Goal: Communication & Community: Answer question/provide support

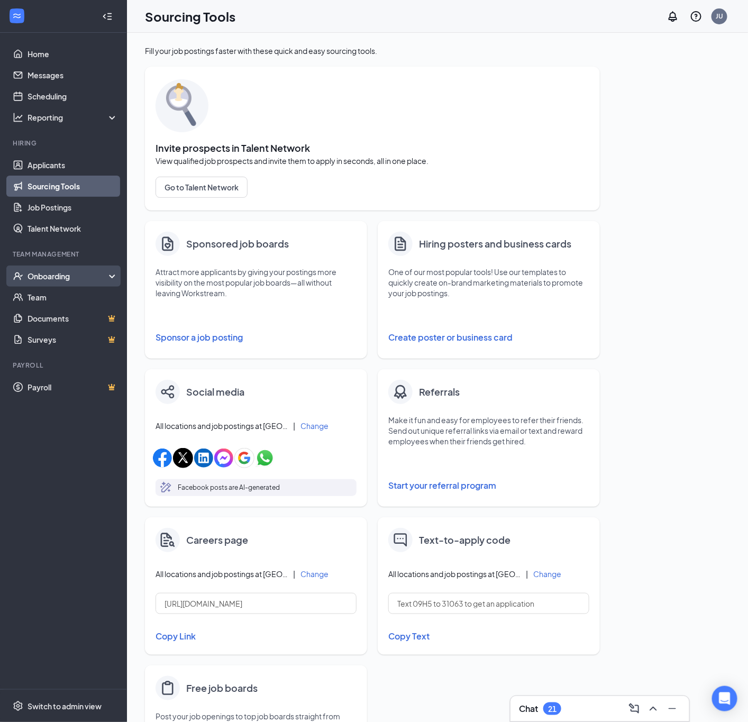
click at [68, 273] on div "Onboarding" at bounding box center [67, 276] width 81 height 11
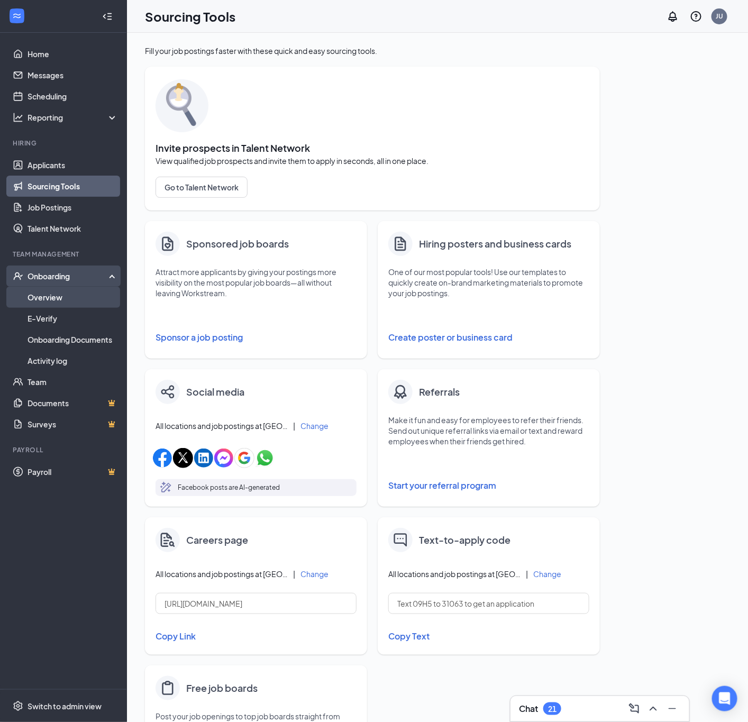
click at [66, 298] on link "Overview" at bounding box center [72, 297] width 90 height 21
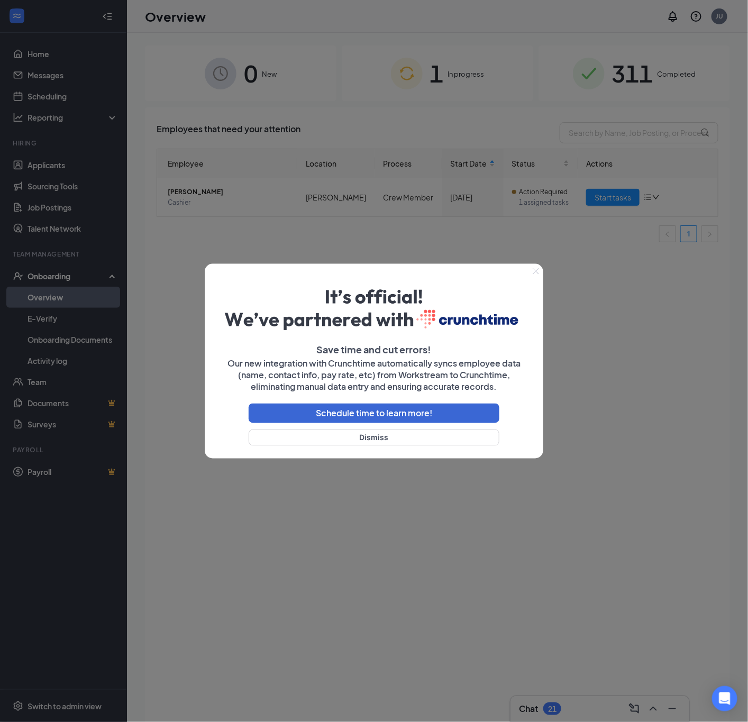
click at [531, 270] on button "Close" at bounding box center [535, 270] width 15 height 15
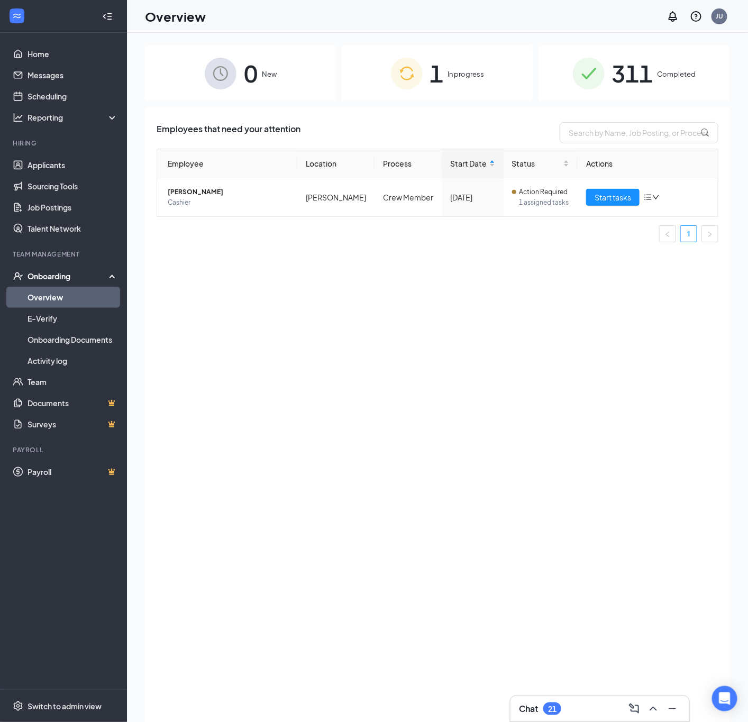
click at [434, 81] on span "1" at bounding box center [437, 73] width 14 height 36
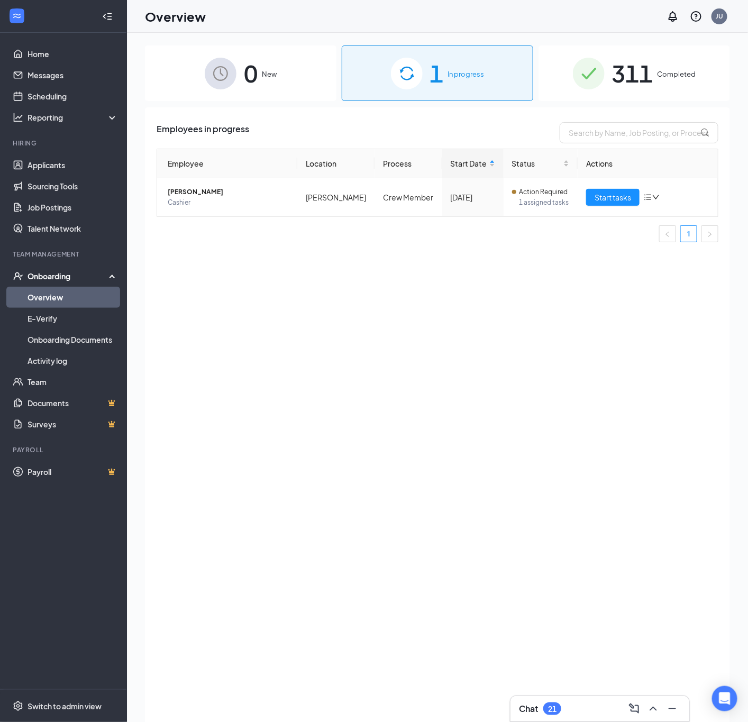
click at [573, 78] on img at bounding box center [589, 74] width 32 height 32
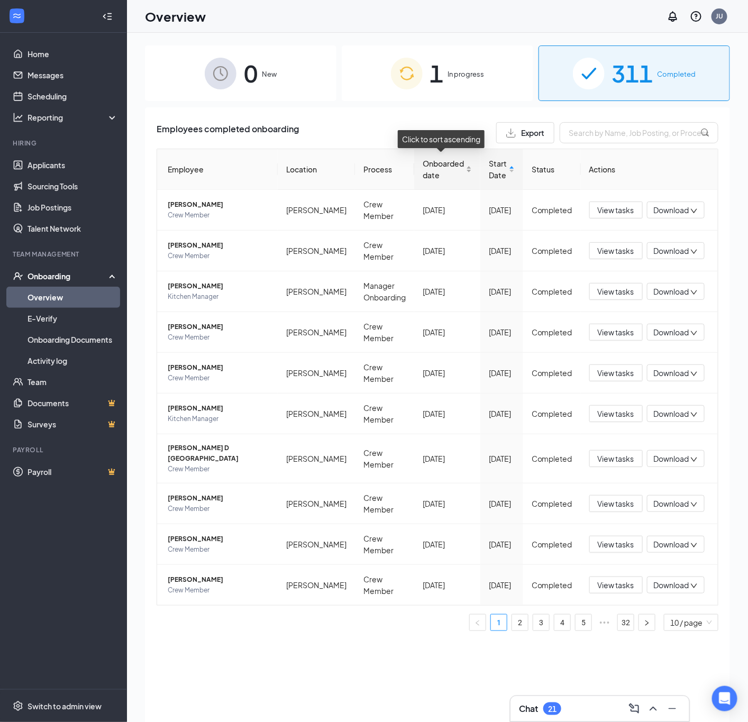
click at [428, 170] on span "Onboarded date" at bounding box center [442, 169] width 41 height 23
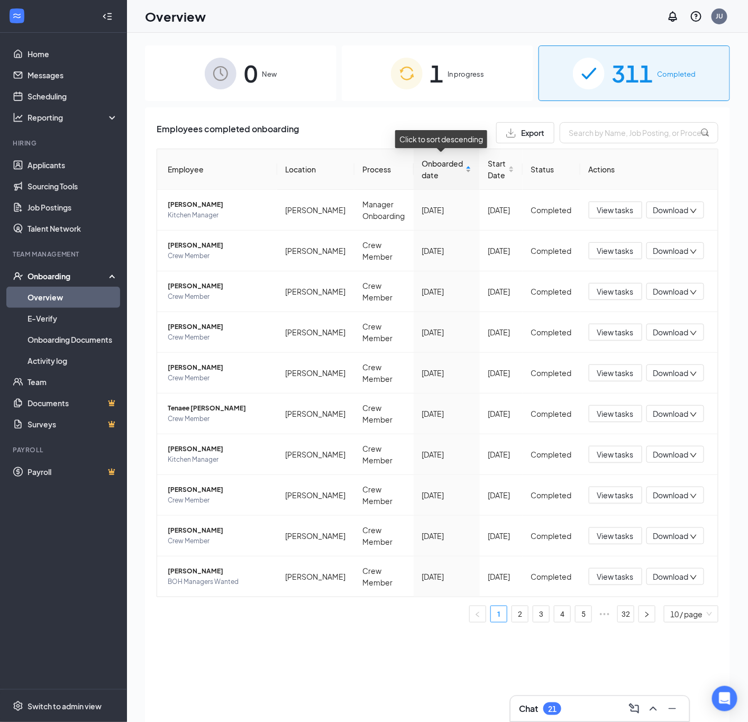
click at [428, 170] on span "Onboarded date" at bounding box center [442, 169] width 41 height 23
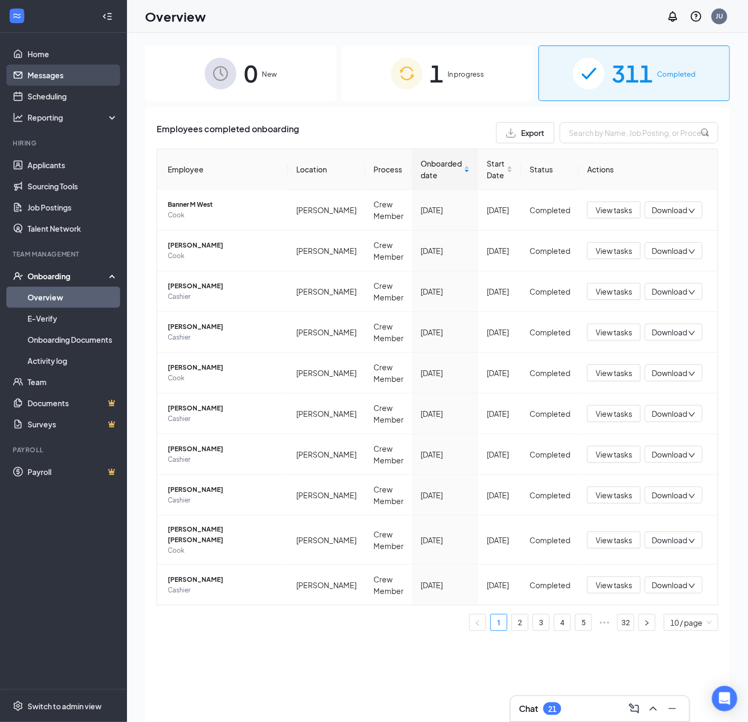
click at [61, 76] on link "Messages" at bounding box center [72, 75] width 90 height 21
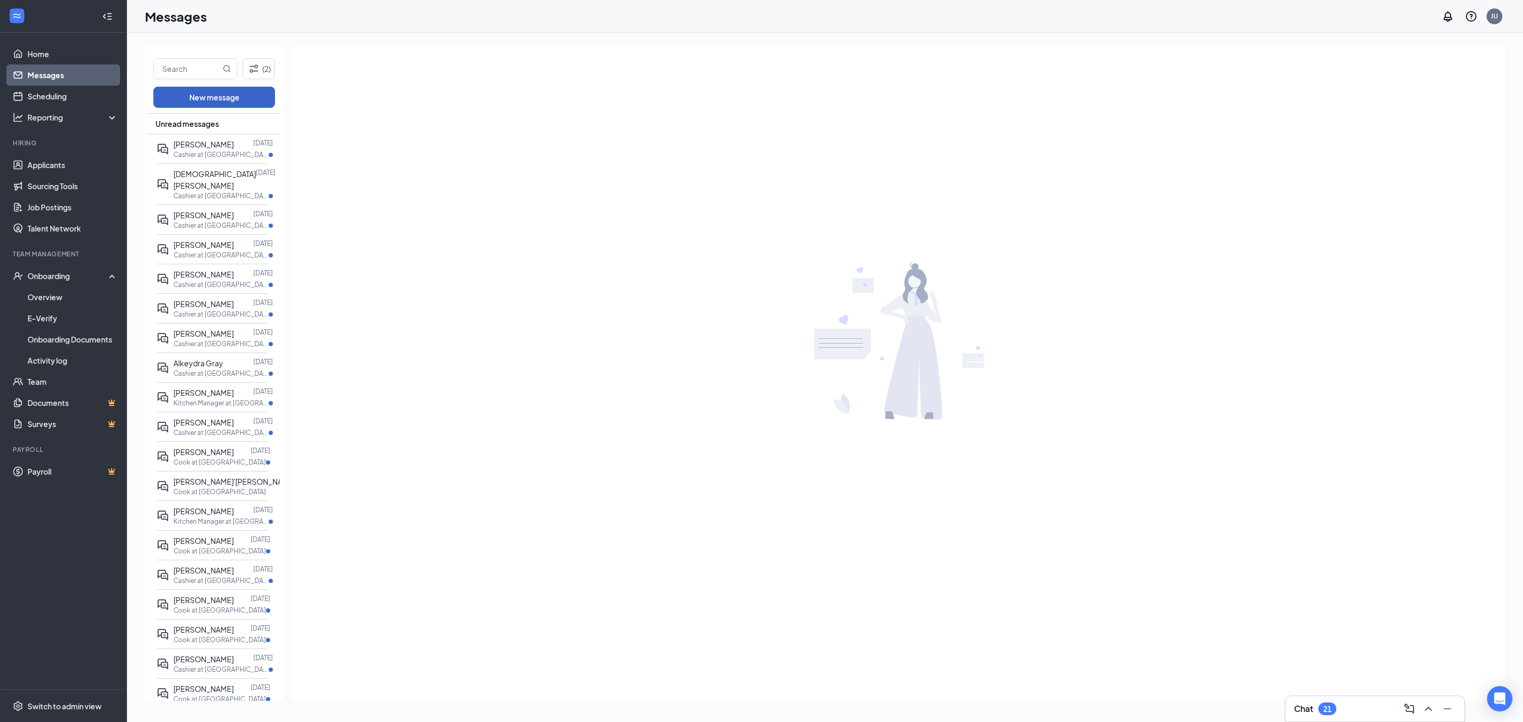
click at [214, 94] on button "New message" at bounding box center [214, 97] width 122 height 21
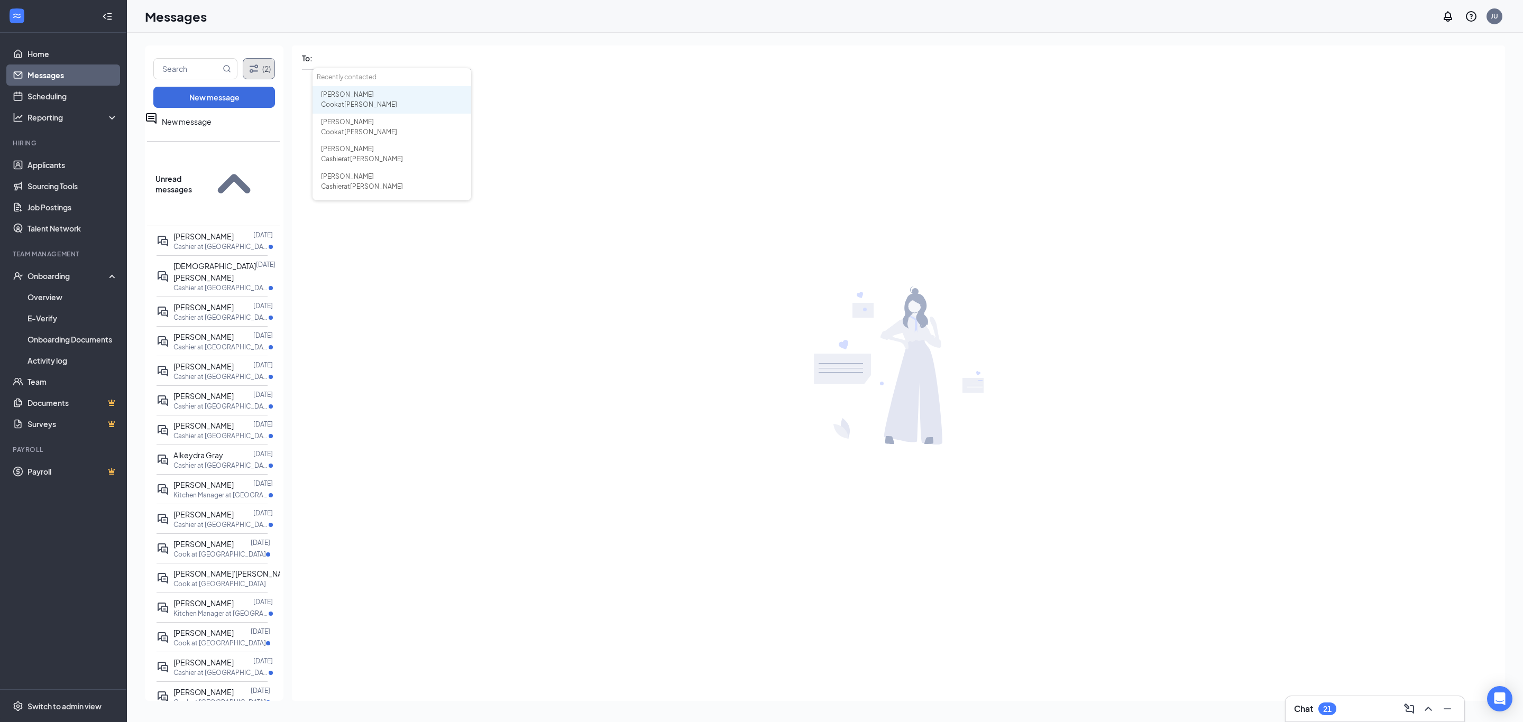
click at [259, 59] on button "(2)" at bounding box center [259, 68] width 32 height 21
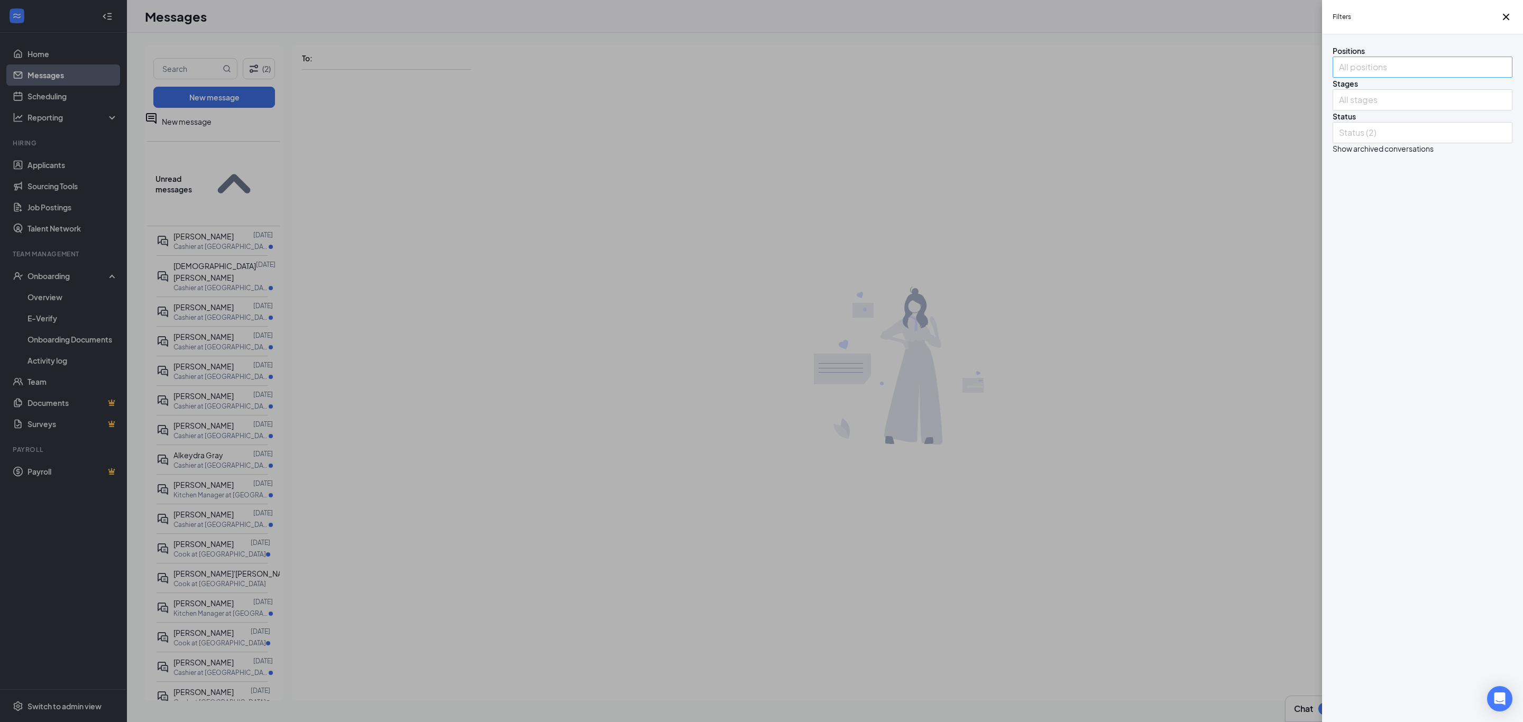
click at [747, 78] on div "All positions" at bounding box center [1422, 67] width 180 height 21
drag, startPoint x: 1382, startPoint y: 299, endPoint x: 1385, endPoint y: 292, distance: 7.1
click at [747, 297] on div "Positions All positions Stages All stages Status Status (2) Show archived conve…" at bounding box center [1422, 378] width 201 height 688
click at [747, 108] on div at bounding box center [1417, 99] width 164 height 17
click at [747, 222] on img at bounding box center [1364, 220] width 5 height 4
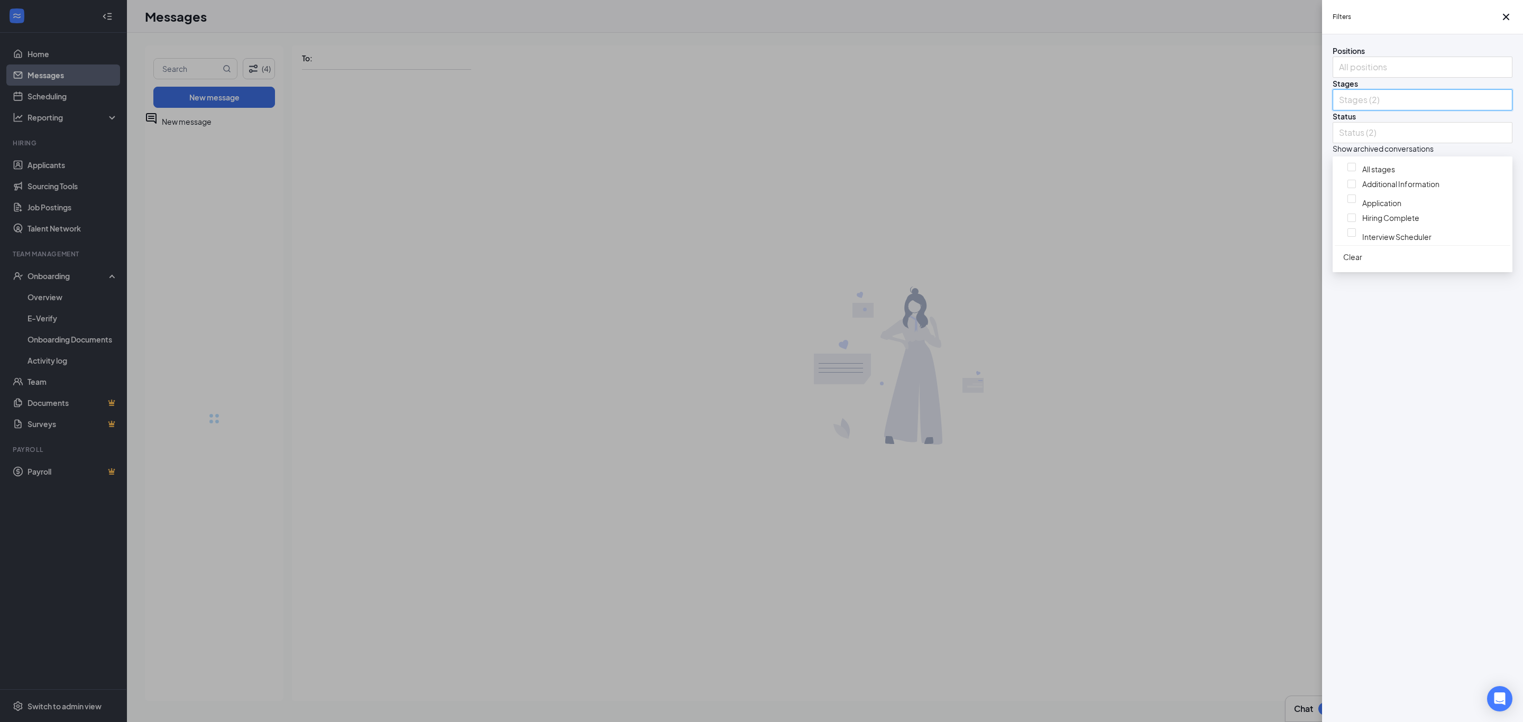
click at [747, 163] on div at bounding box center [1435, 162] width 146 height 2
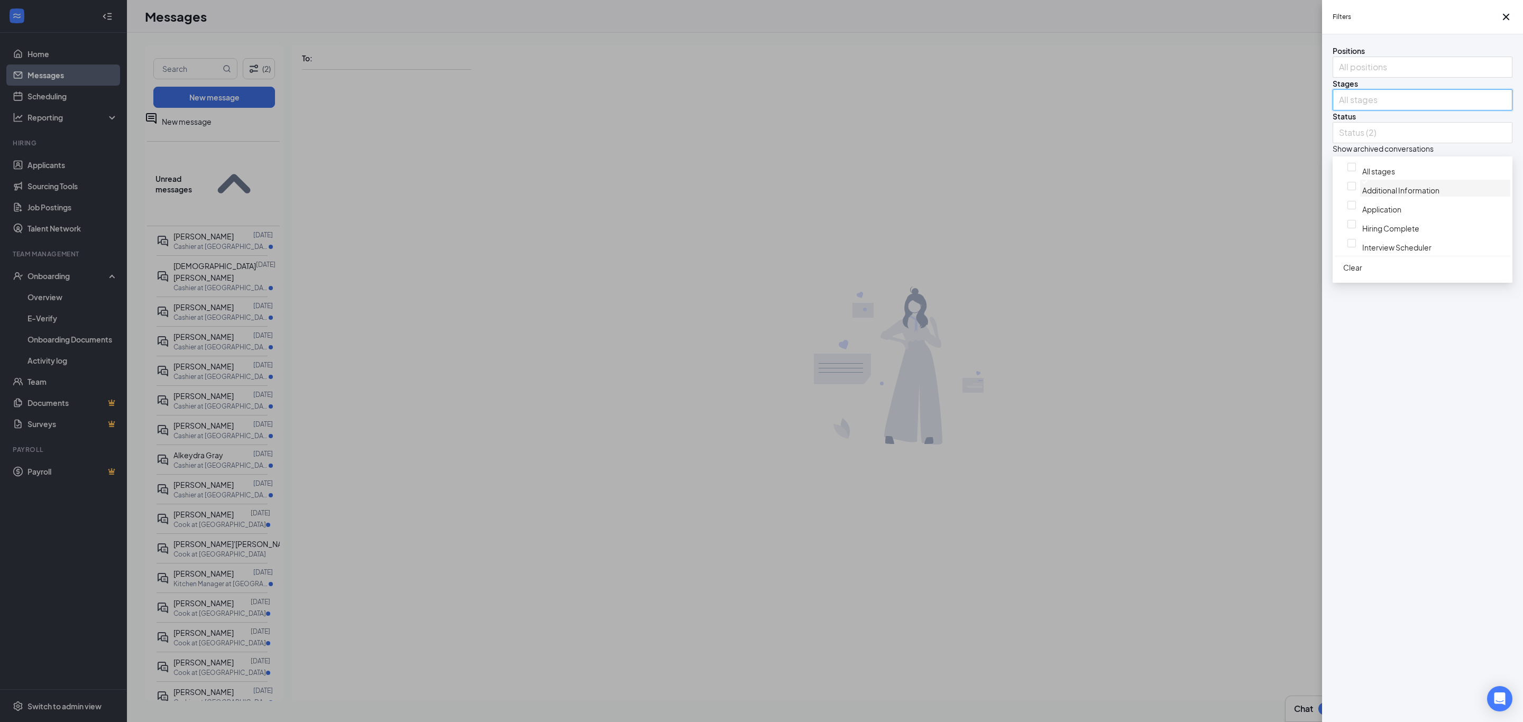
click at [747, 184] on img at bounding box center [1364, 182] width 5 height 4
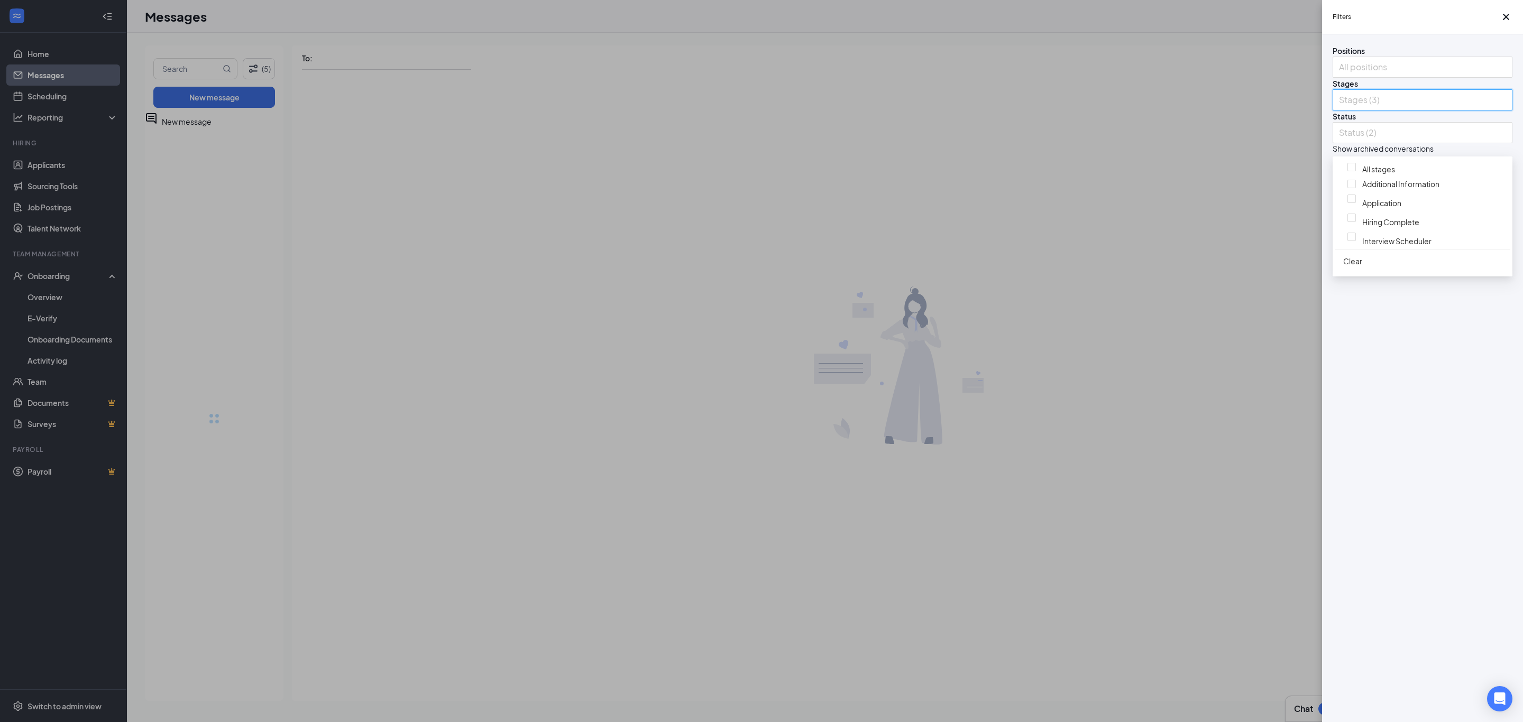
click at [747, 197] on div at bounding box center [1435, 194] width 146 height 4
click at [747, 212] on img at bounding box center [1364, 209] width 5 height 4
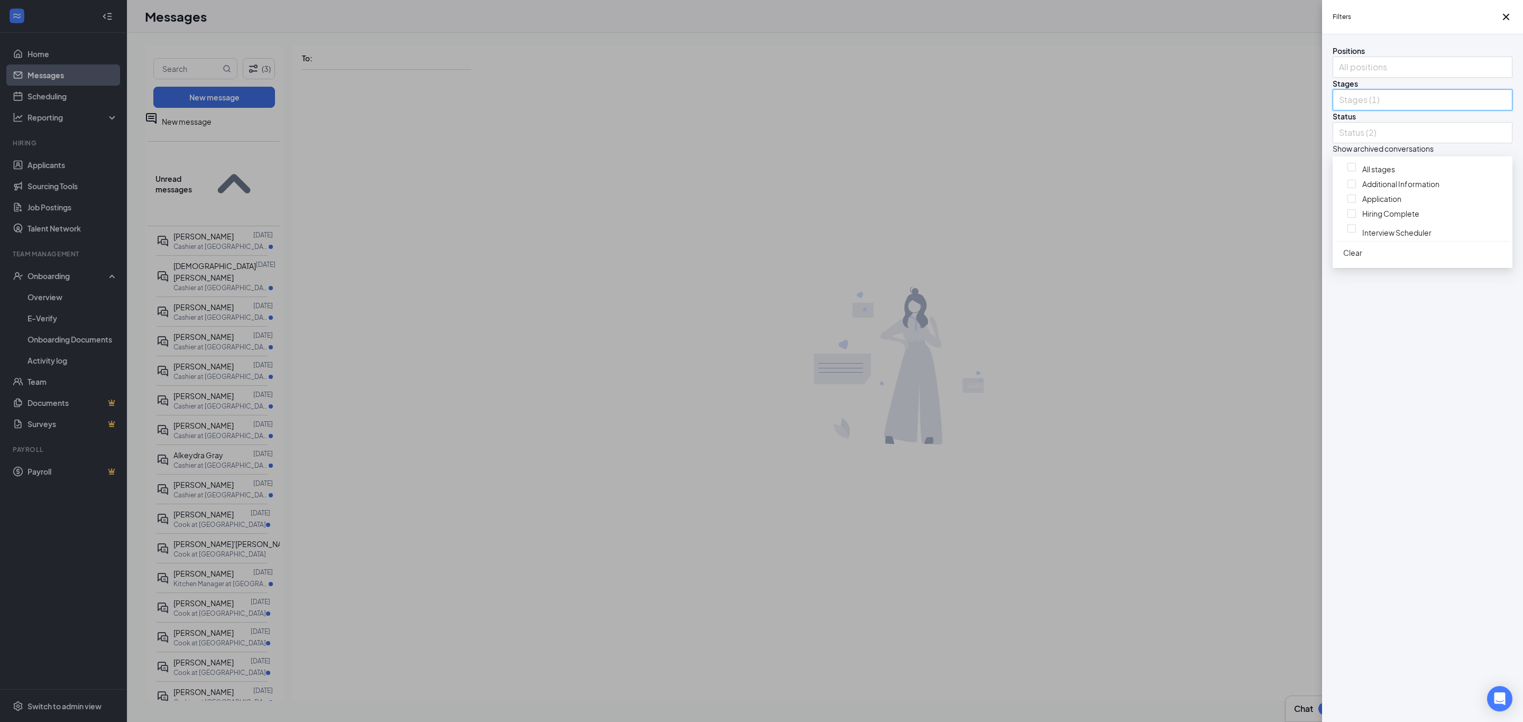
click at [747, 334] on div "Positions All positions Stages Stages (1) Status Status (2) Show archived conve…" at bounding box center [1422, 378] width 201 height 688
click at [747, 506] on div "Filters Positions All positions Stages Stages (1) Status Status (2) Show archiv…" at bounding box center [761, 361] width 1523 height 722
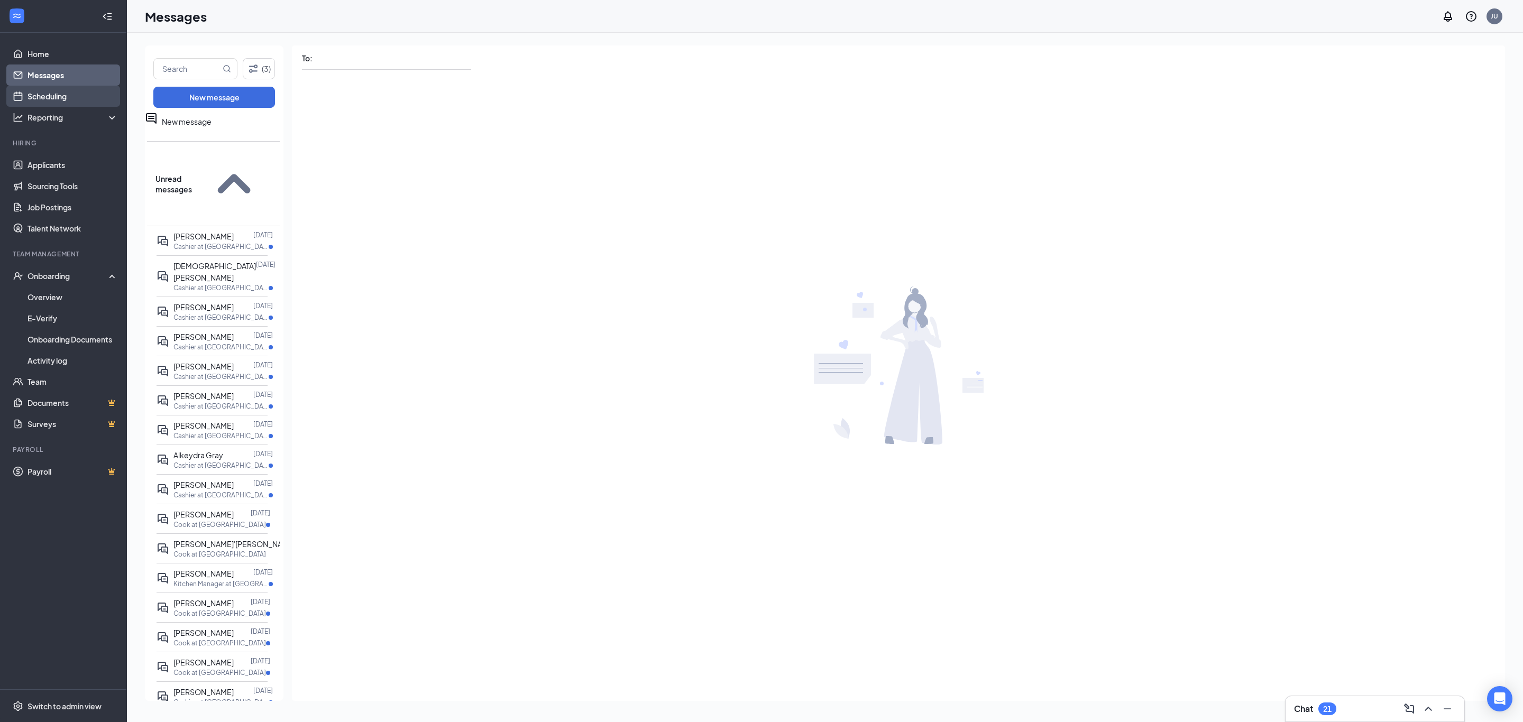
click at [60, 95] on link "Scheduling" at bounding box center [72, 96] width 90 height 21
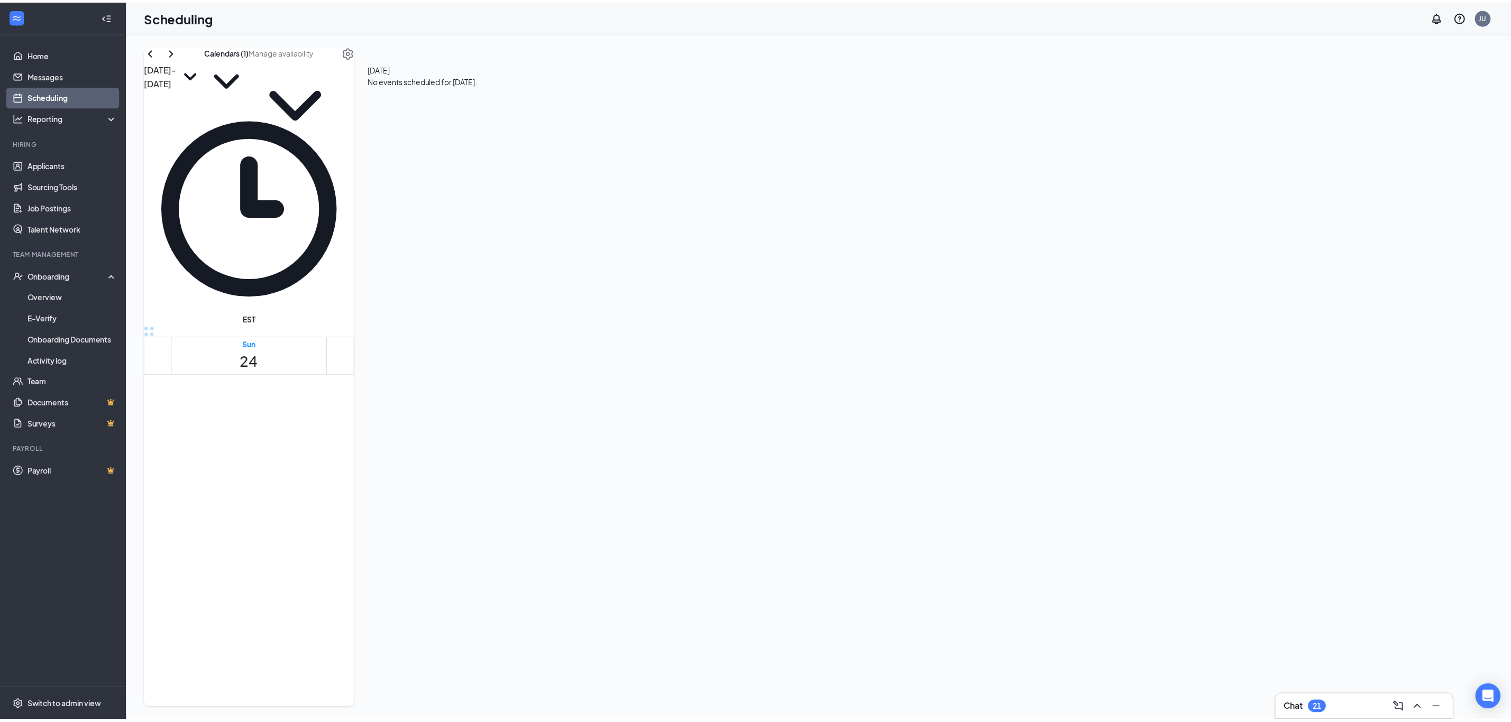
scroll to position [714, 0]
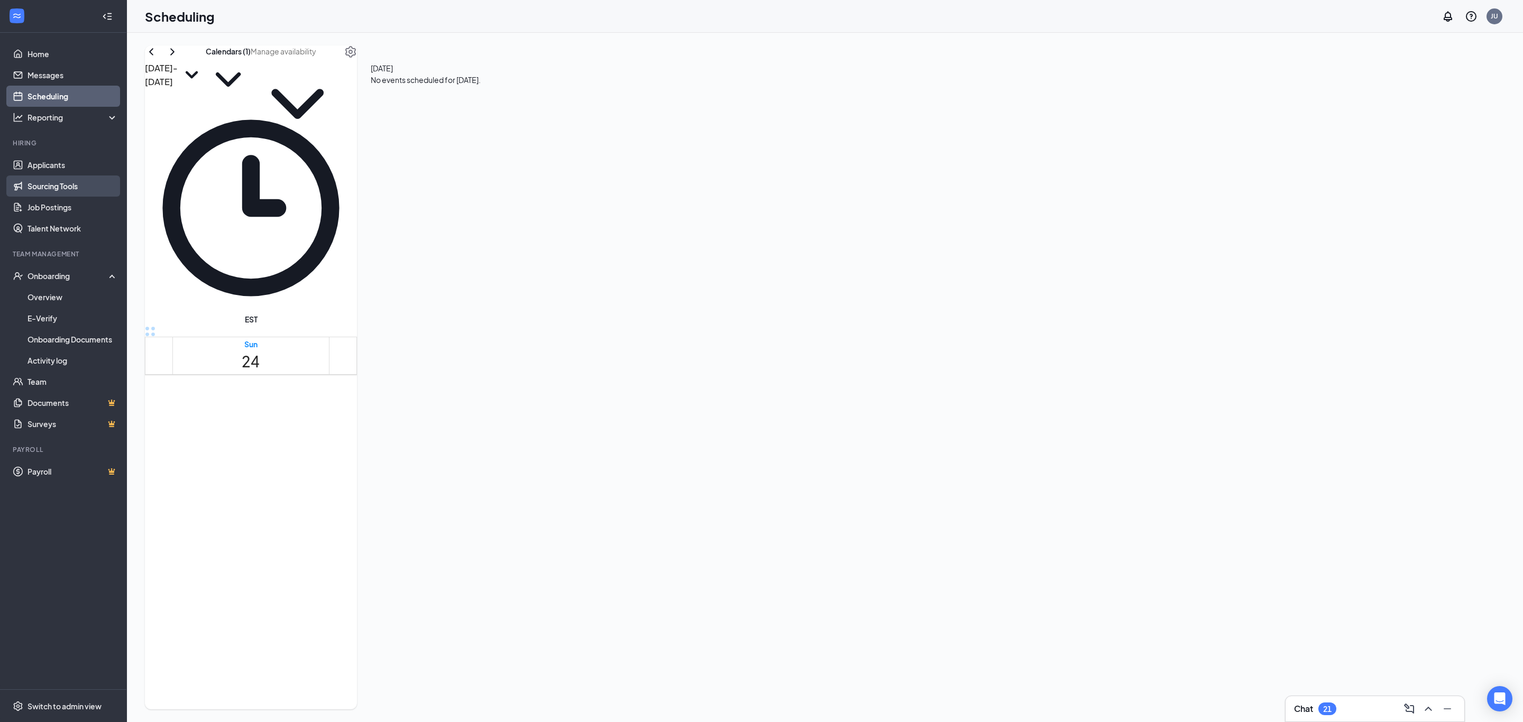
click at [64, 186] on link "Sourcing Tools" at bounding box center [72, 186] width 90 height 21
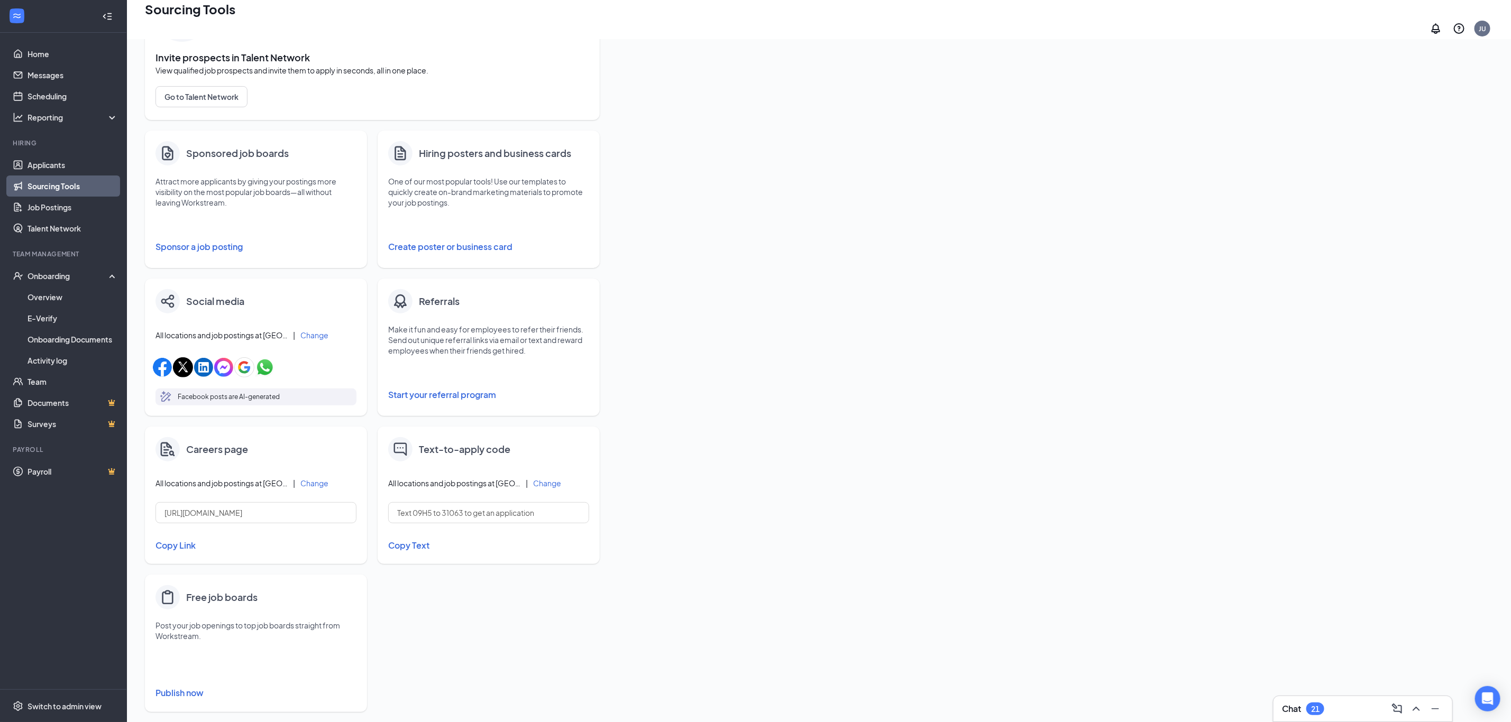
scroll to position [103, 0]
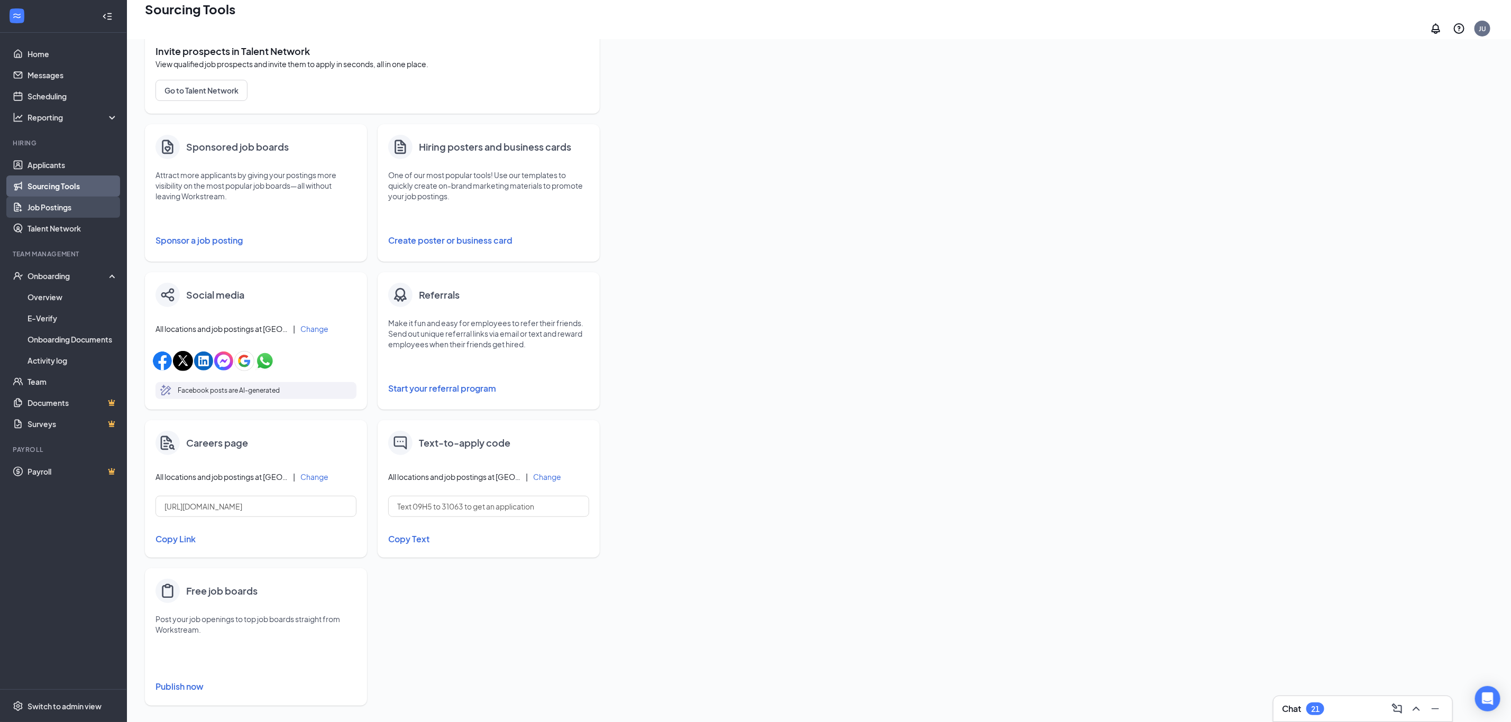
click at [70, 204] on link "Job Postings" at bounding box center [72, 207] width 90 height 21
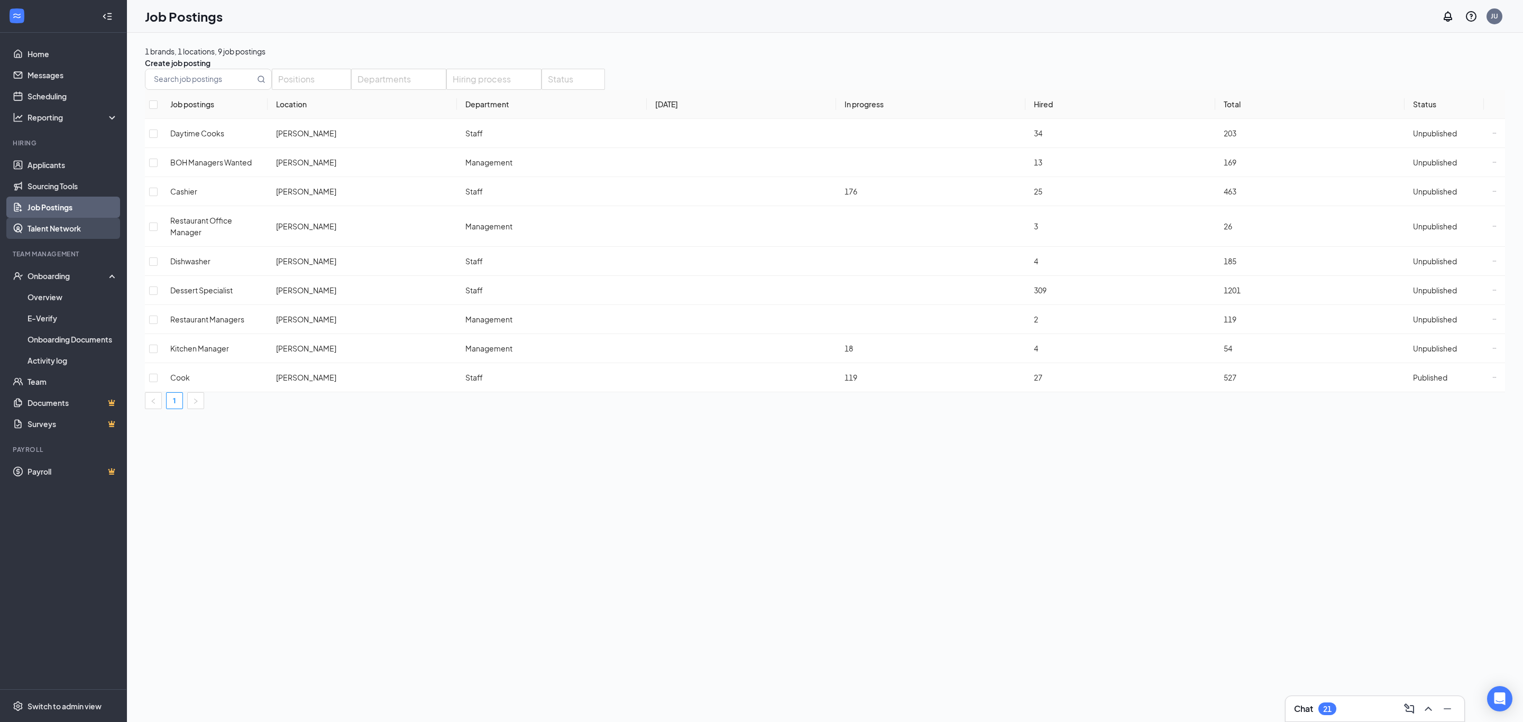
click at [70, 226] on link "Talent Network" at bounding box center [72, 228] width 90 height 21
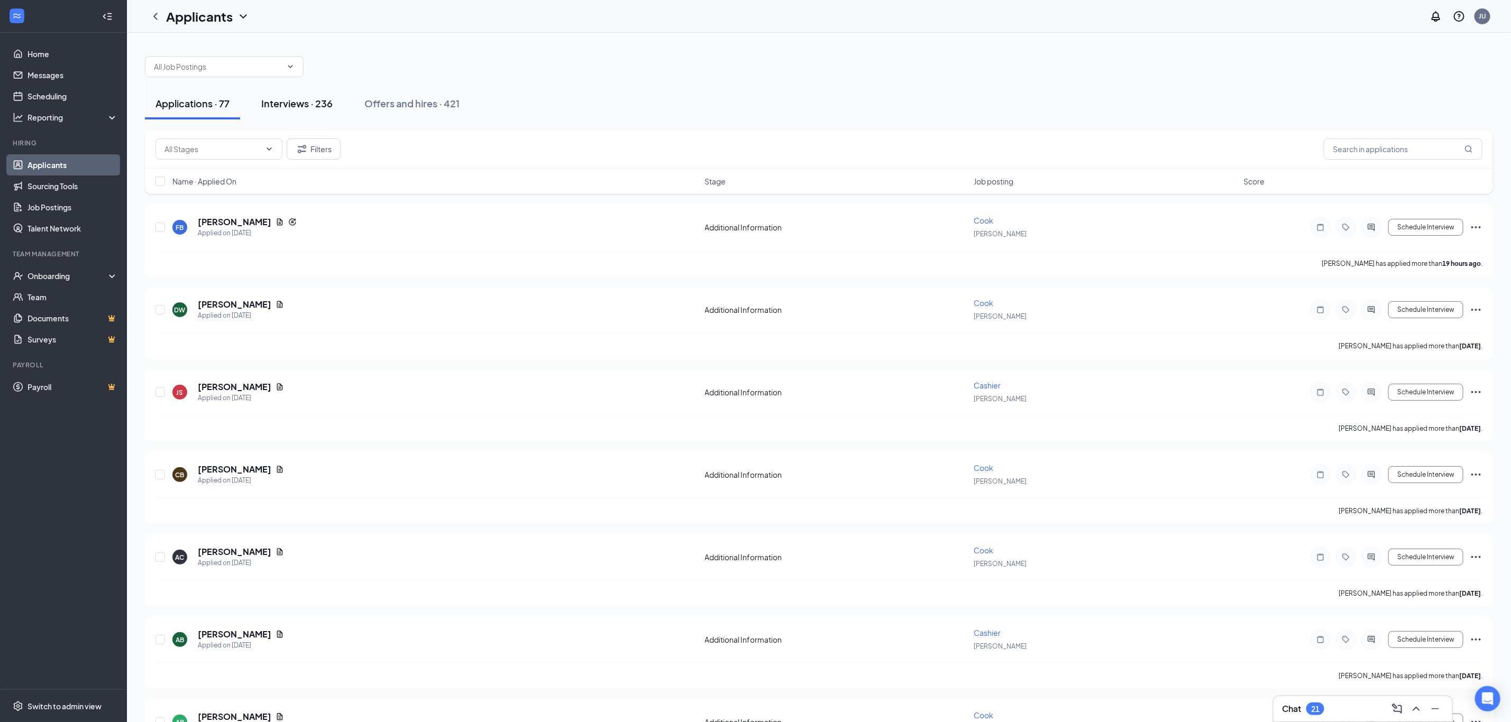
click at [311, 109] on div "Interviews · 236" at bounding box center [296, 103] width 71 height 13
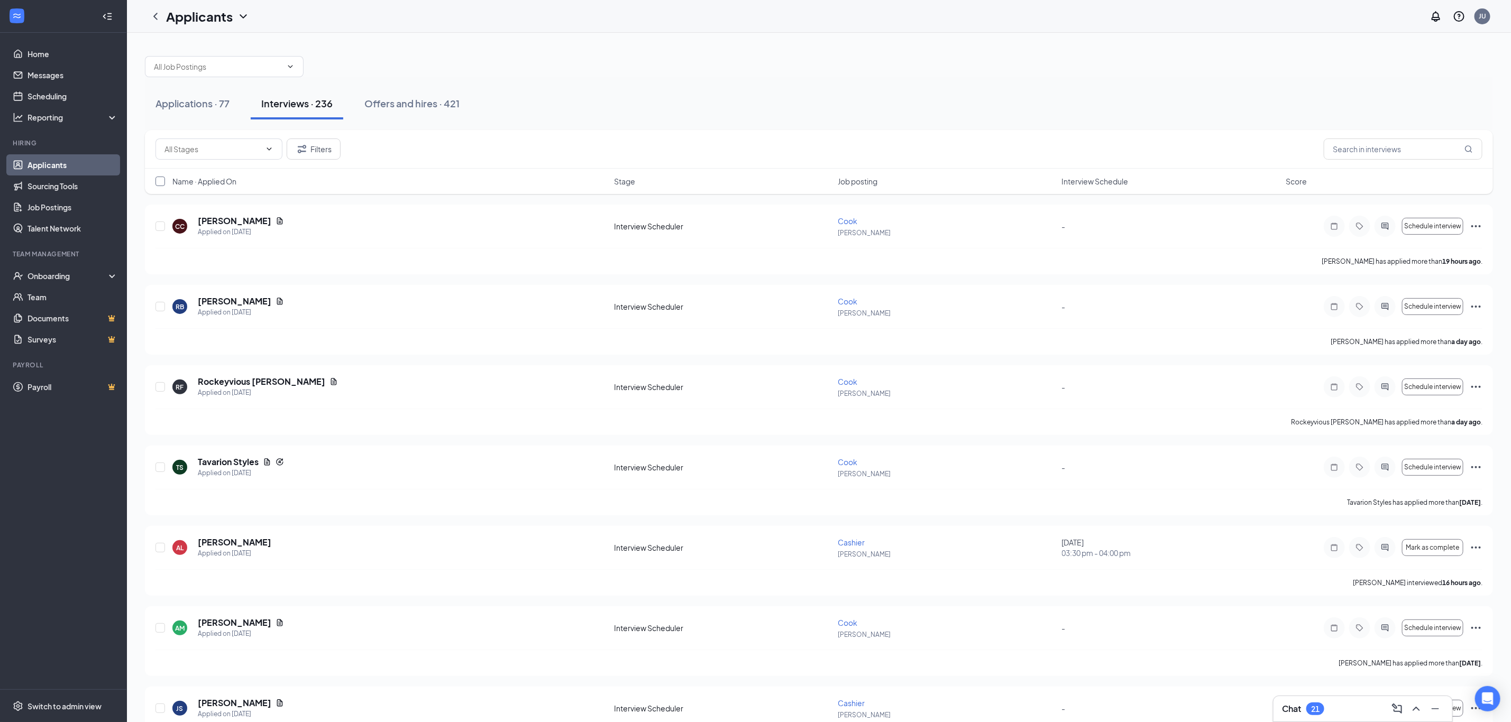
click at [159, 184] on input "checkbox" at bounding box center [160, 182] width 10 height 10
checkbox input "true"
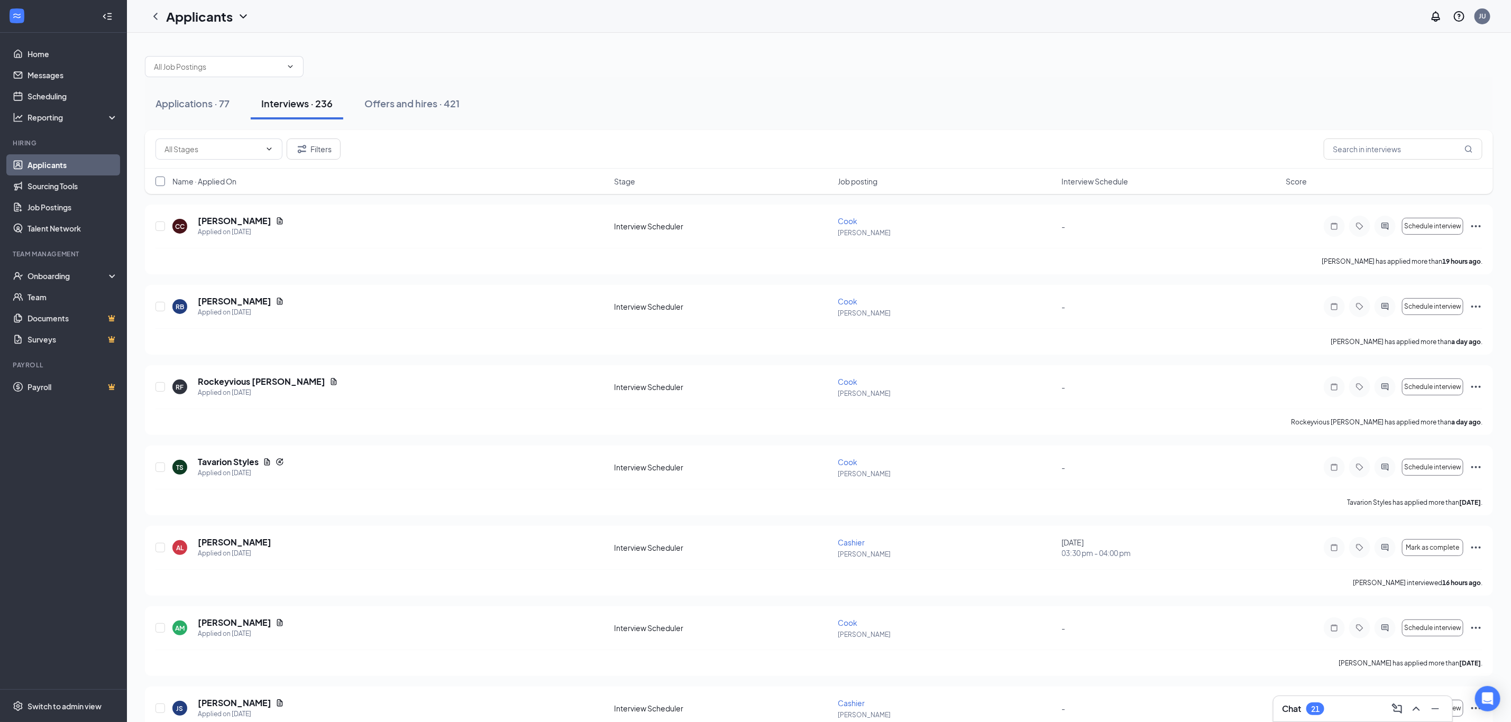
checkbox input "true"
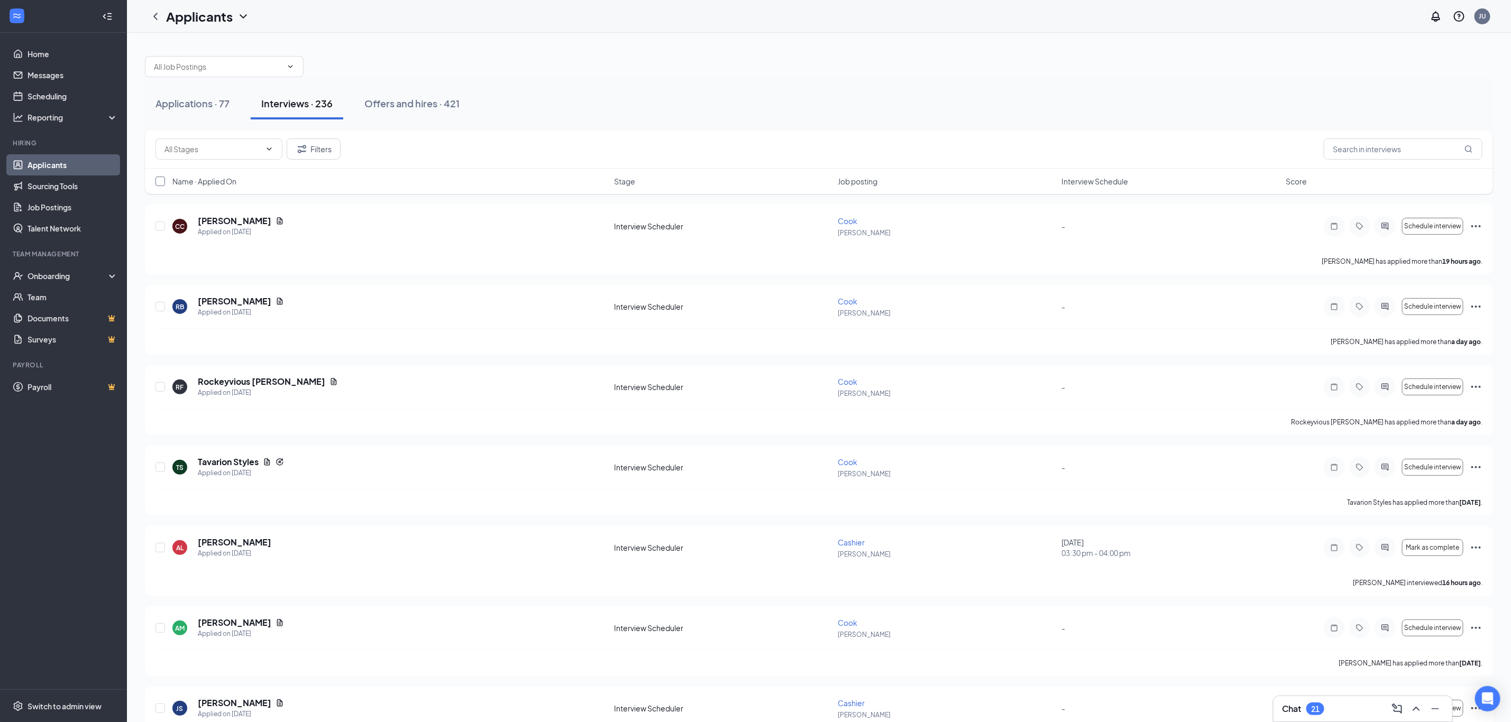
checkbox input "true"
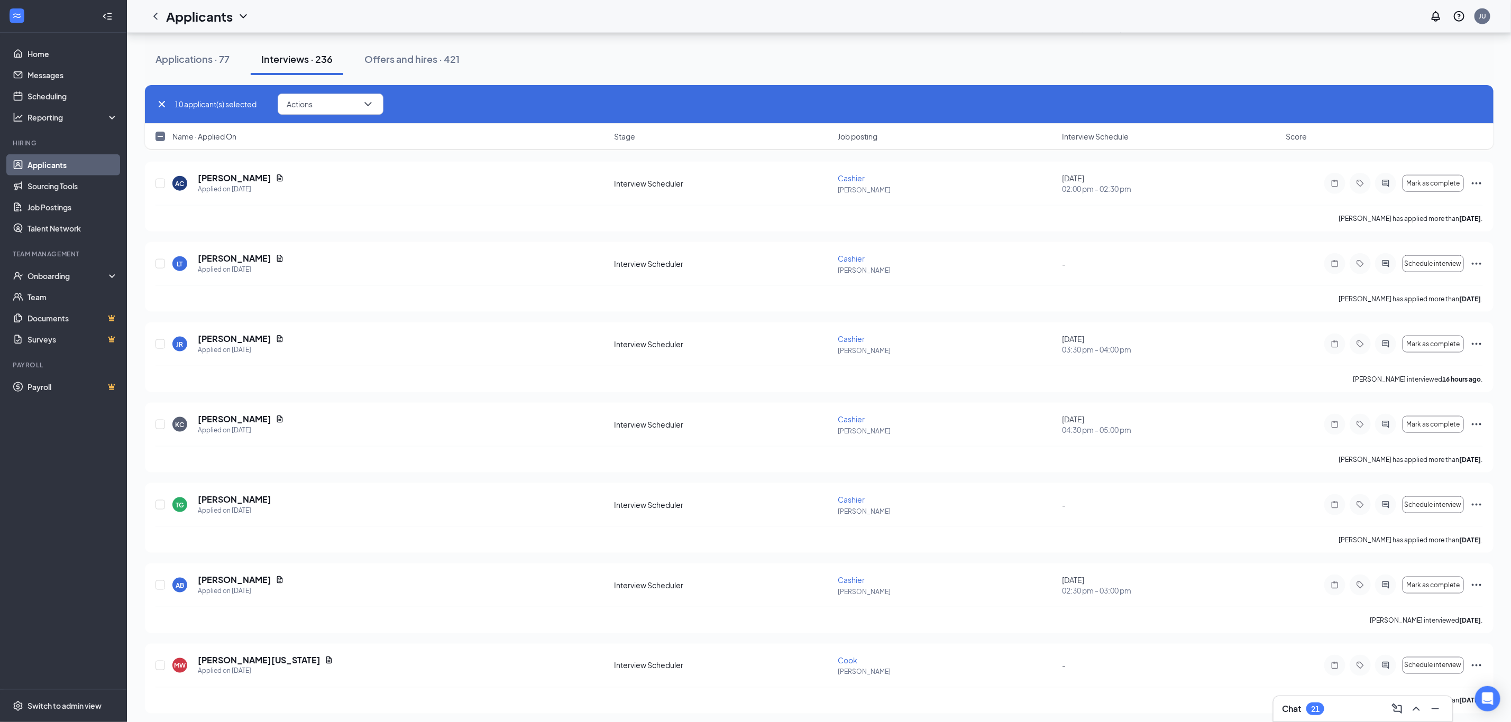
scroll to position [845, 0]
click at [159, 133] on input "checkbox" at bounding box center [160, 137] width 10 height 10
checkbox input "true"
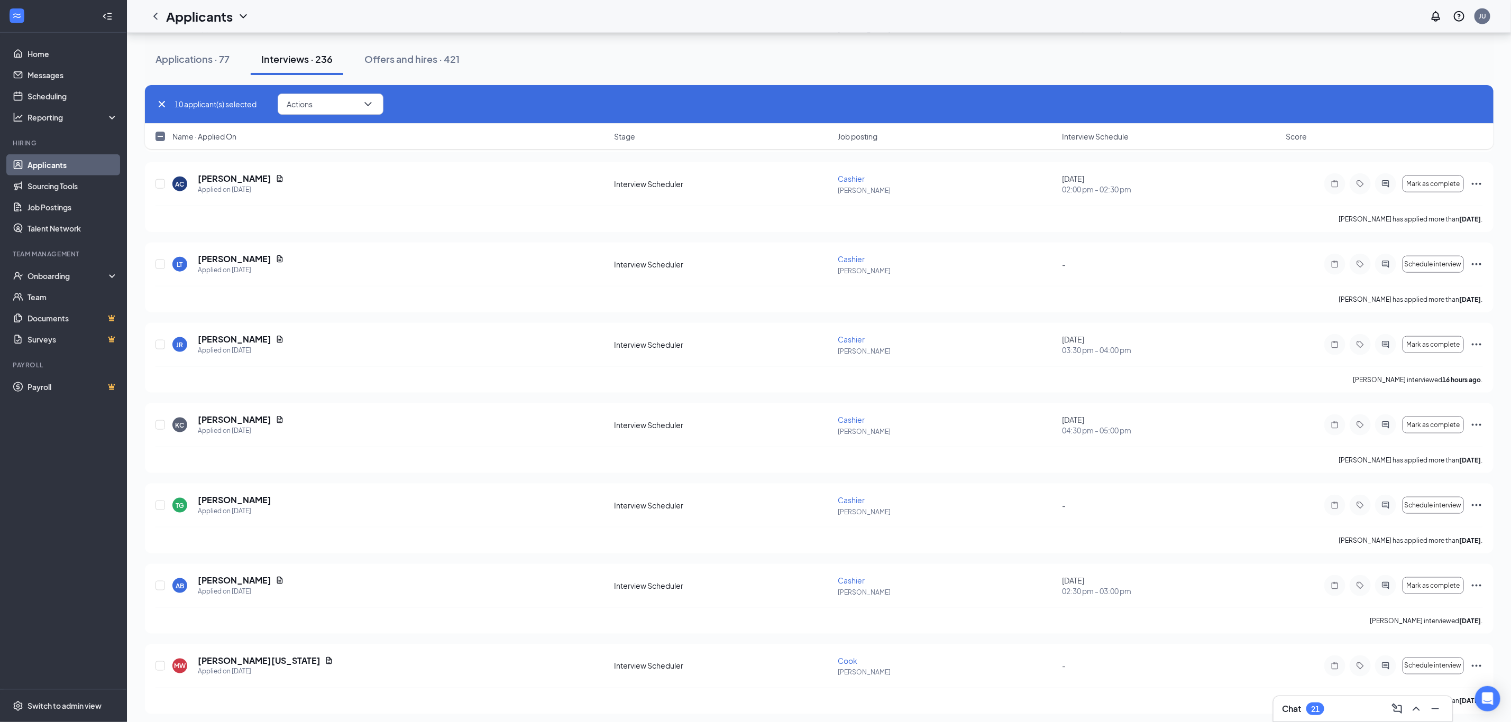
checkbox input "true"
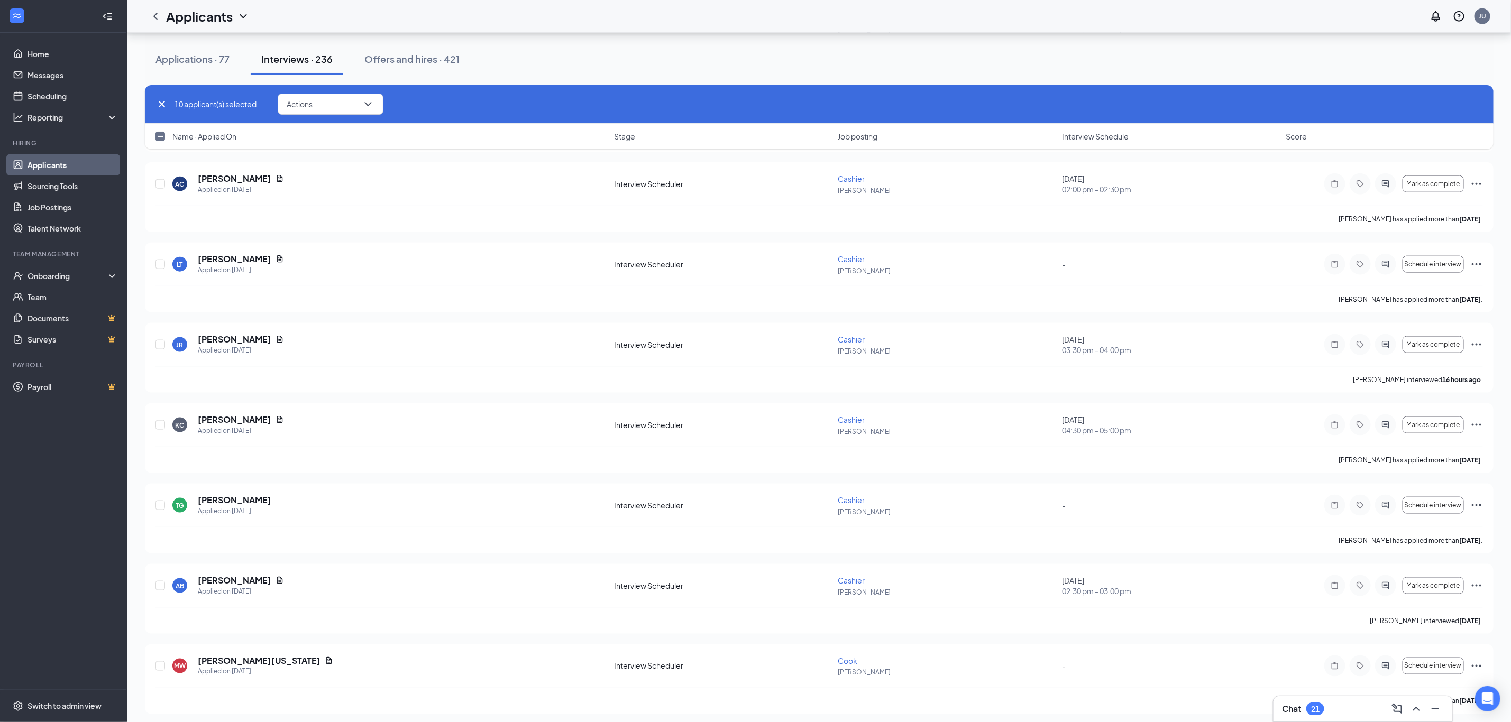
checkbox input "true"
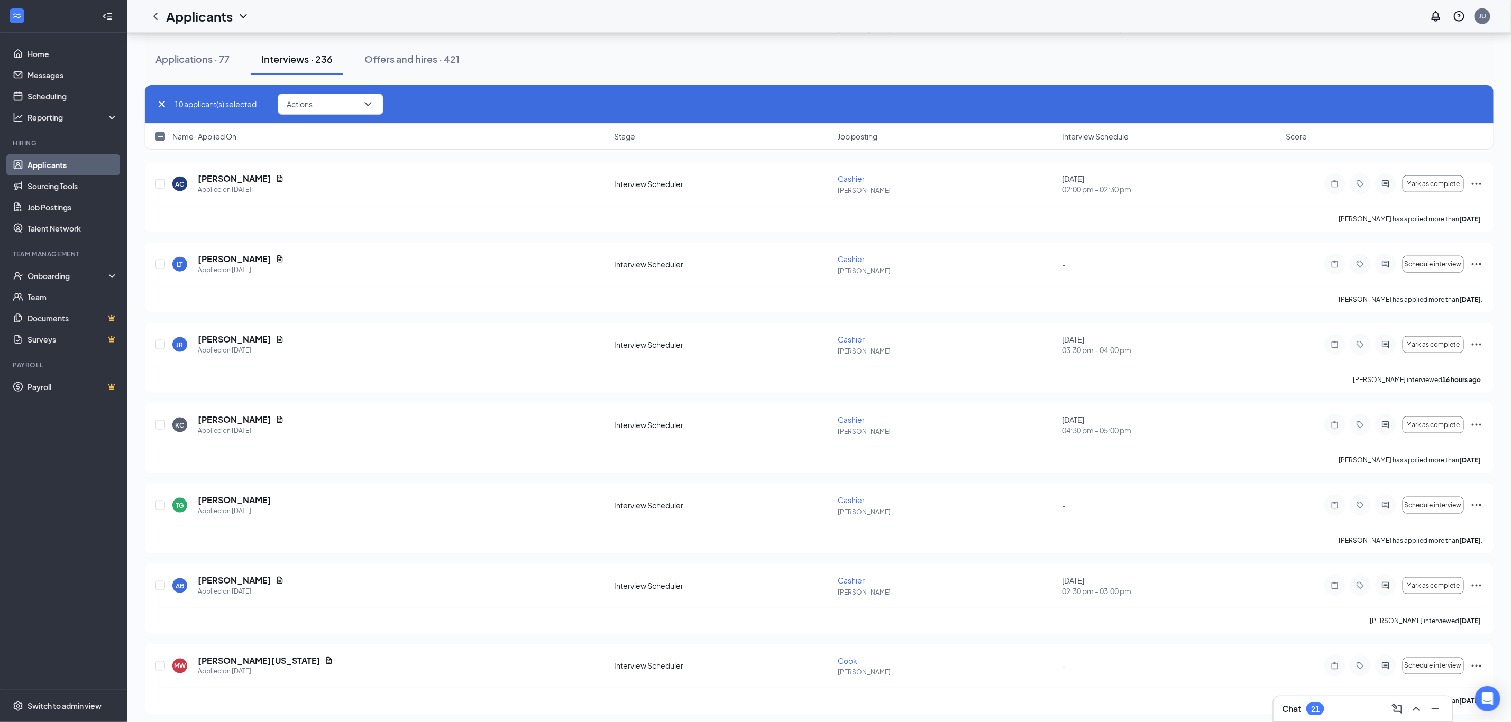
checkbox input "true"
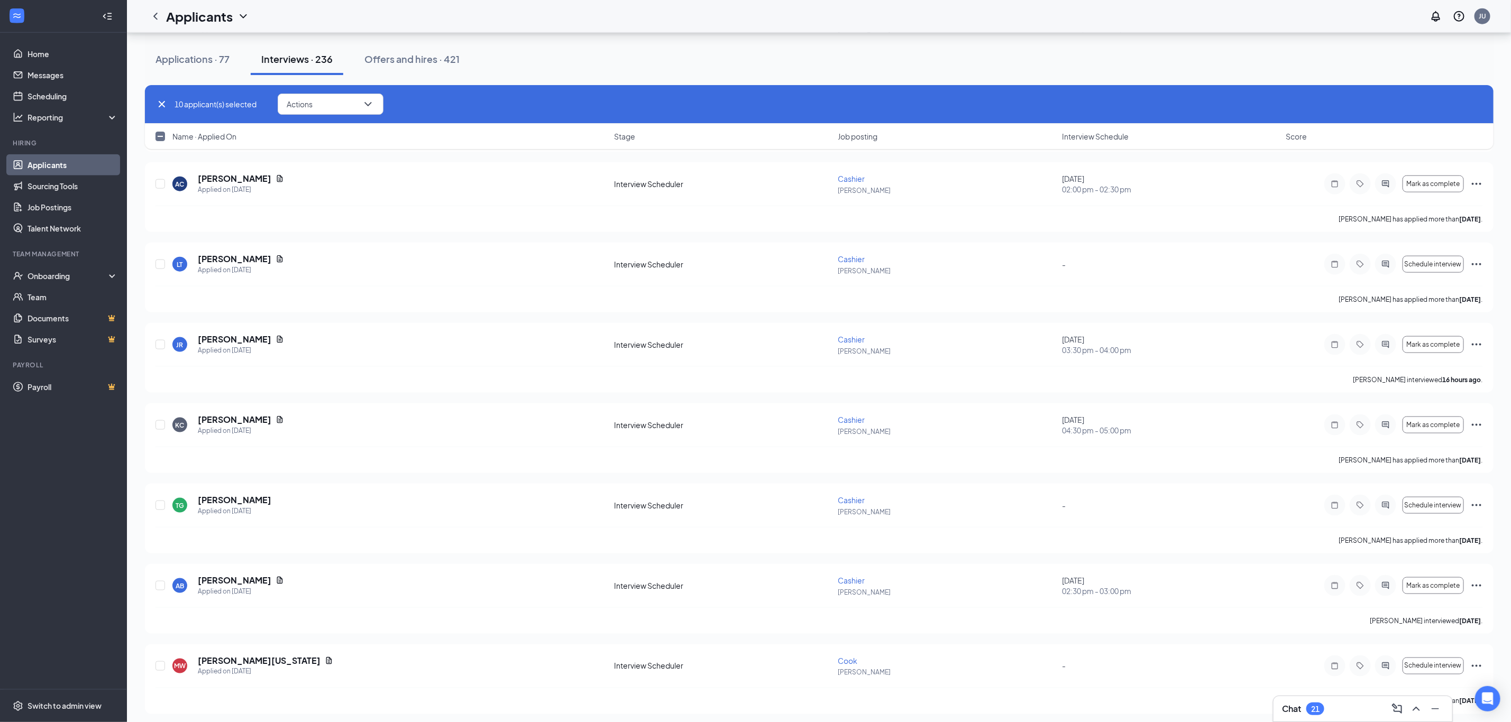
checkbox input "true"
click at [159, 136] on input "checkbox" at bounding box center [160, 137] width 10 height 10
checkbox input "false"
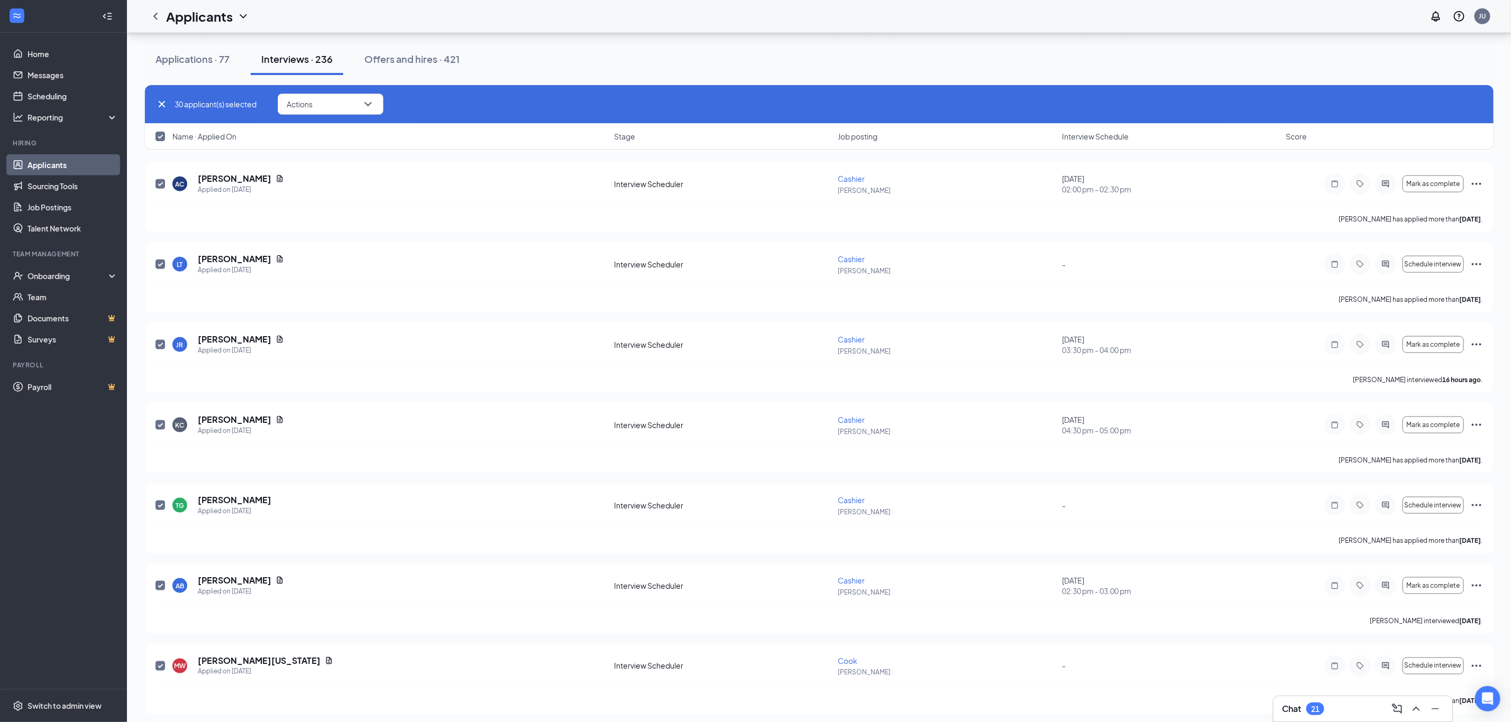
checkbox input "false"
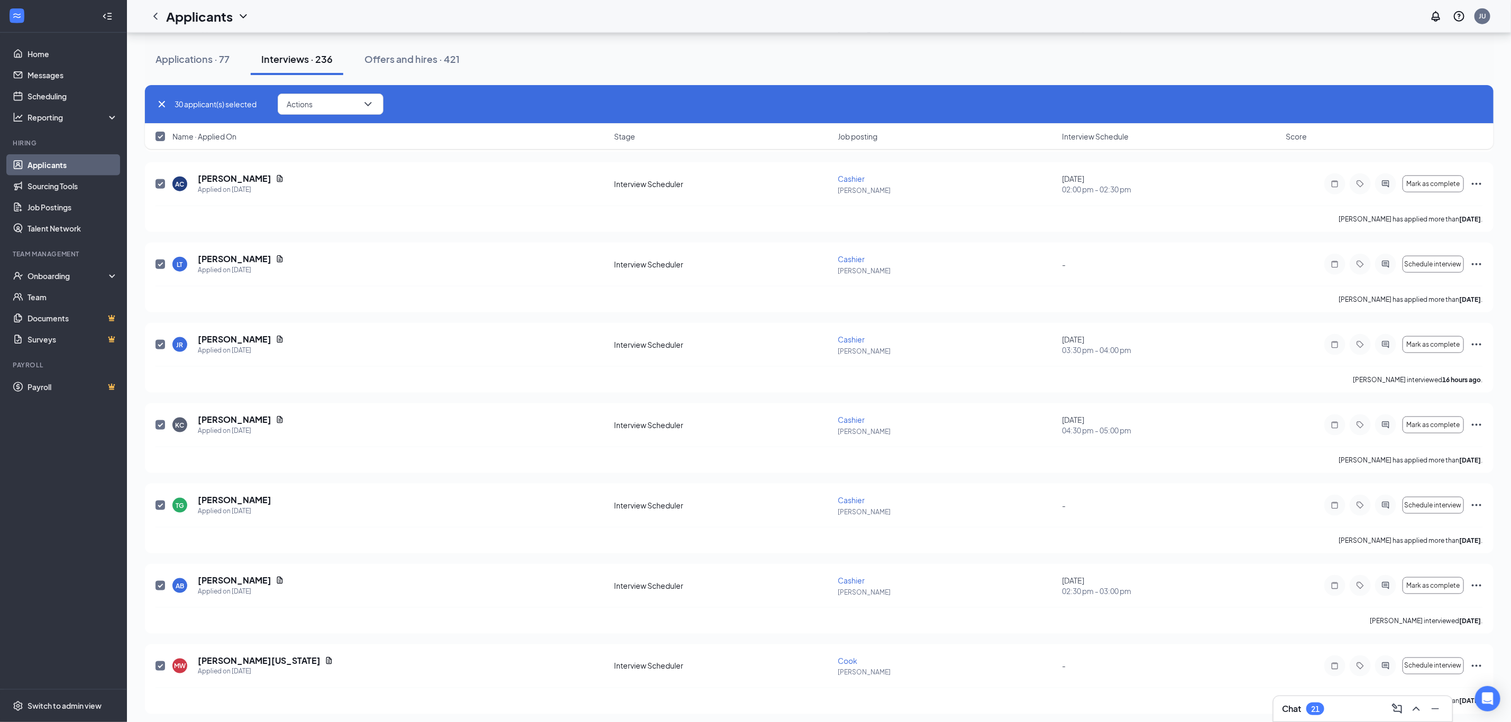
checkbox input "false"
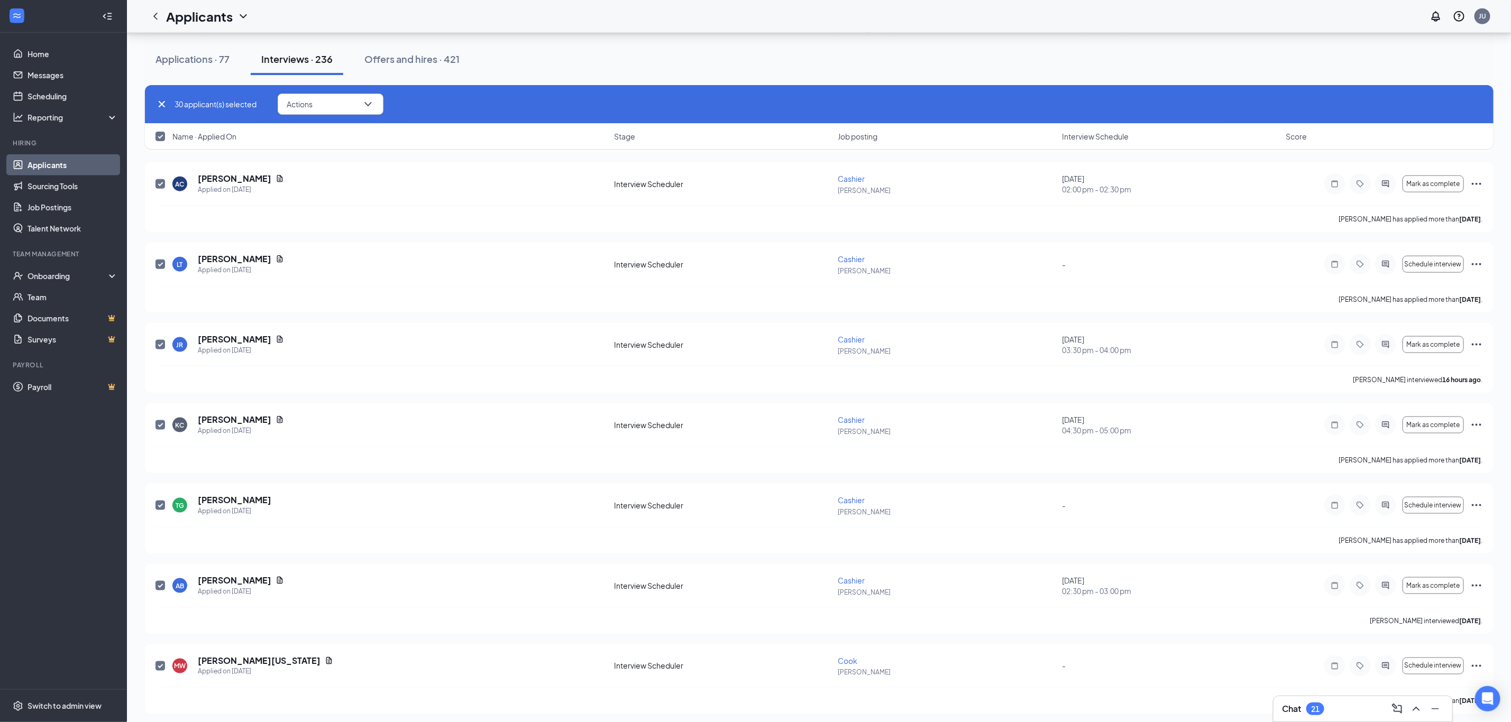
checkbox input "false"
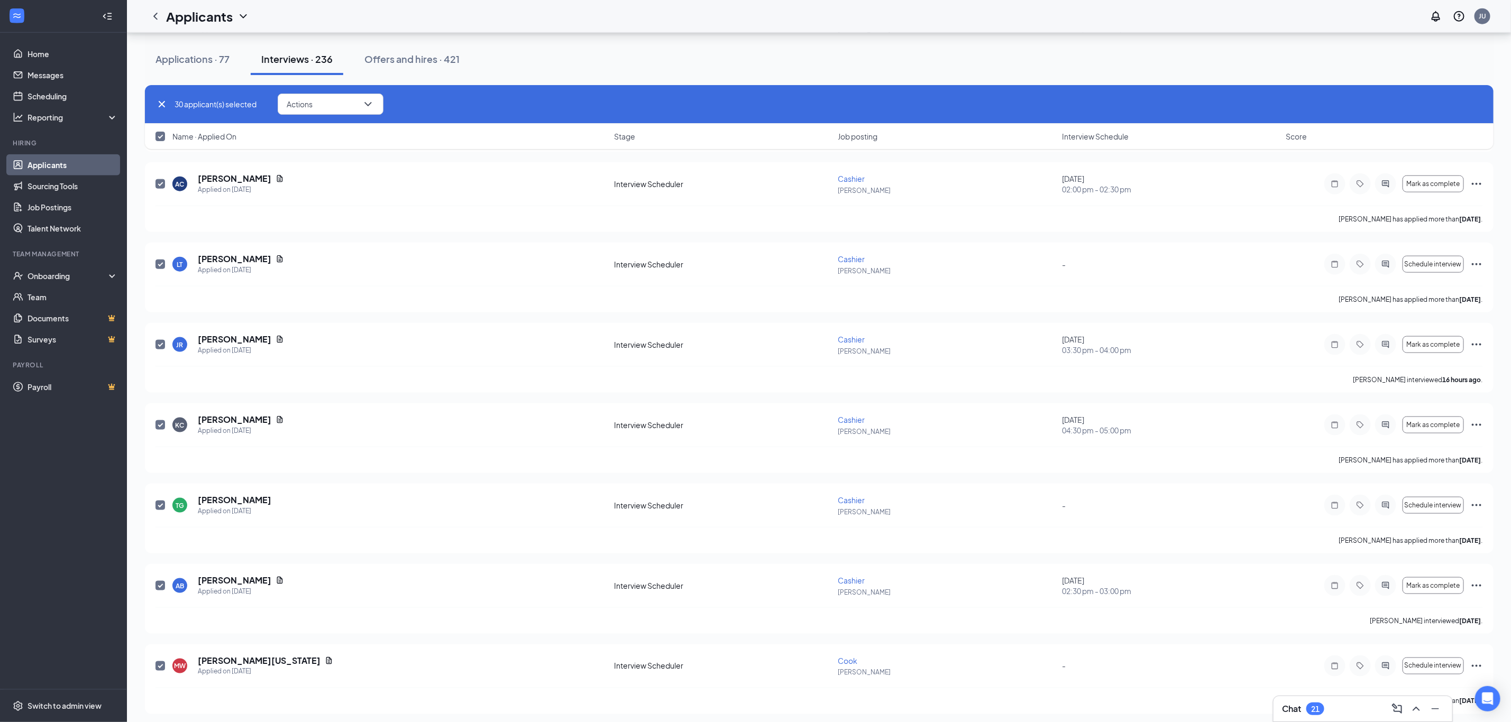
checkbox input "false"
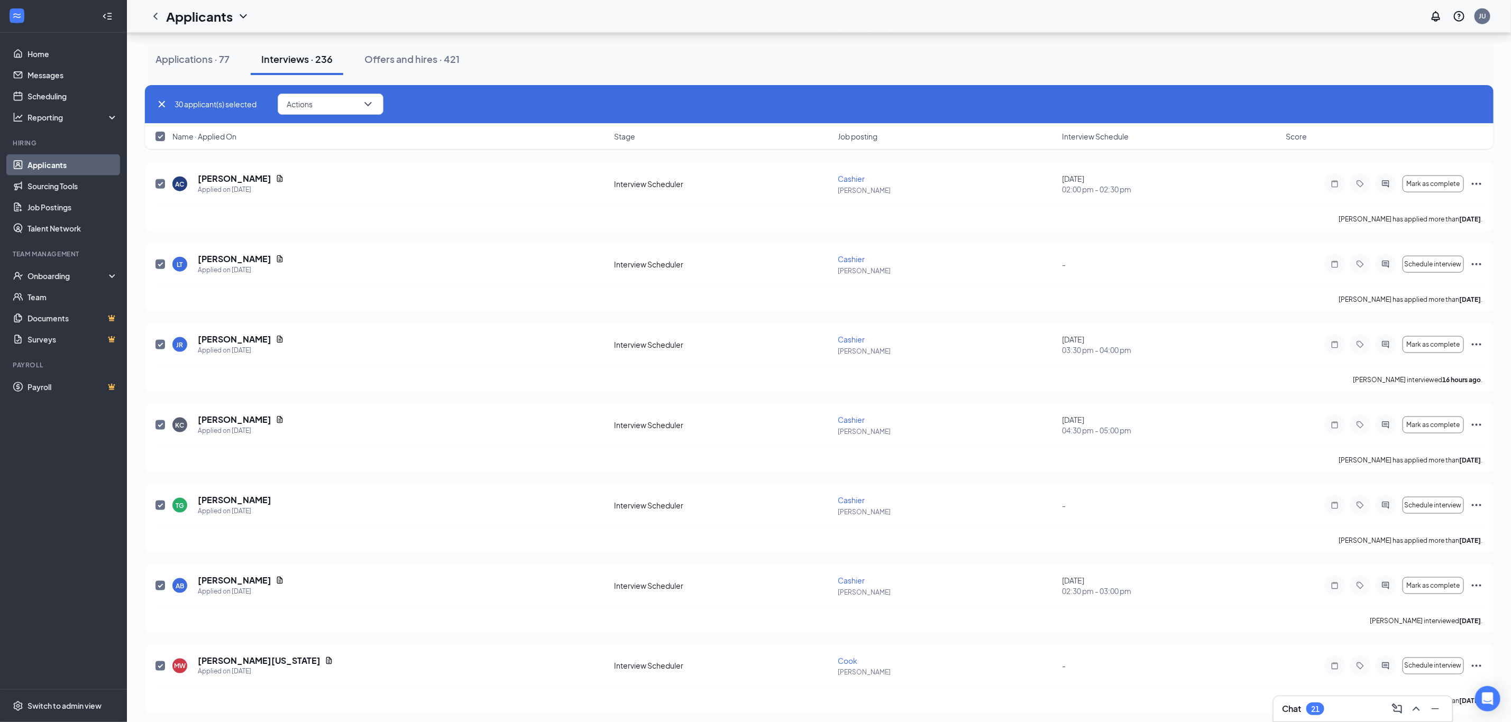
checkbox input "false"
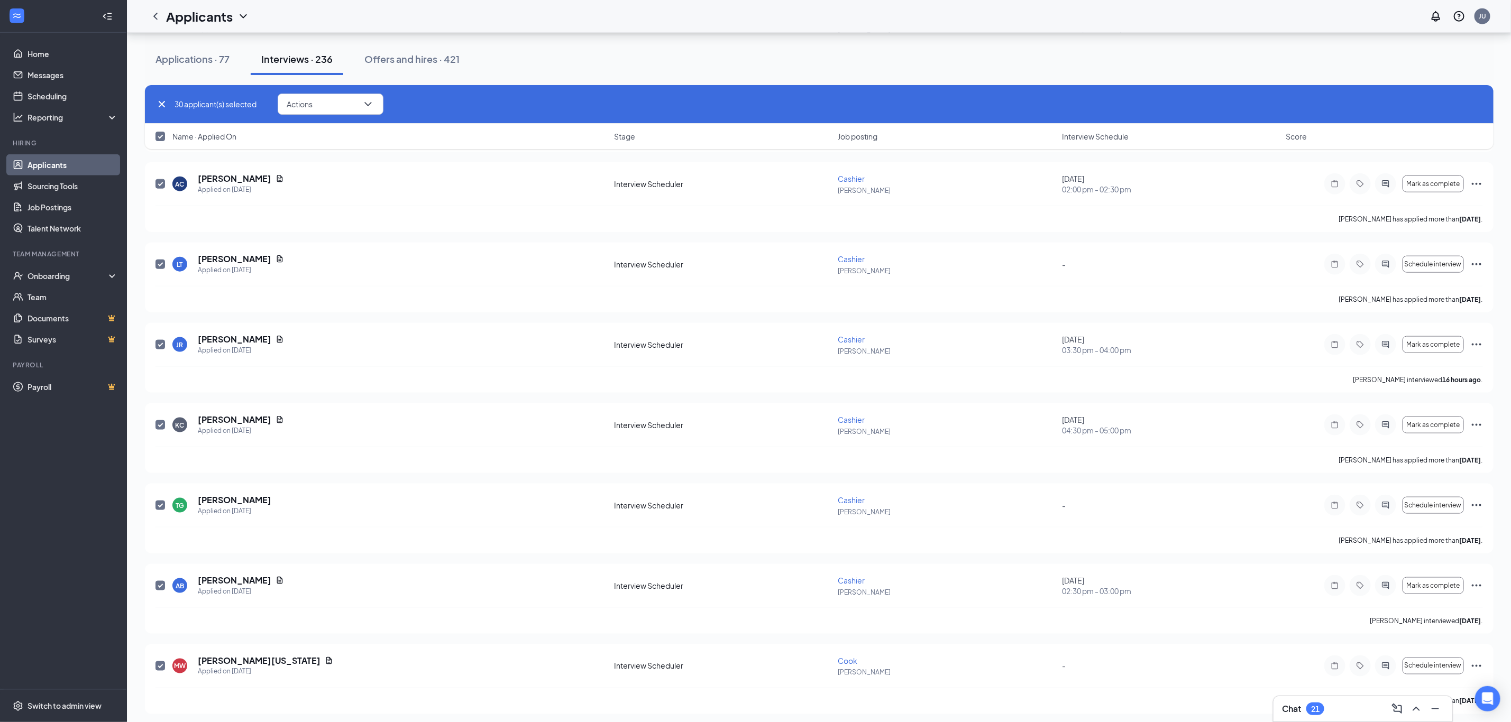
checkbox input "false"
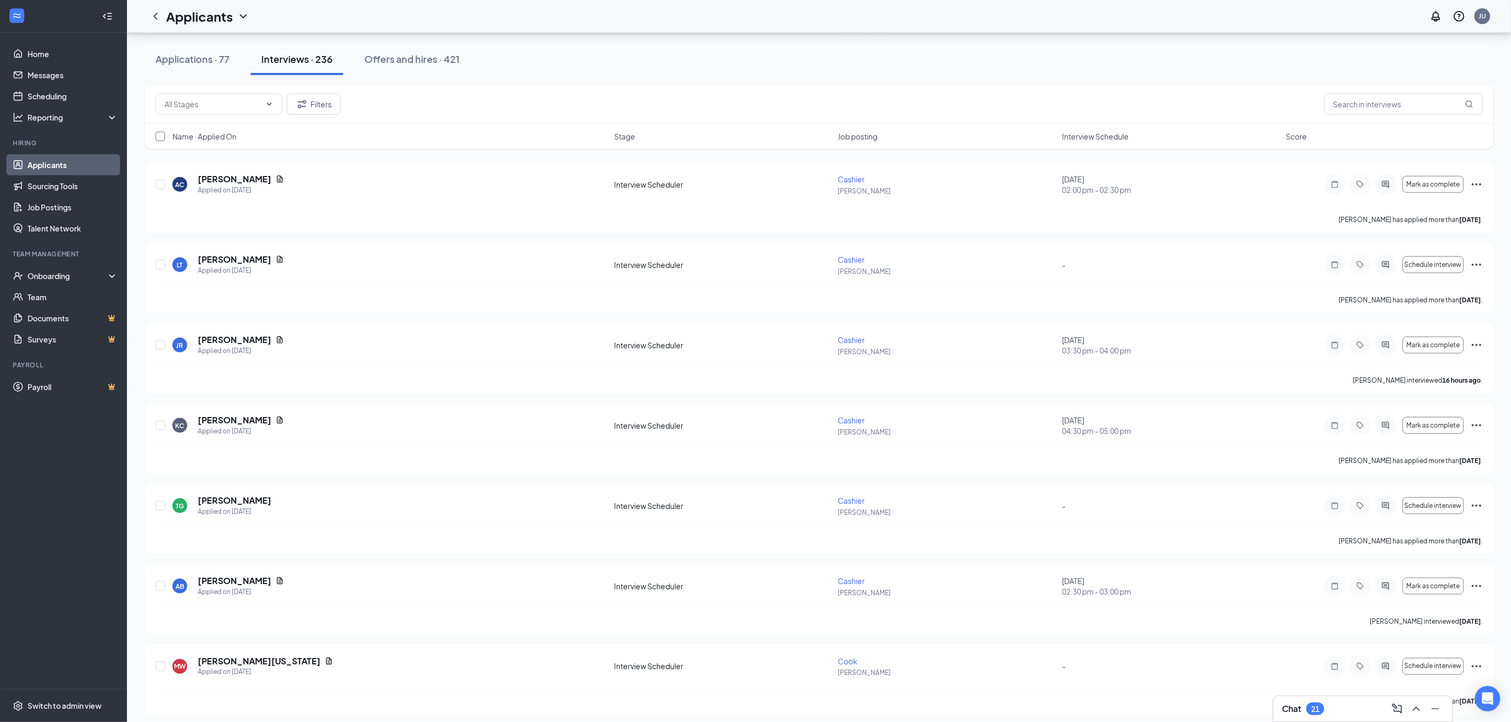
click at [159, 136] on input "checkbox" at bounding box center [160, 137] width 10 height 10
checkbox input "true"
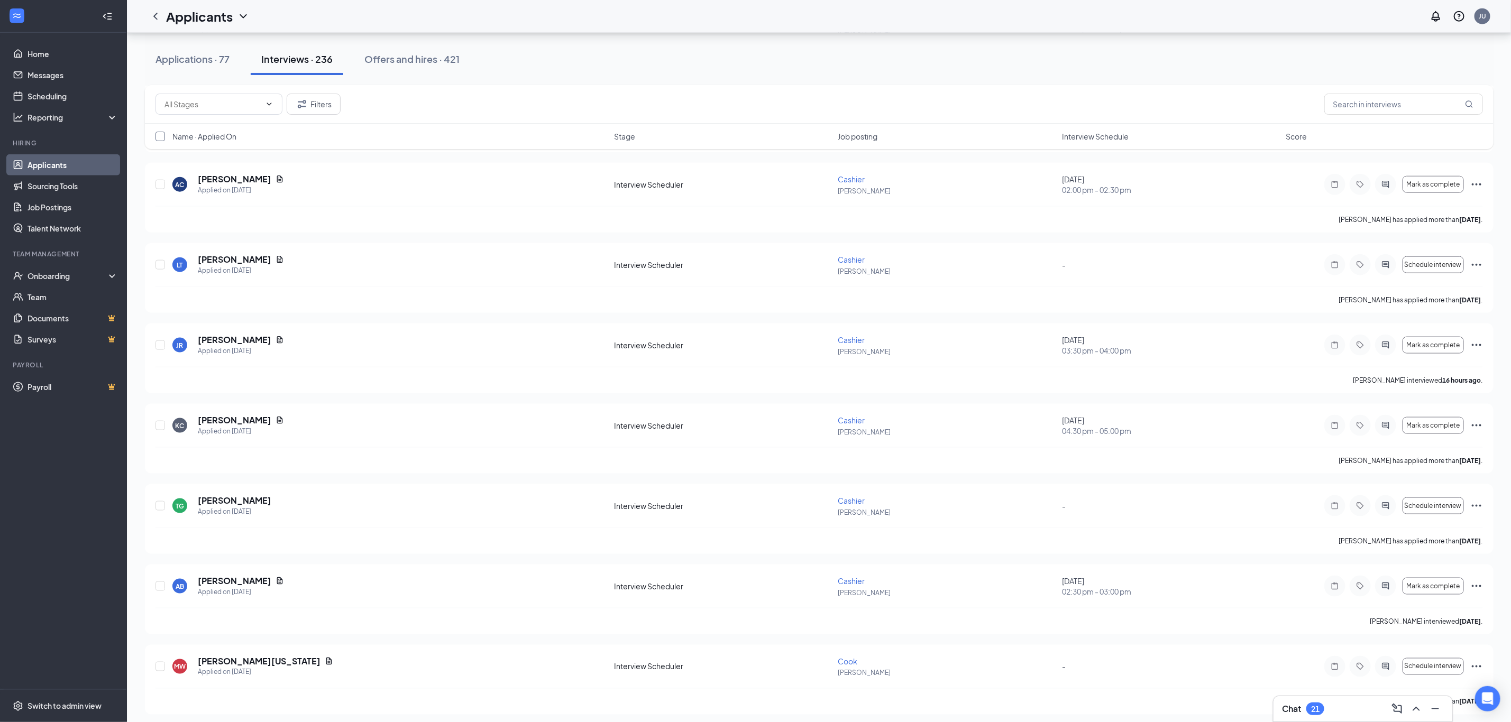
checkbox input "true"
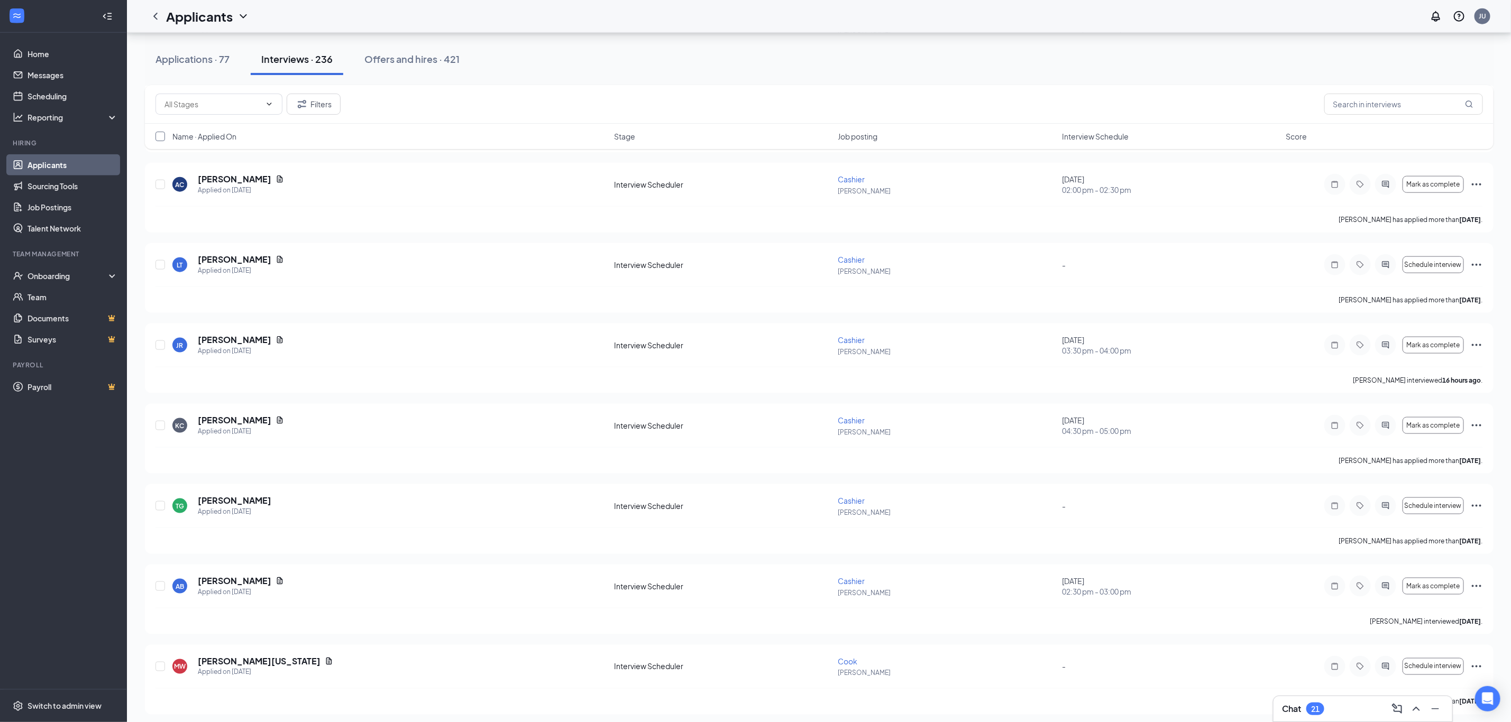
checkbox input "true"
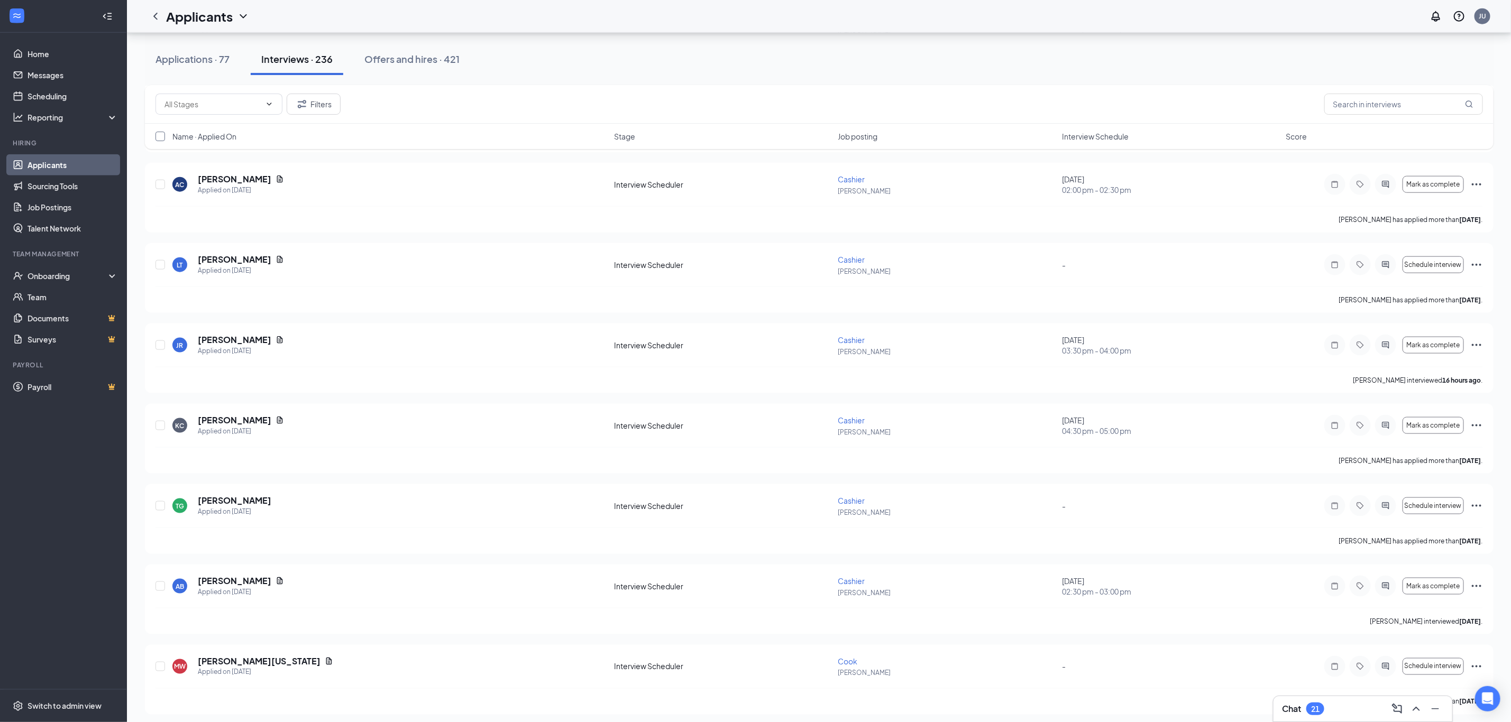
checkbox input "true"
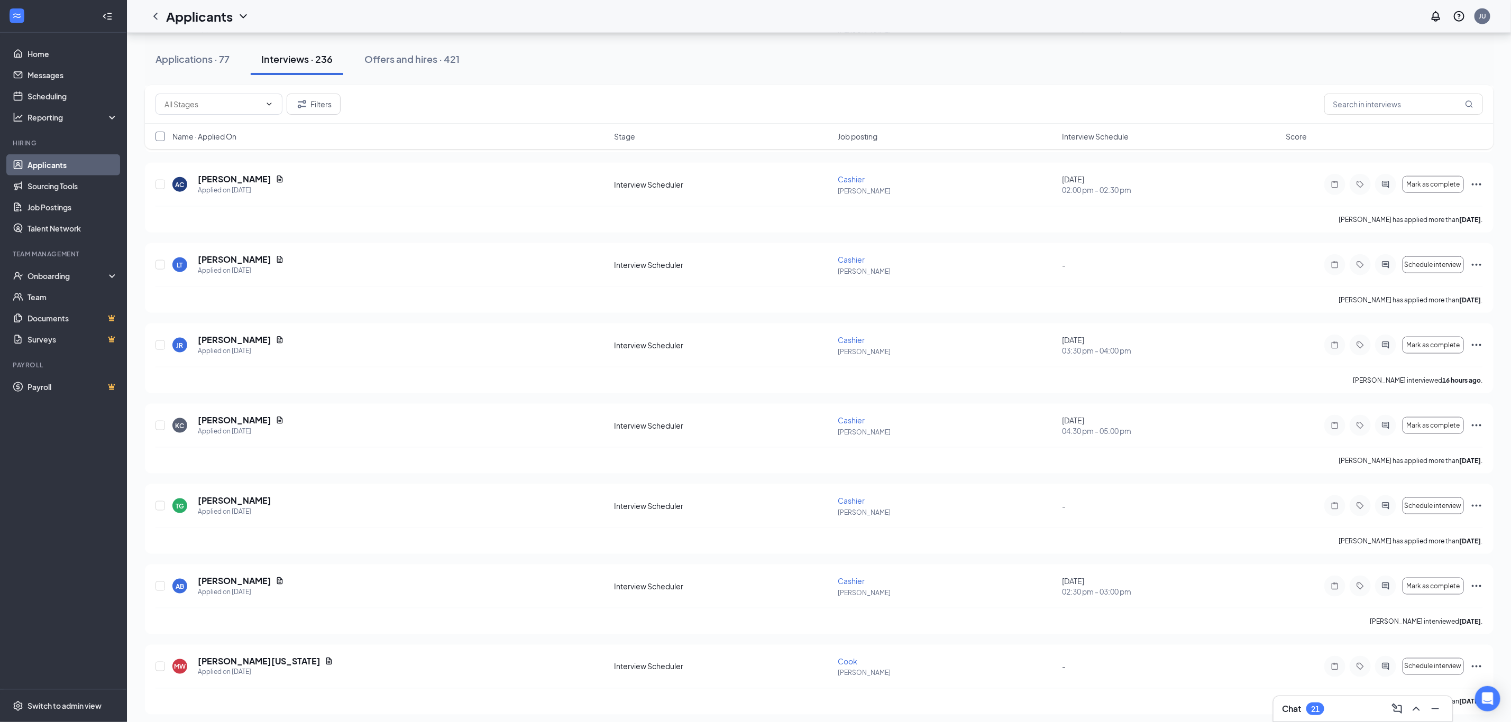
checkbox input "true"
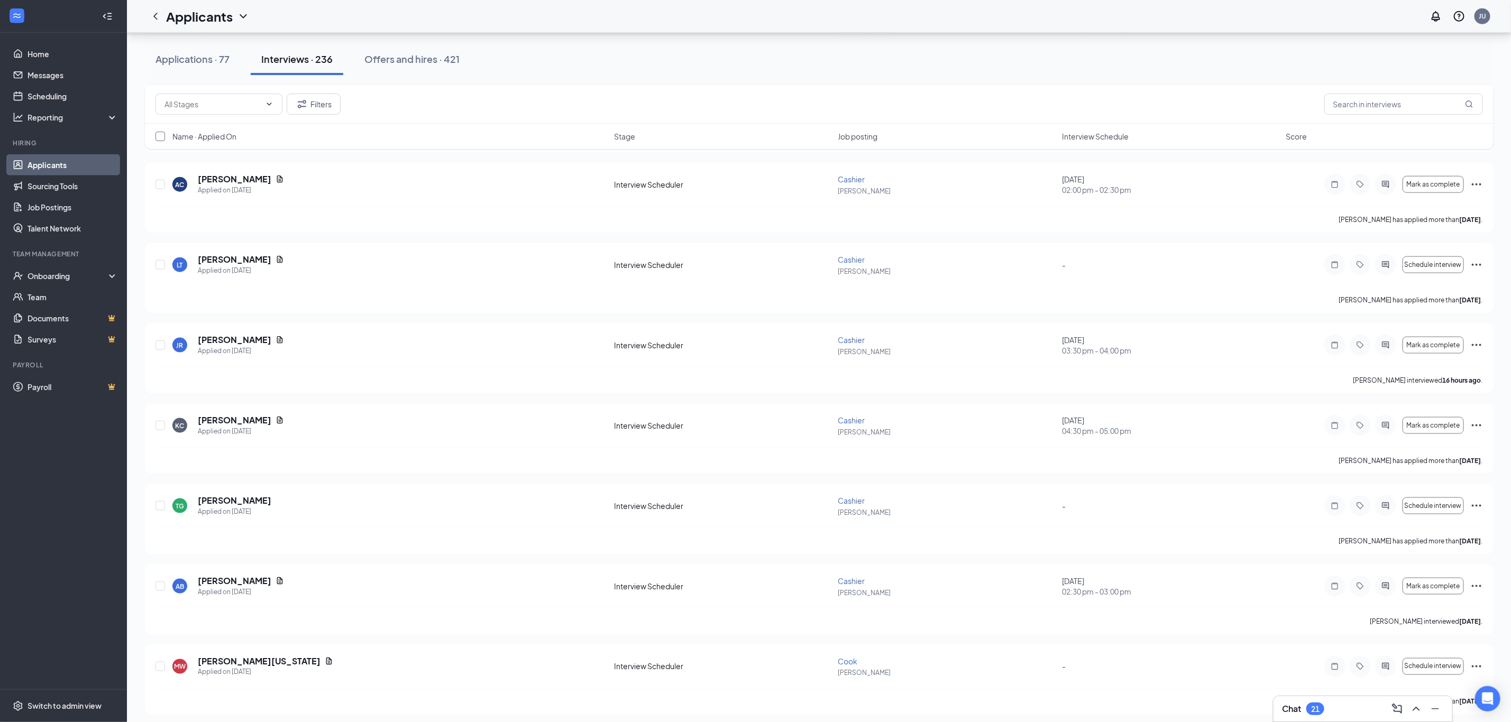
checkbox input "true"
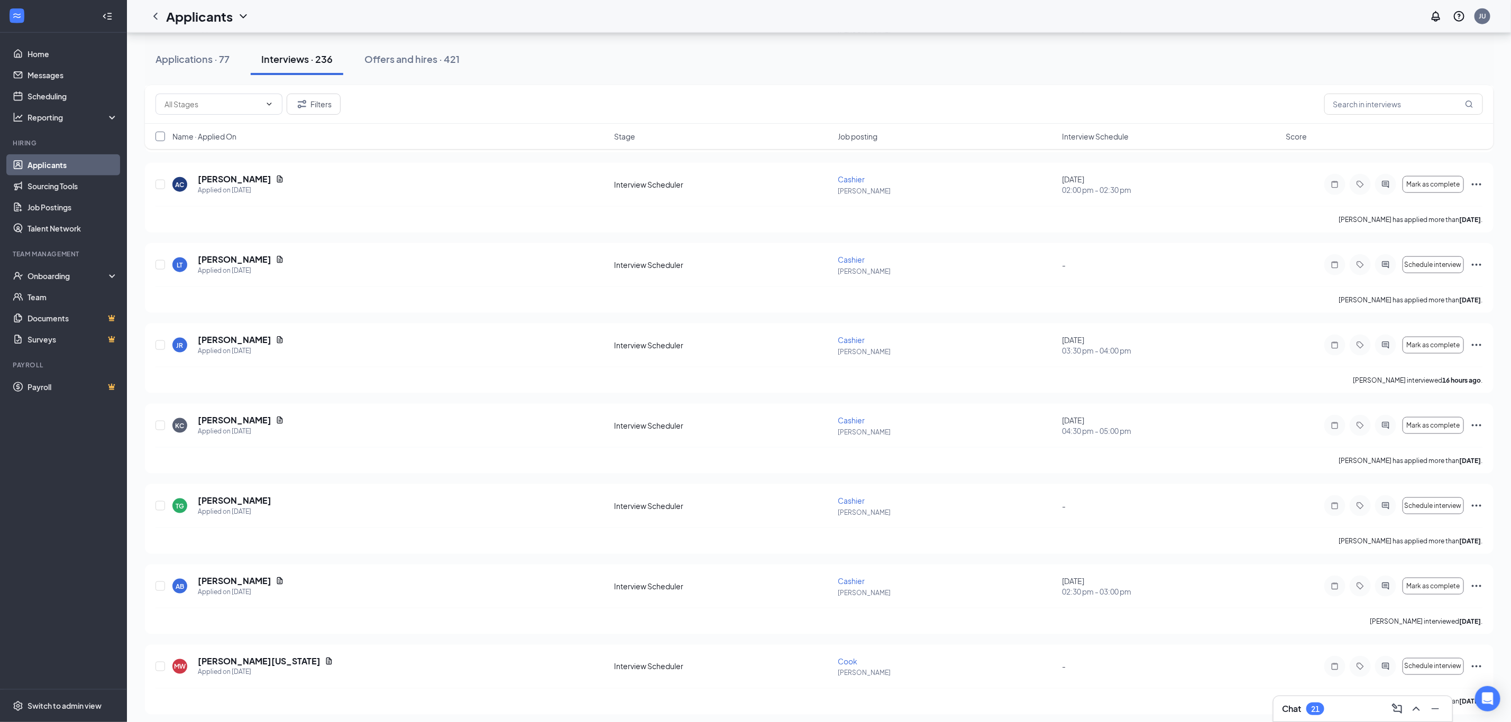
checkbox input "true"
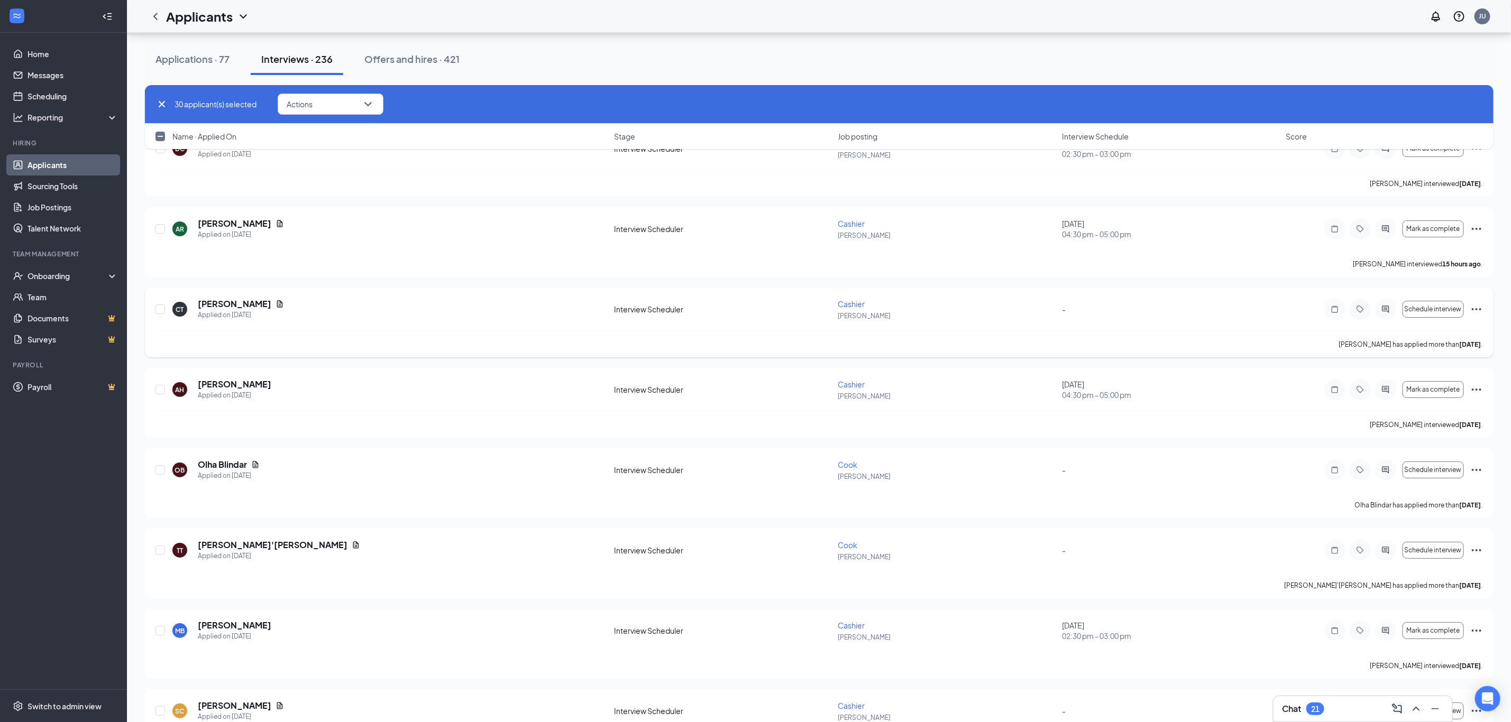
scroll to position [5841, 0]
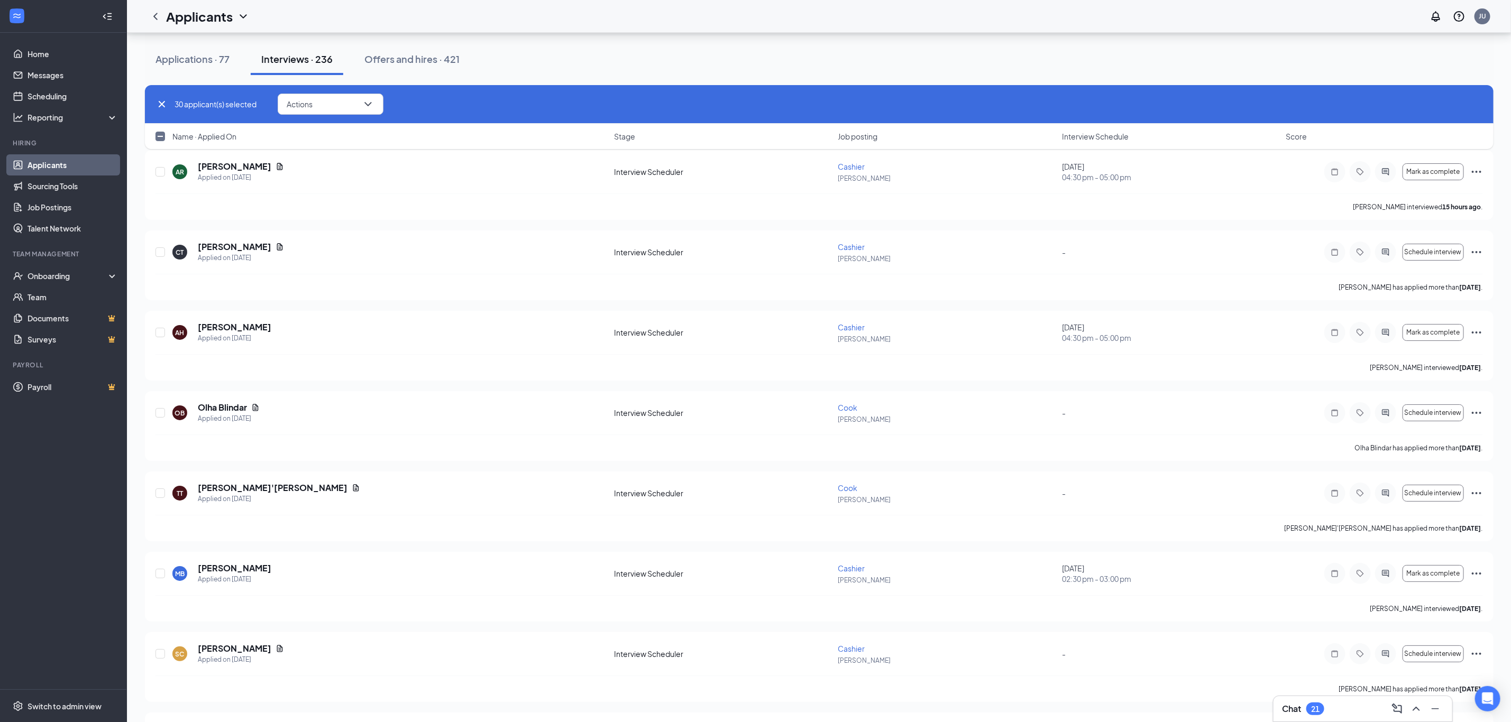
click at [159, 133] on input "checkbox" at bounding box center [160, 137] width 10 height 10
checkbox input "true"
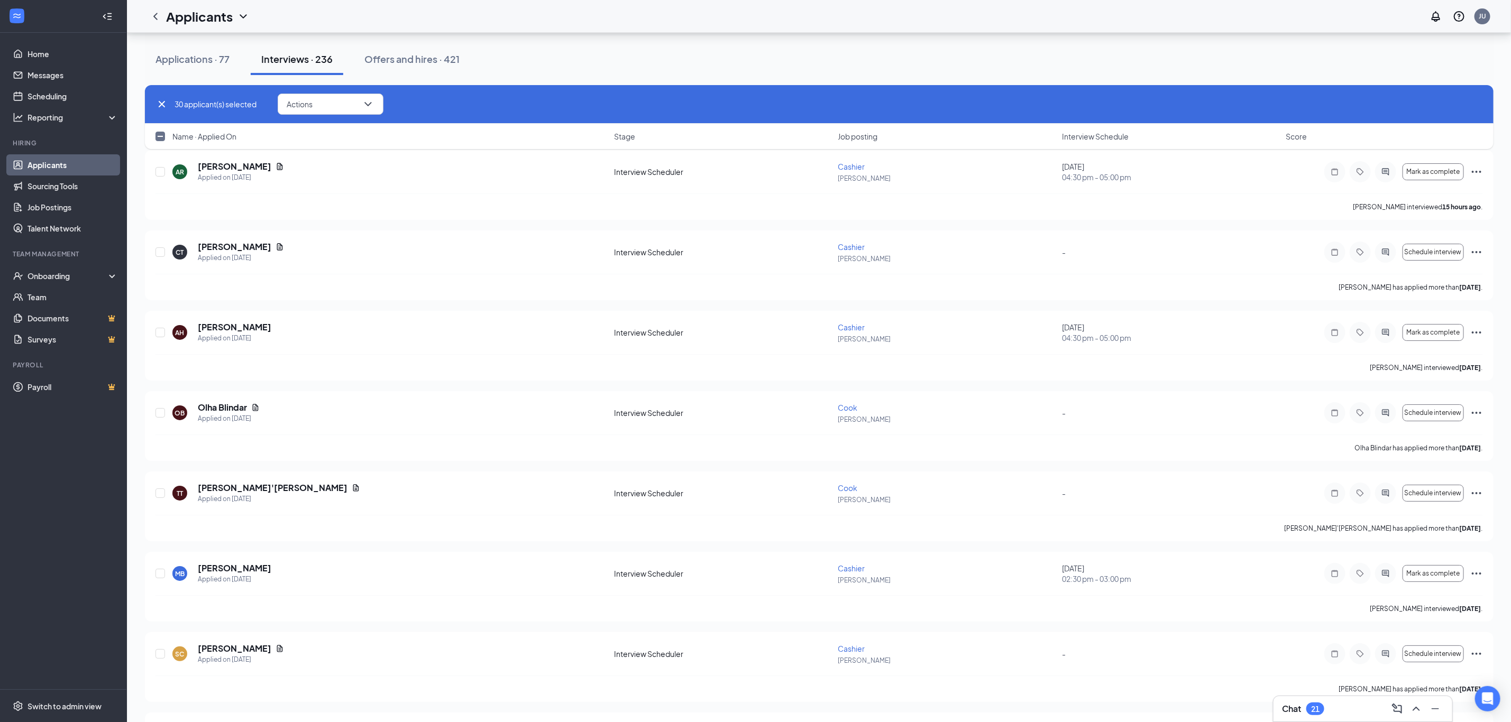
checkbox input "true"
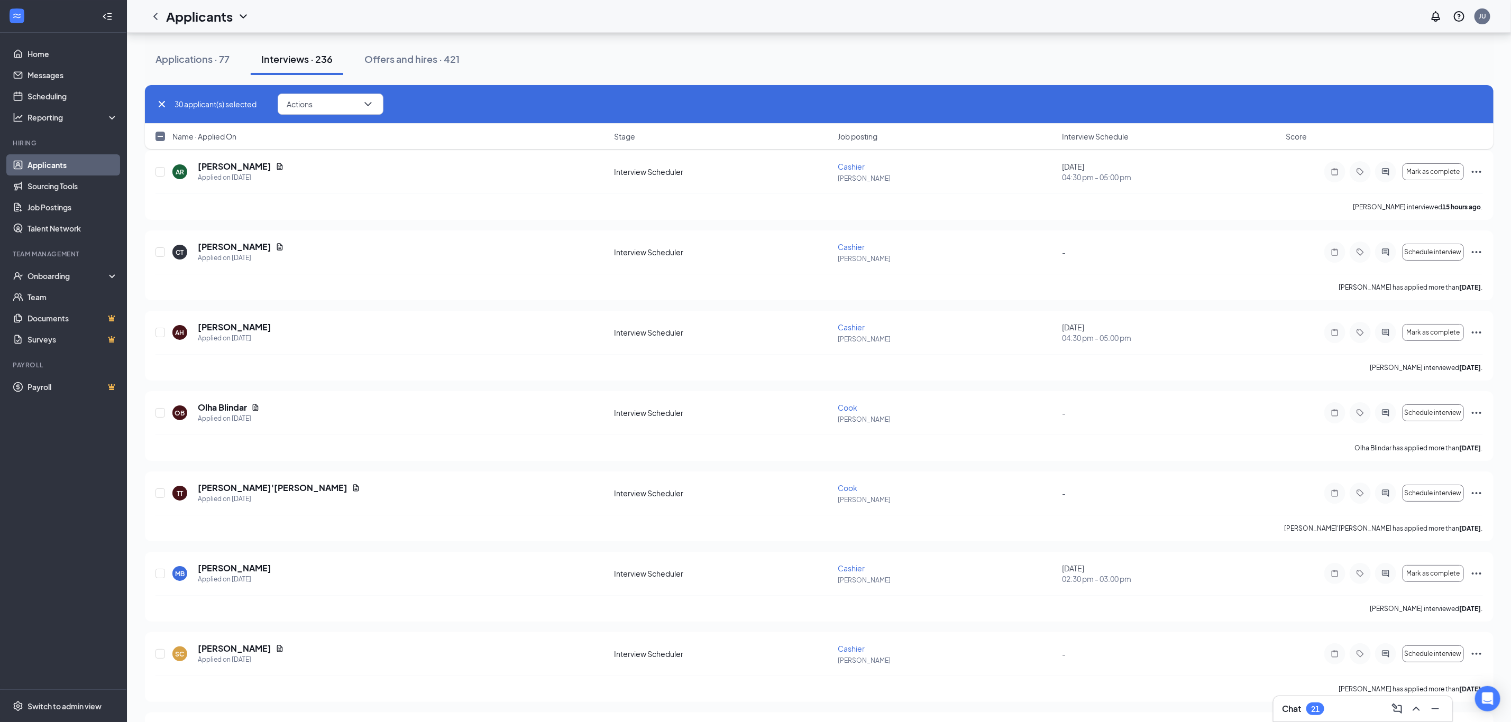
checkbox input "true"
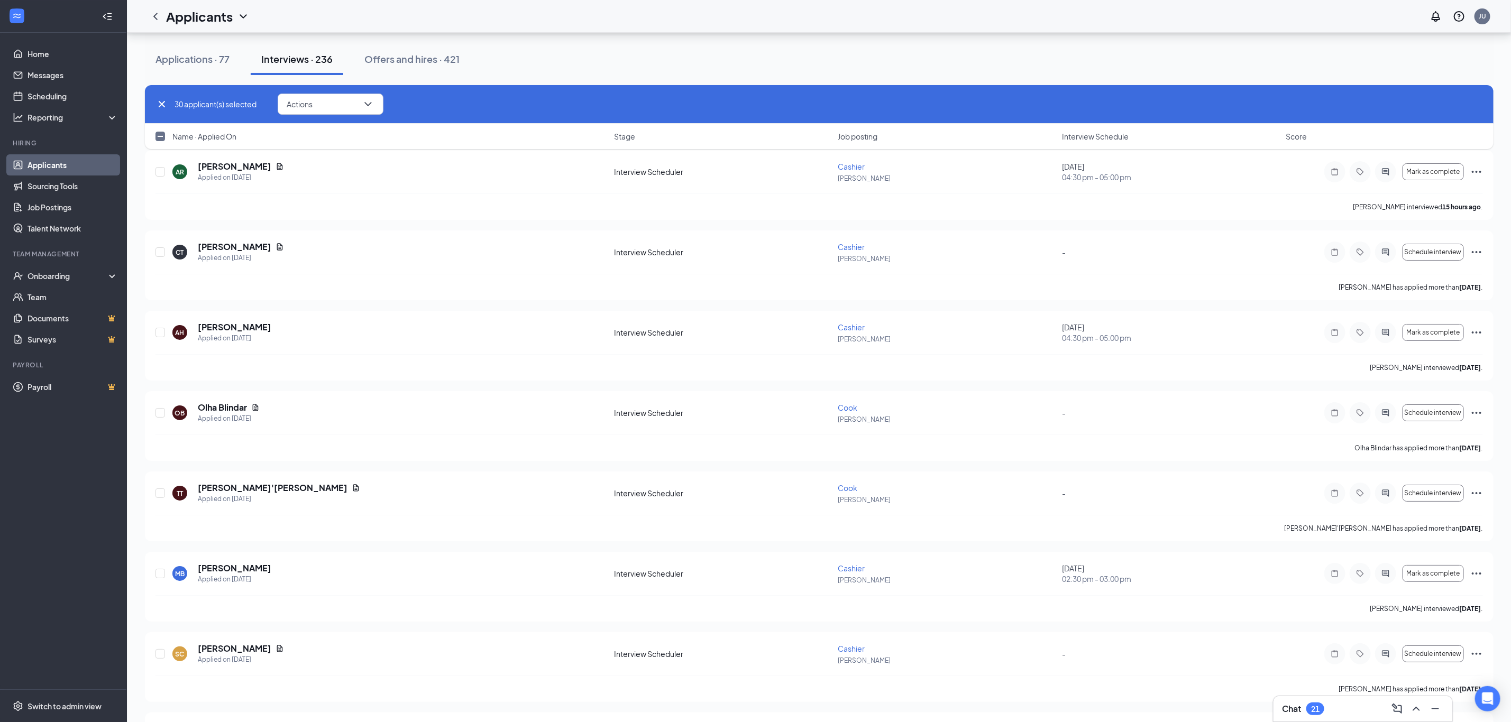
checkbox input "true"
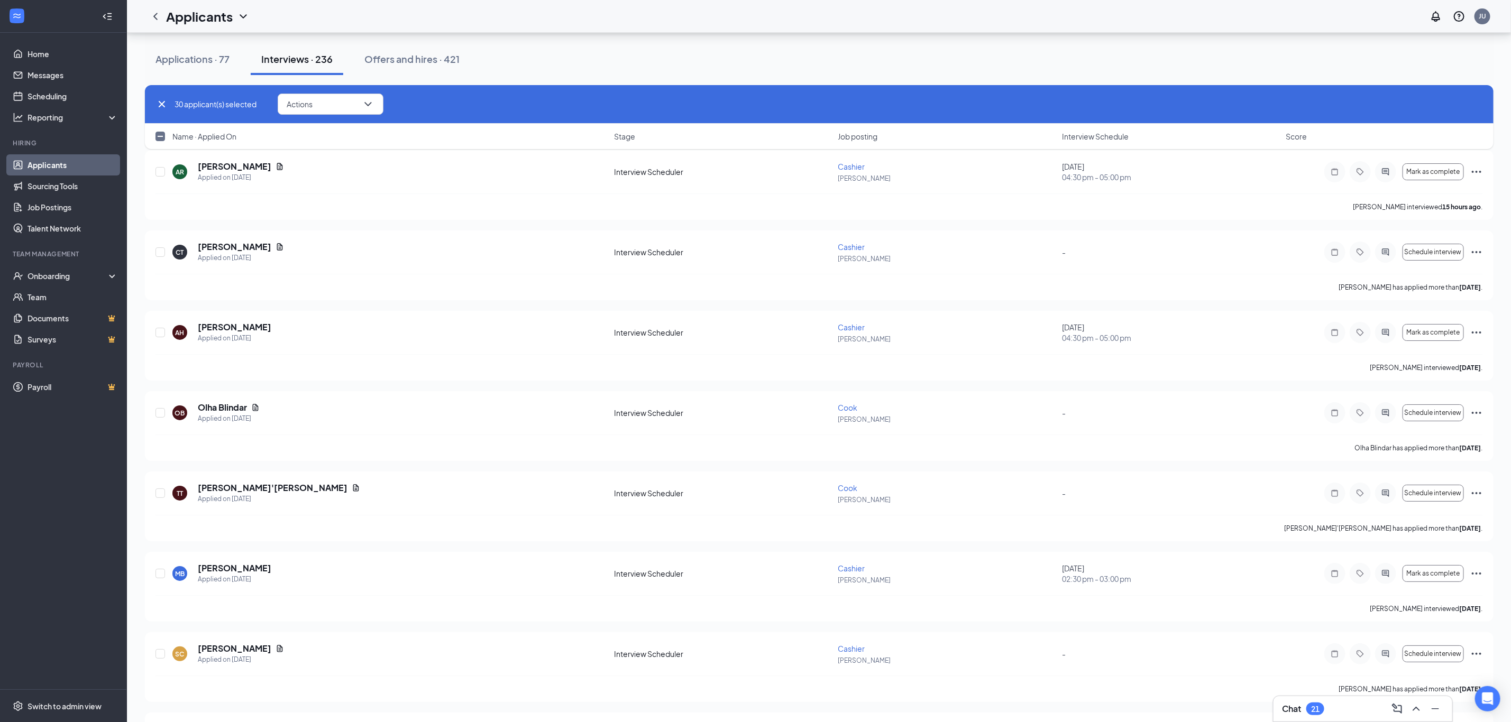
checkbox input "true"
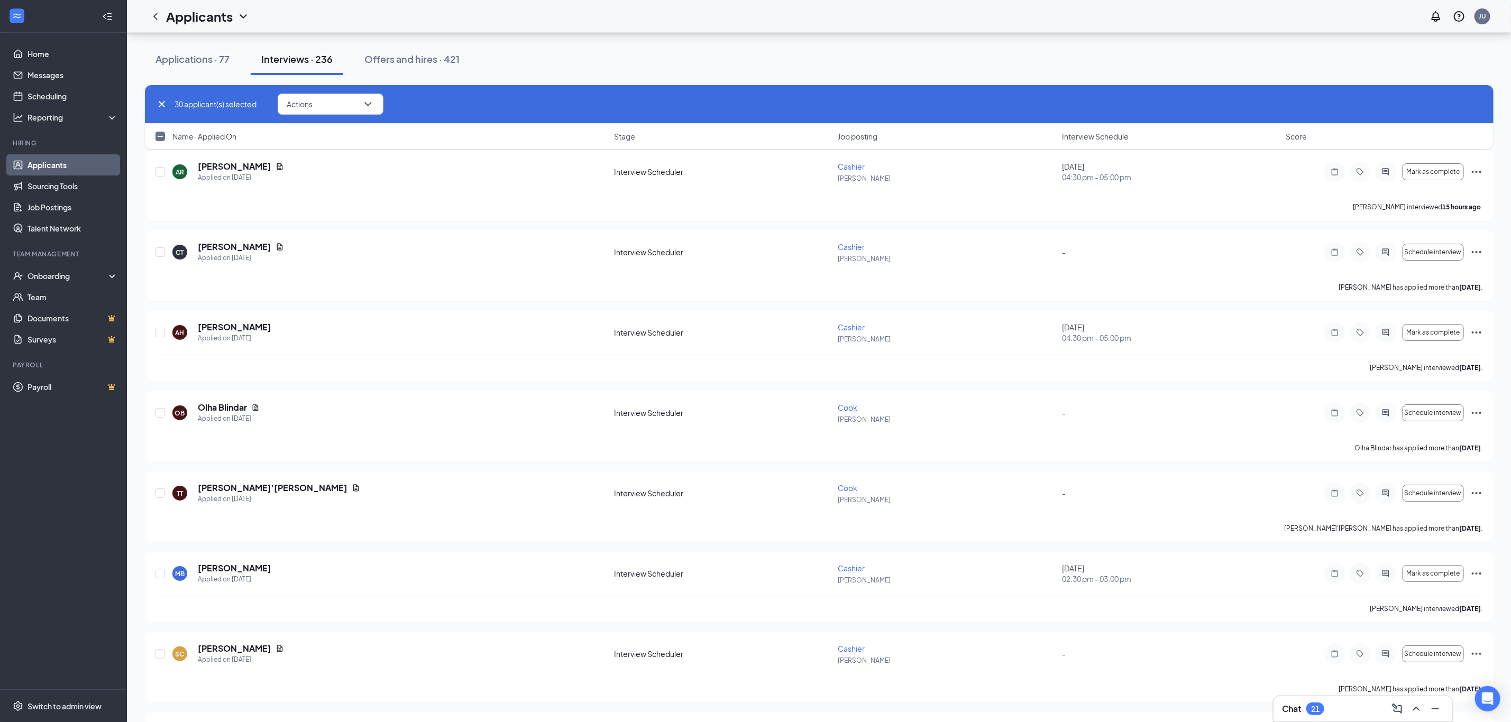
checkbox input "true"
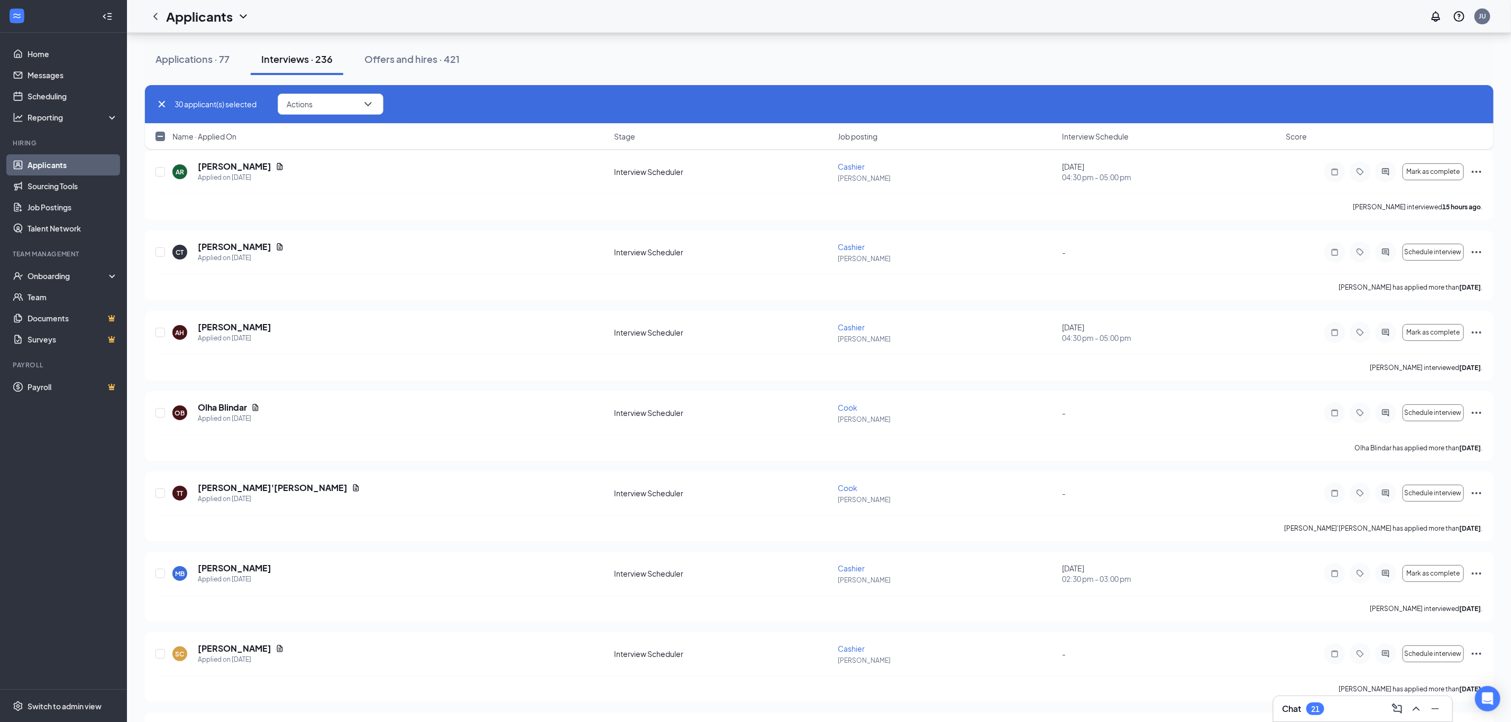
checkbox input "true"
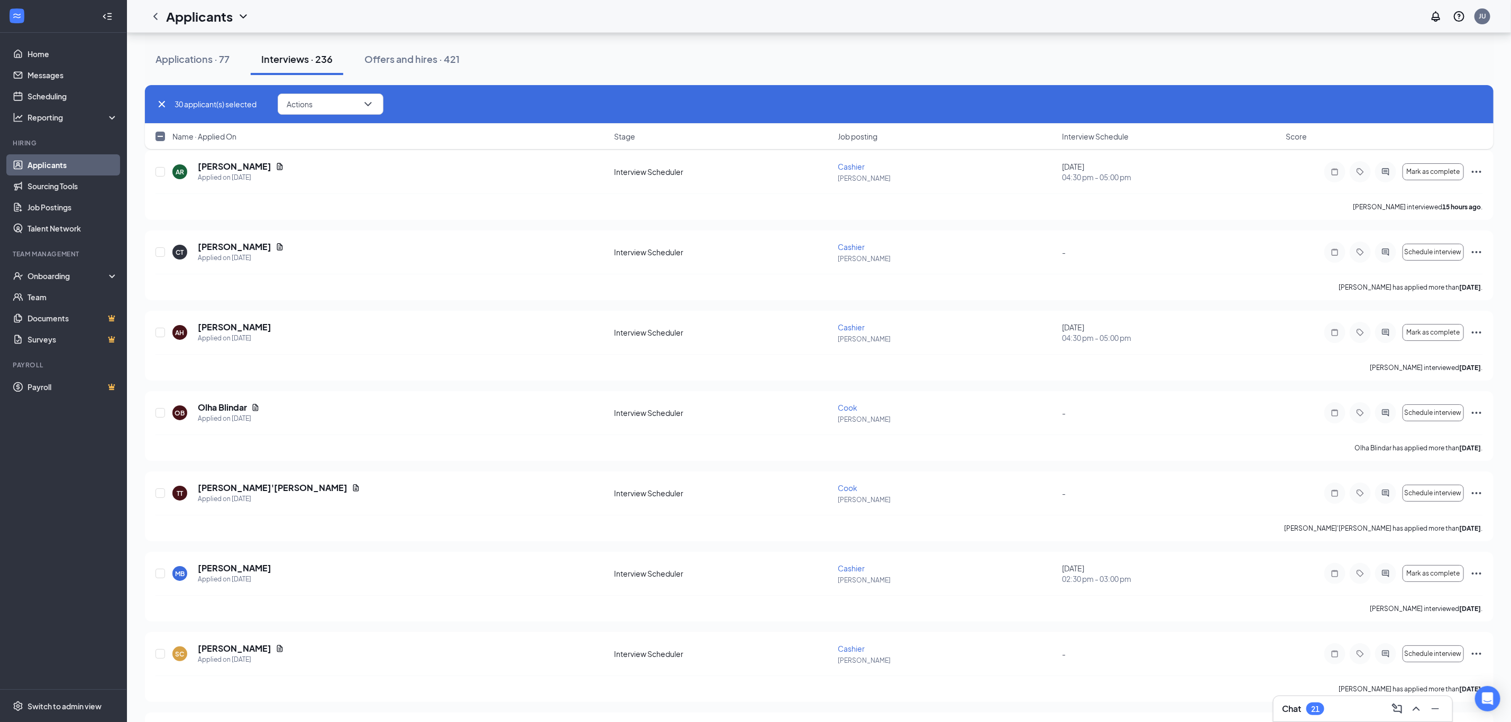
checkbox input "true"
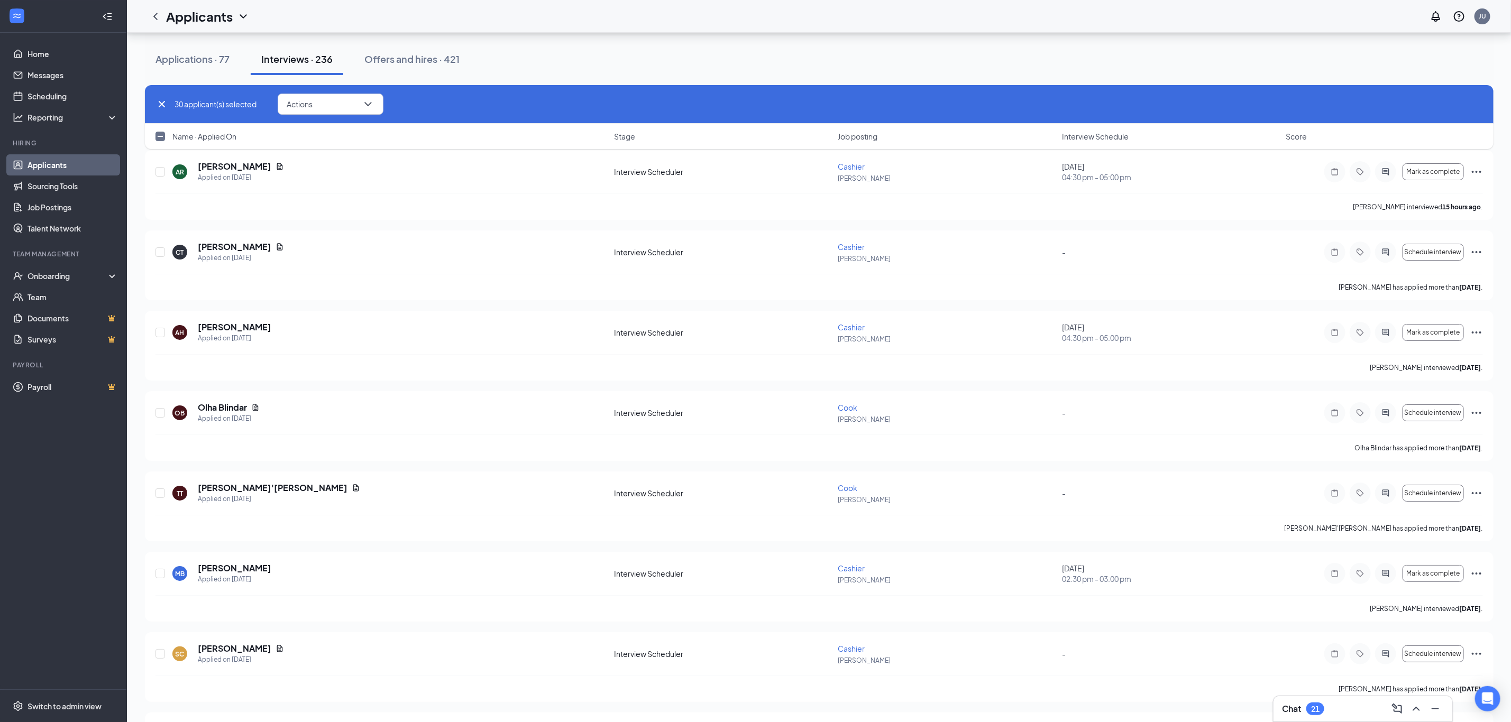
checkbox input "true"
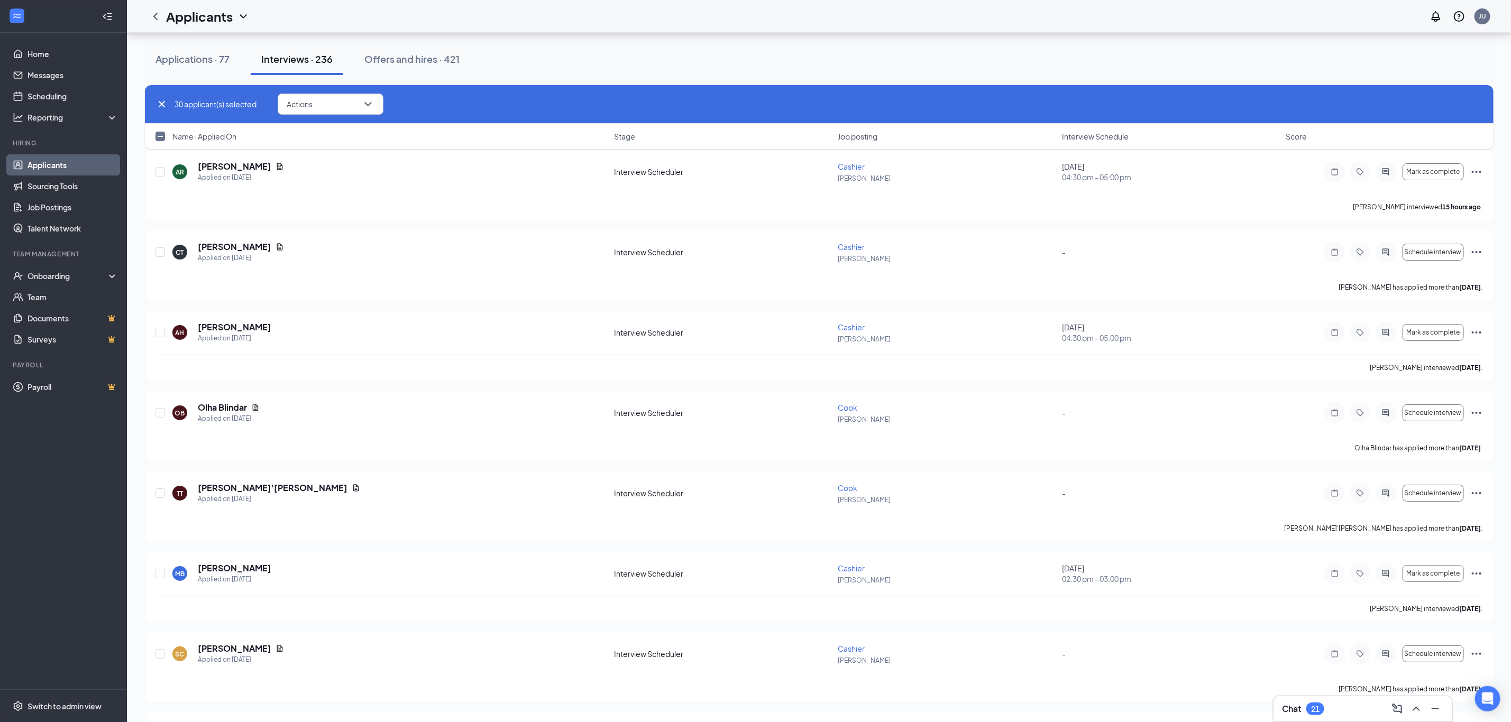
checkbox input "true"
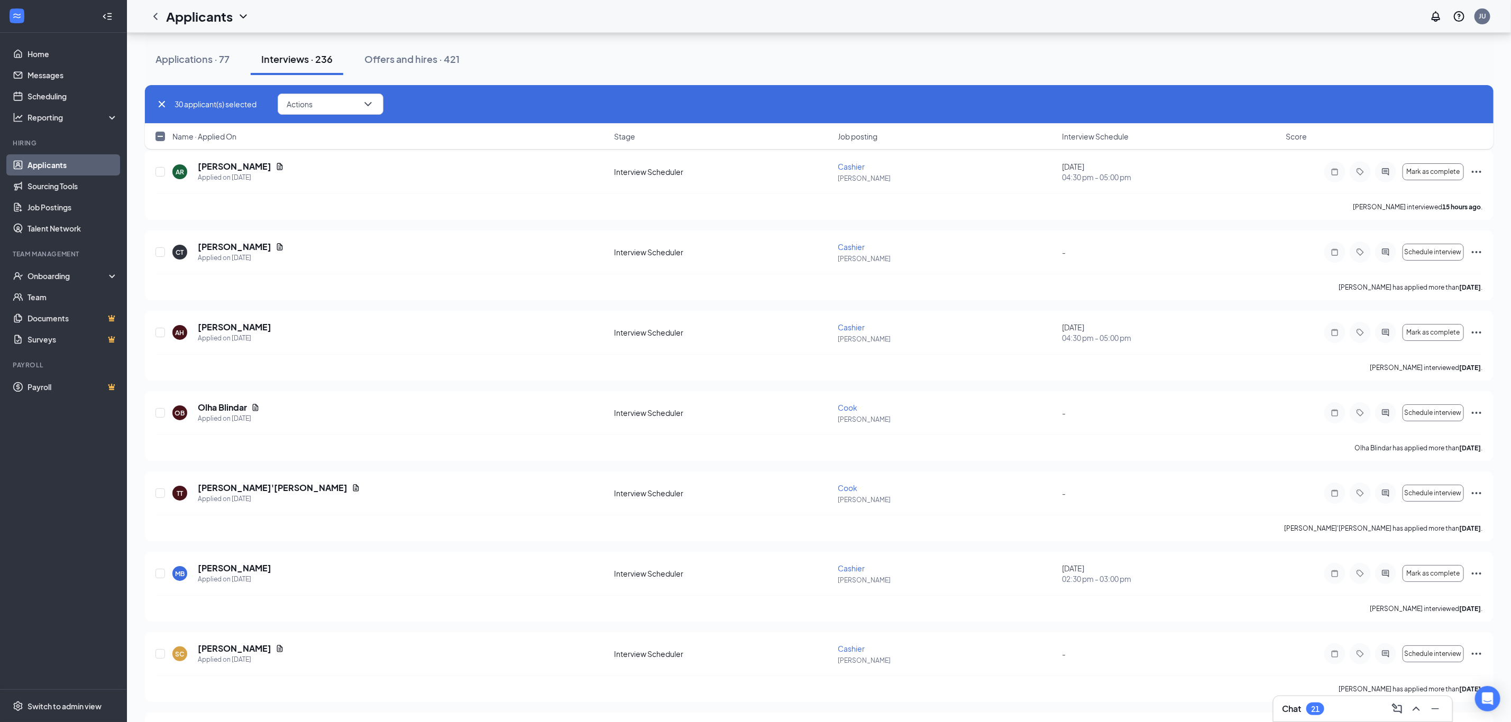
checkbox input "true"
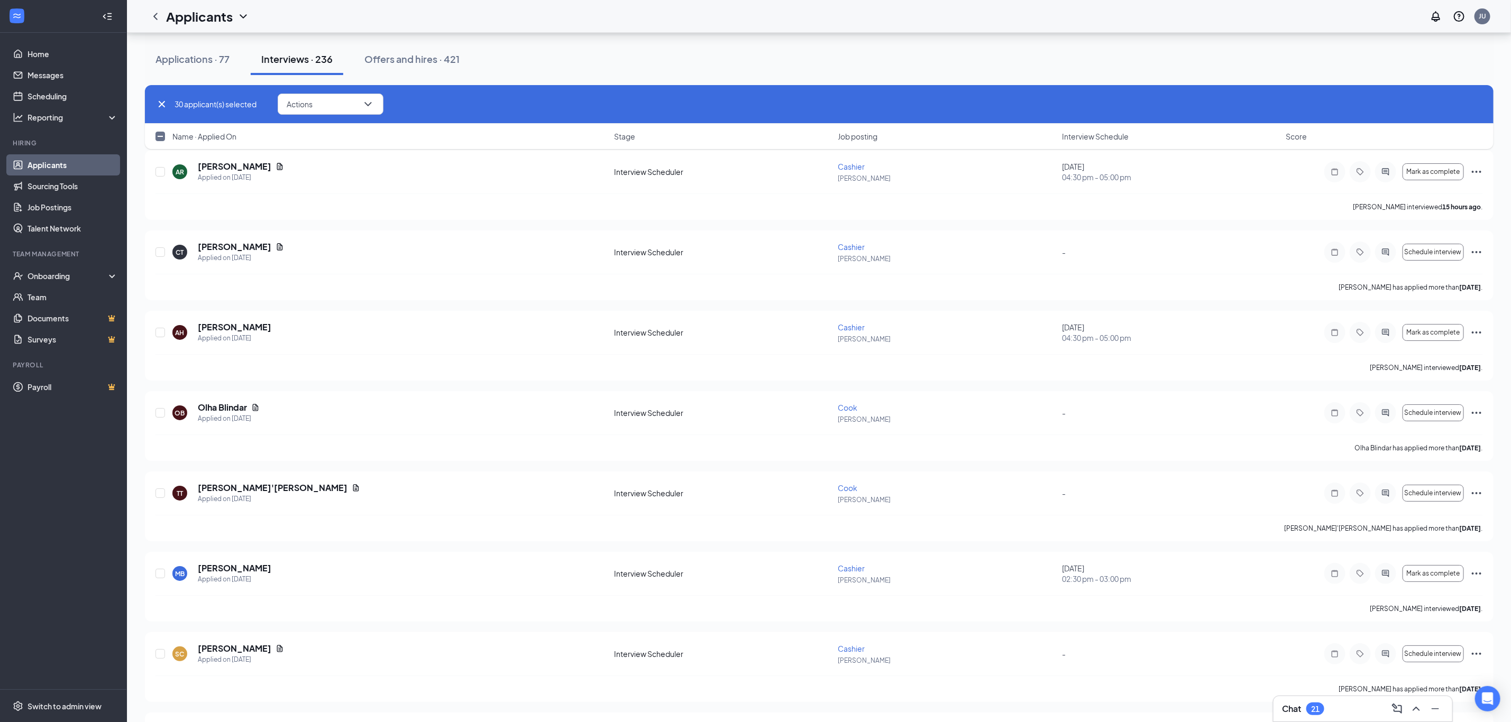
checkbox input "true"
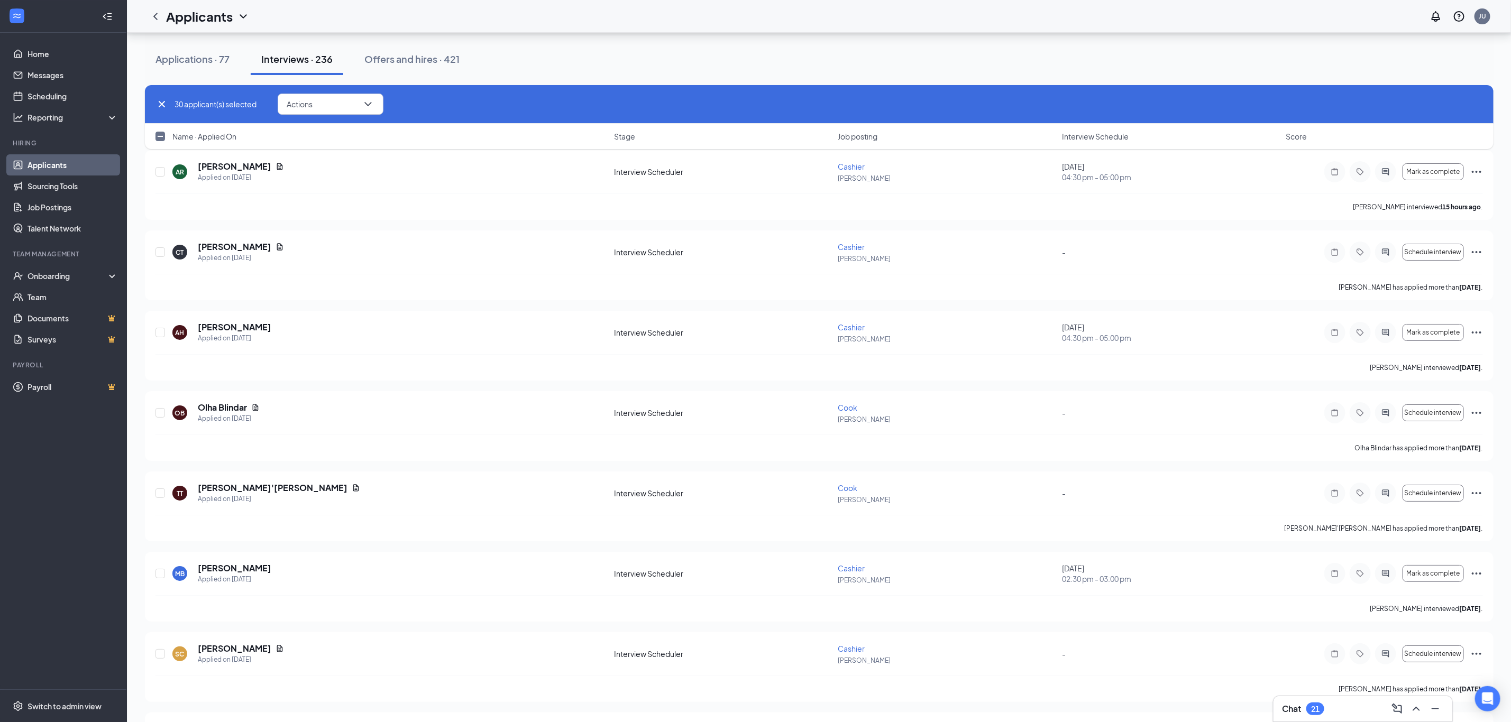
checkbox input "true"
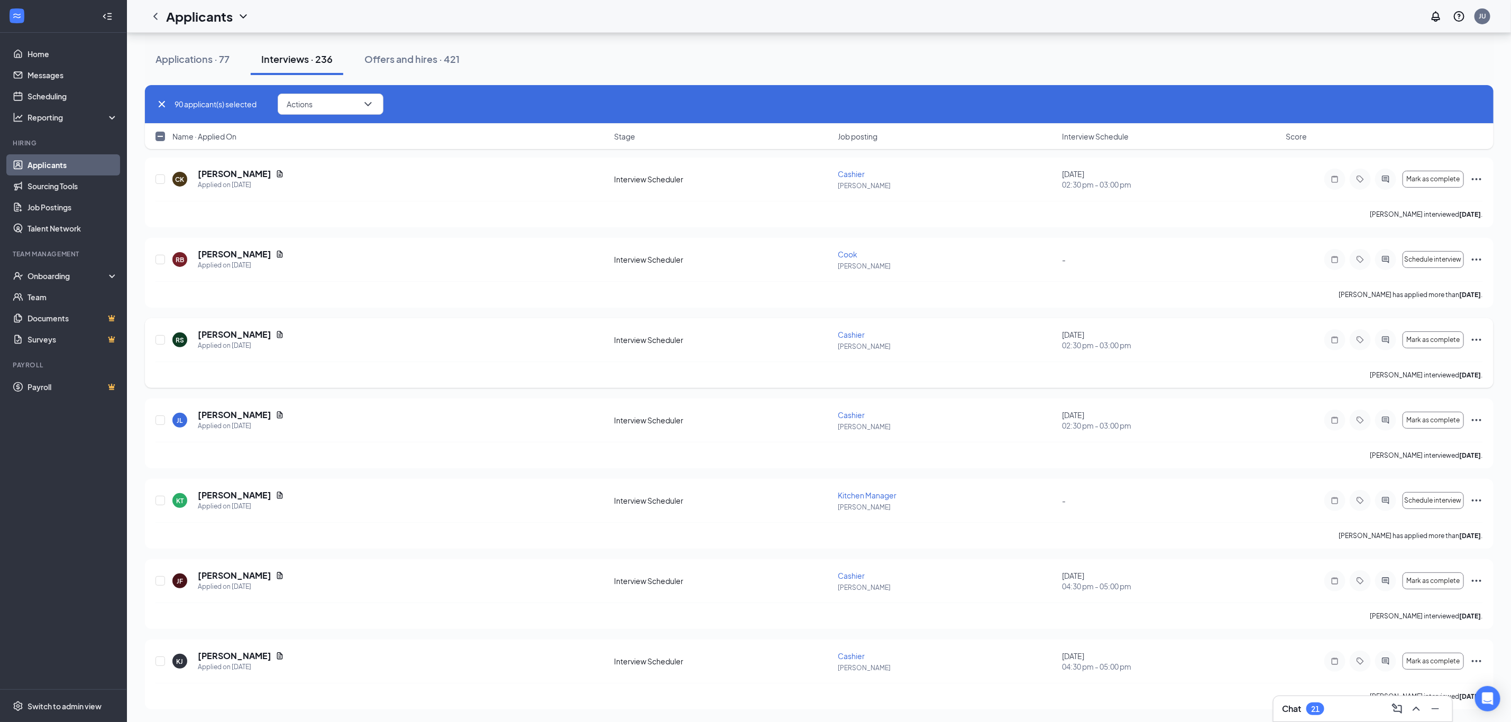
scroll to position [9157, 0]
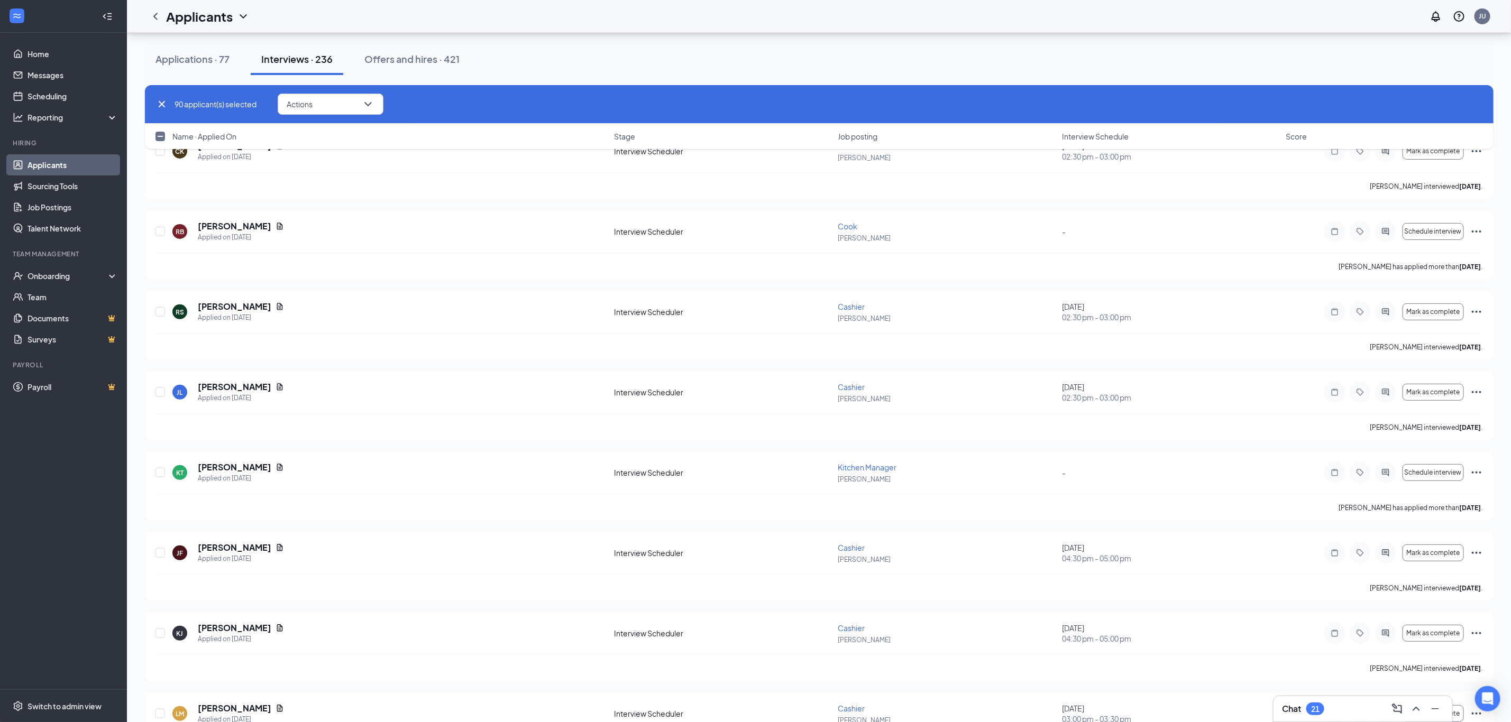
click at [159, 134] on input "checkbox" at bounding box center [160, 137] width 10 height 10
checkbox input "true"
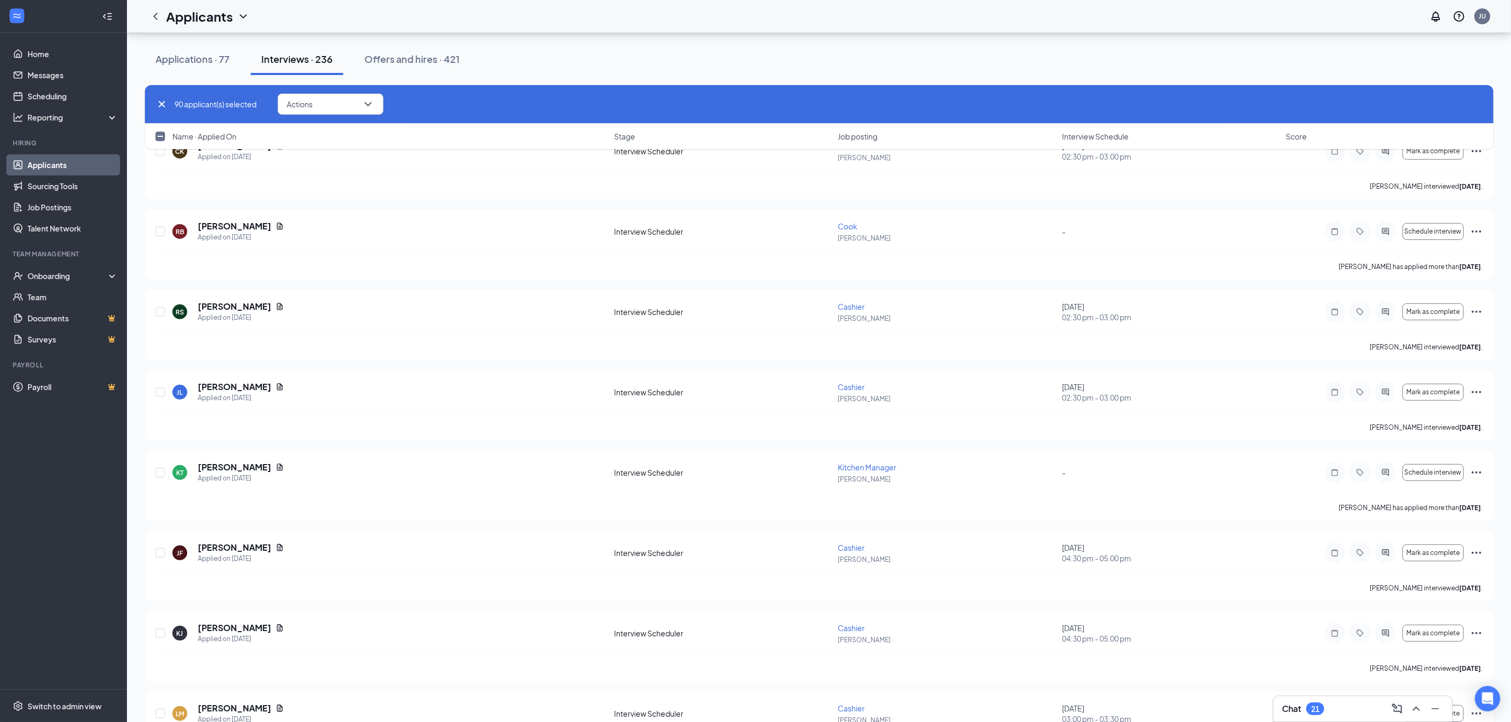
checkbox input "true"
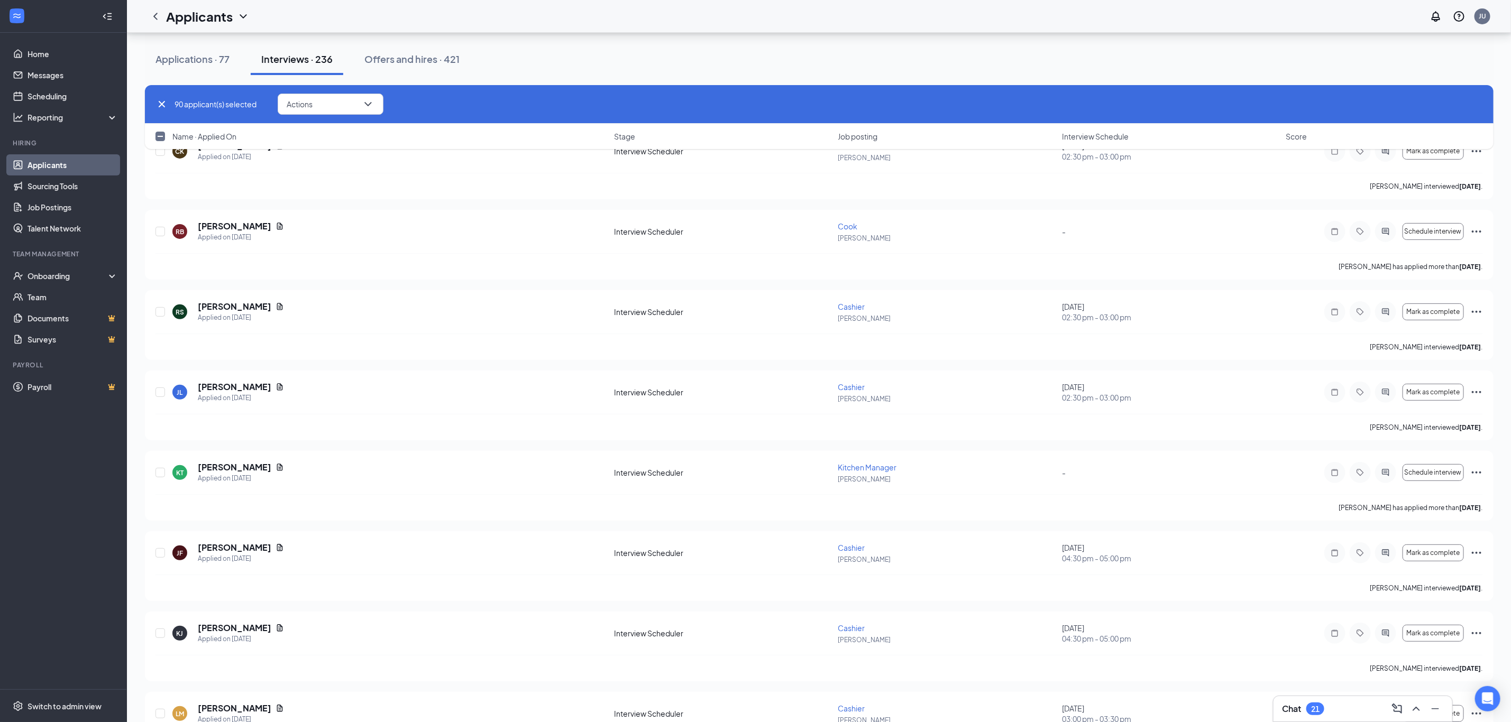
checkbox input "true"
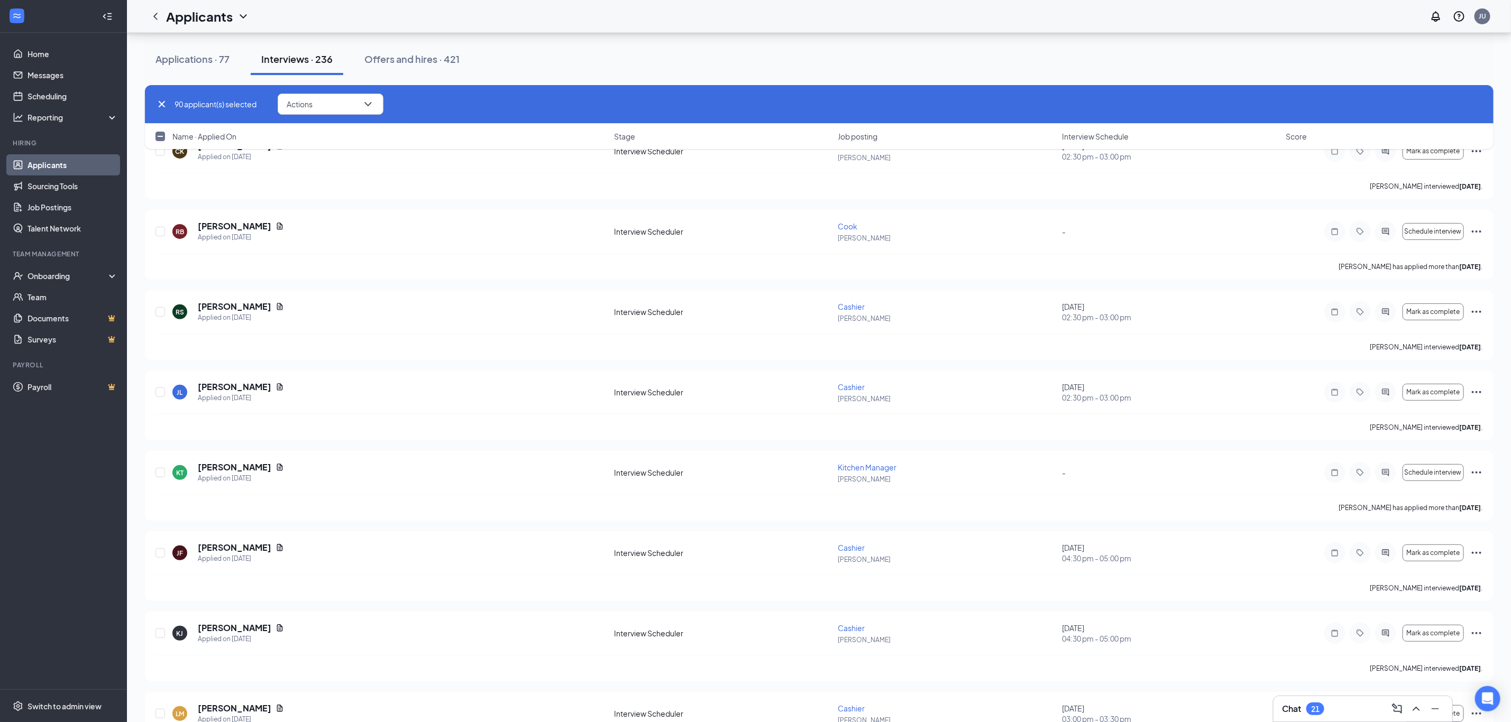
checkbox input "true"
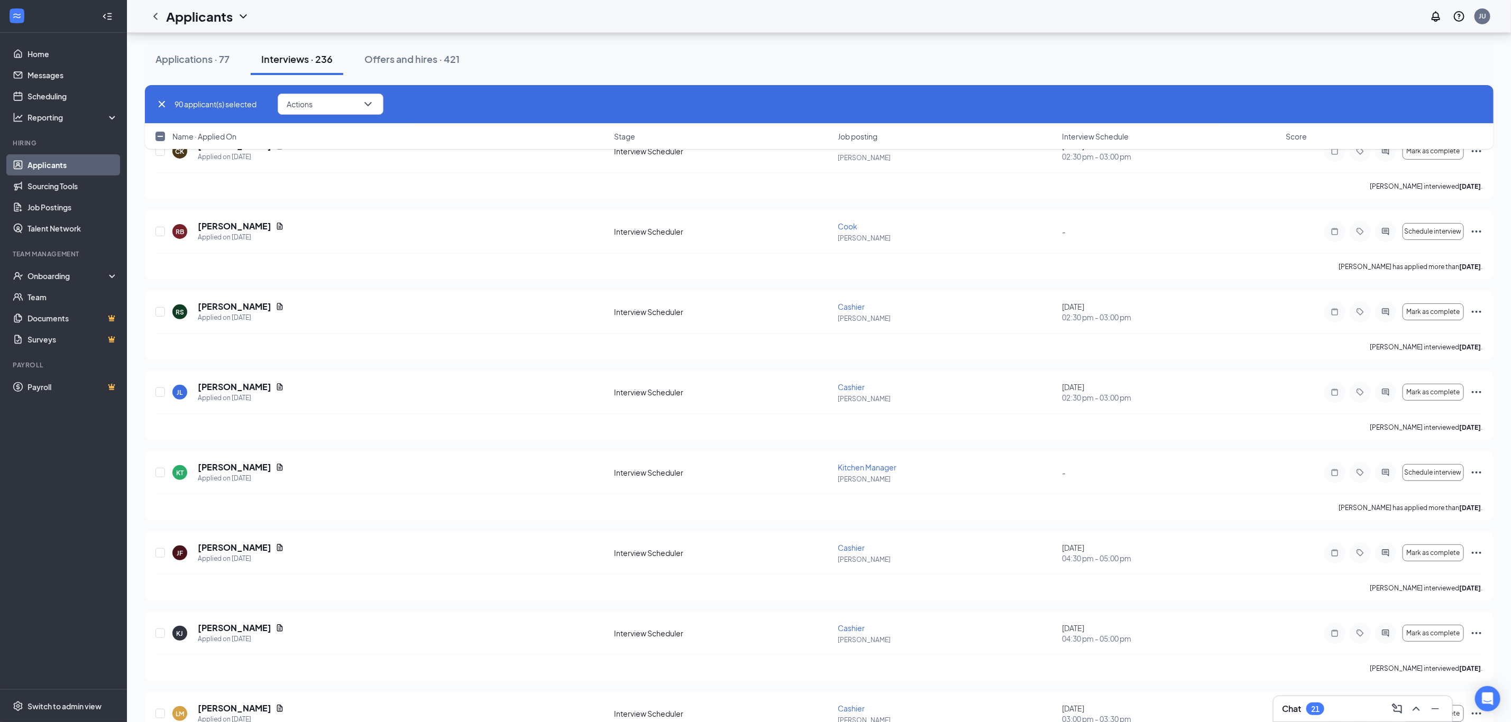
checkbox input "true"
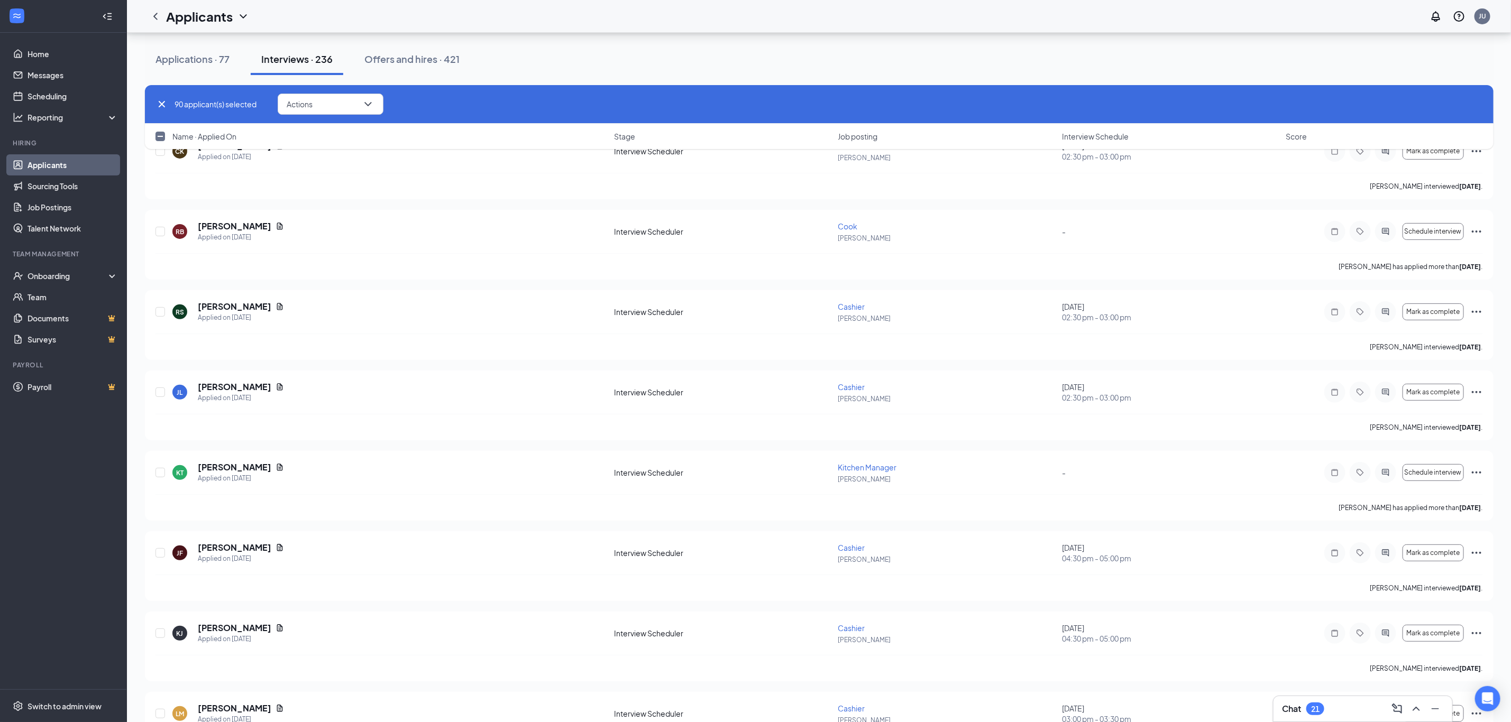
checkbox input "true"
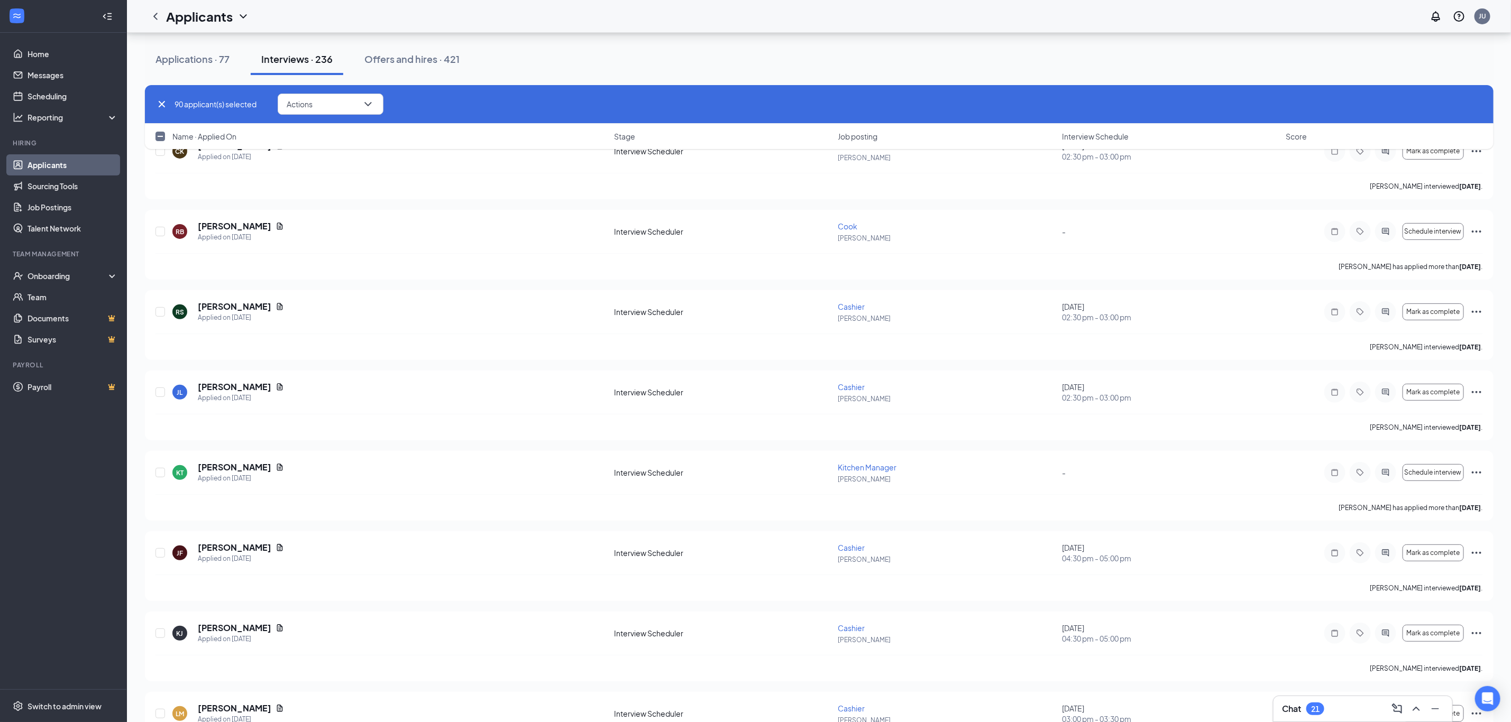
checkbox input "true"
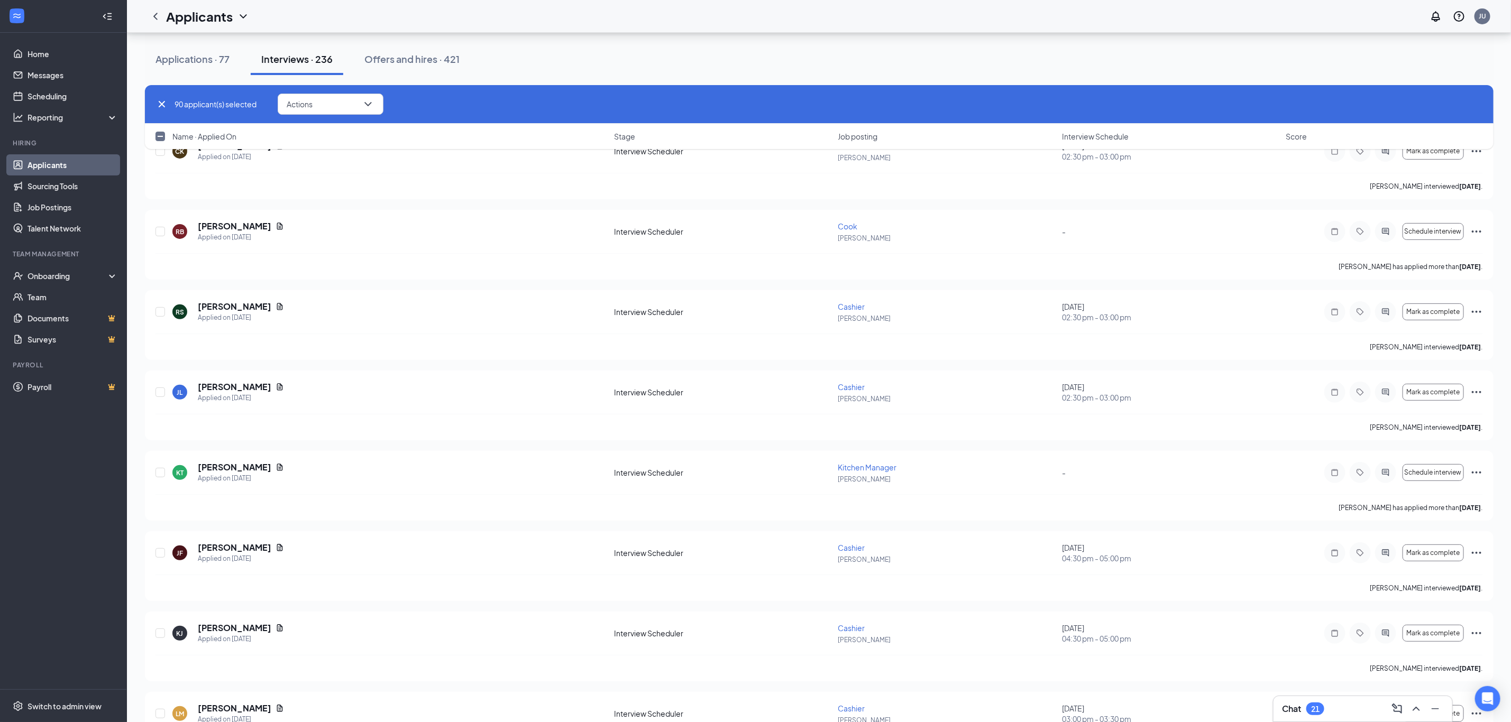
checkbox input "true"
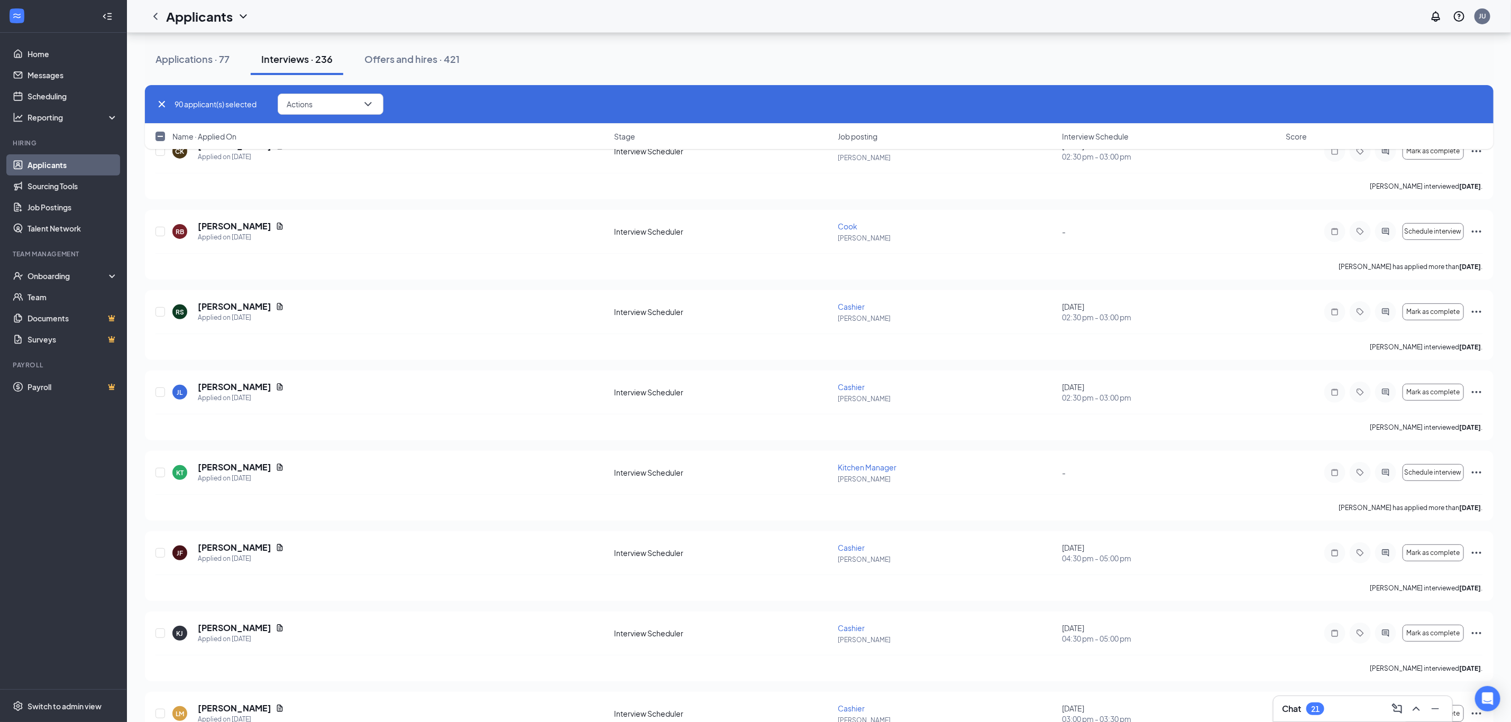
checkbox input "true"
click at [159, 134] on input "checkbox" at bounding box center [160, 137] width 10 height 10
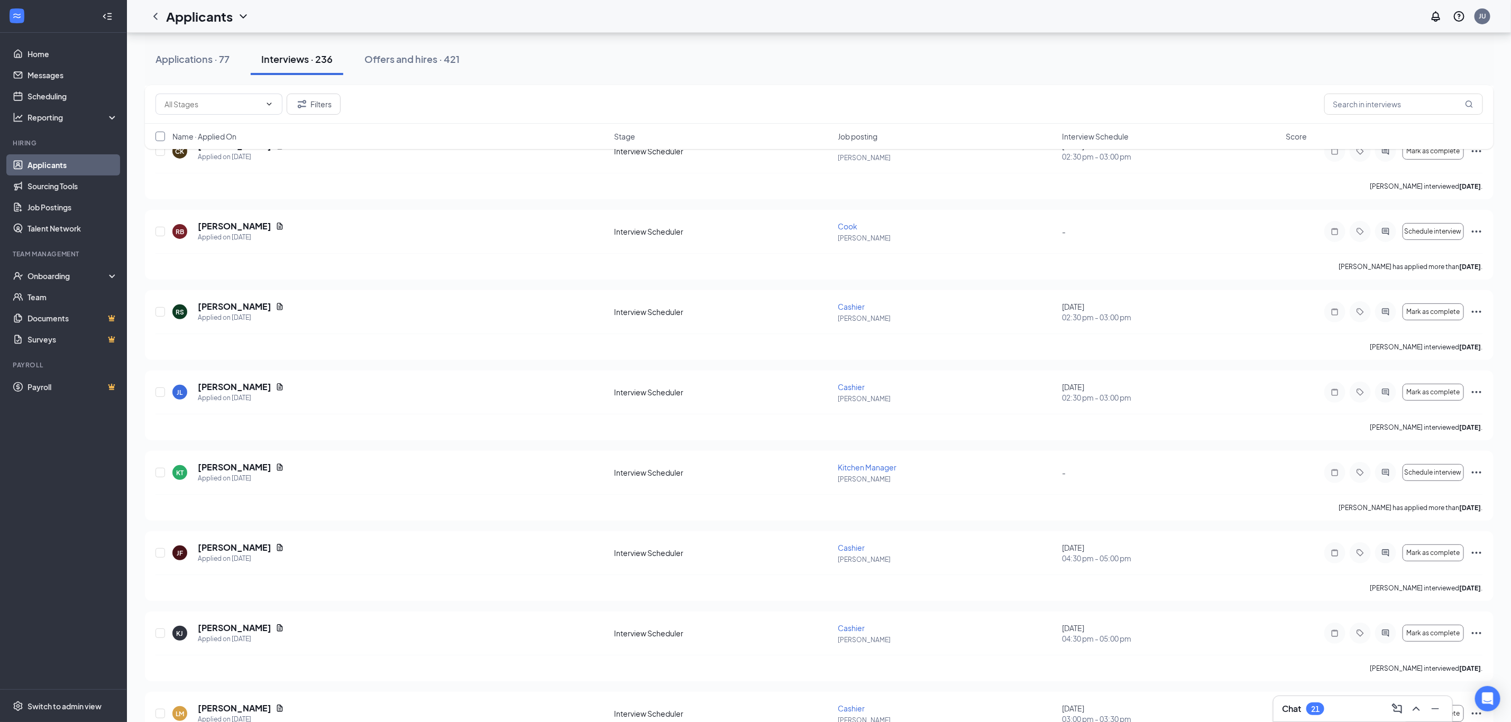
checkbox input "false"
click at [159, 134] on input "checkbox" at bounding box center [160, 137] width 10 height 10
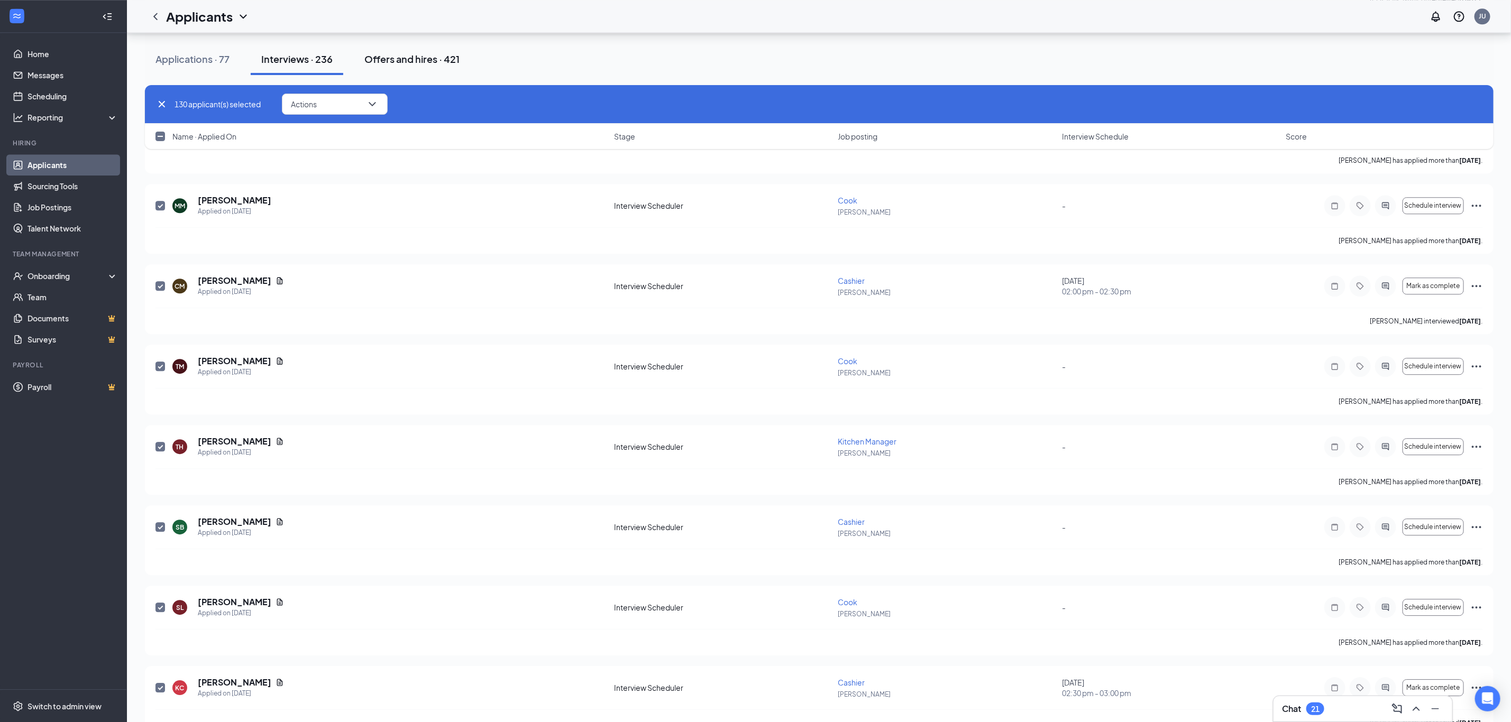
scroll to position [8046, 0]
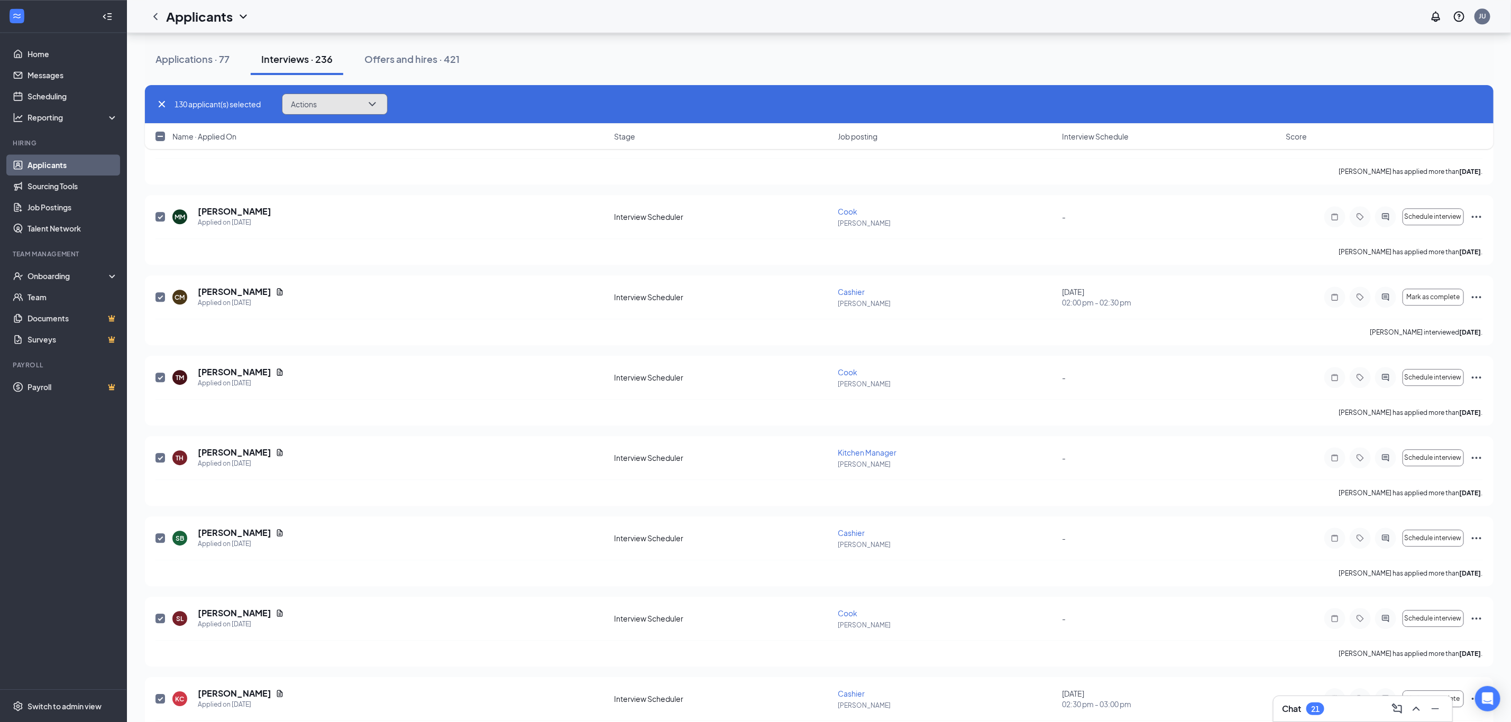
click at [328, 100] on button "Actions" at bounding box center [335, 104] width 106 height 21
click at [421, 105] on div "130 applicant(s) selected Actions Request reschedule Cancel meeting [PERSON_NAM…" at bounding box center [818, 104] width 1327 height 21
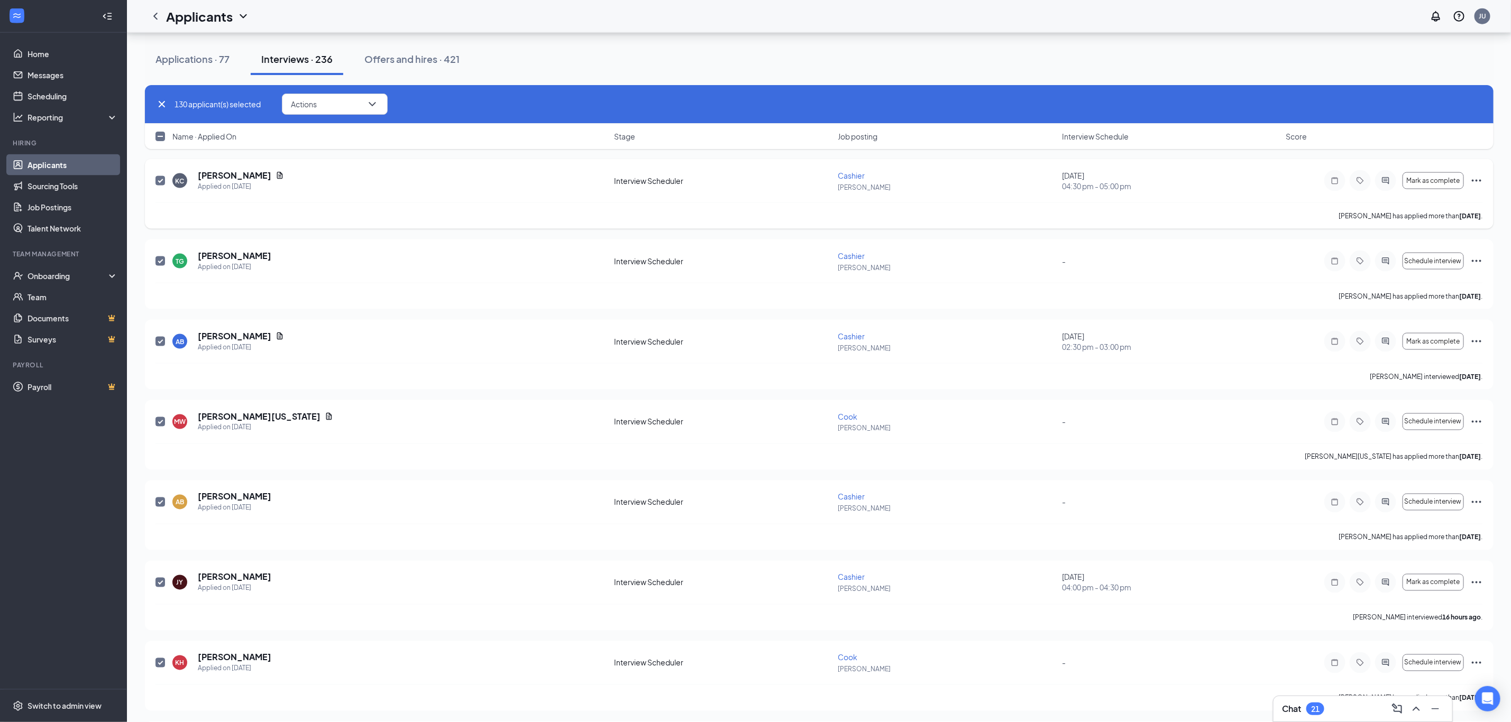
scroll to position [1384, 0]
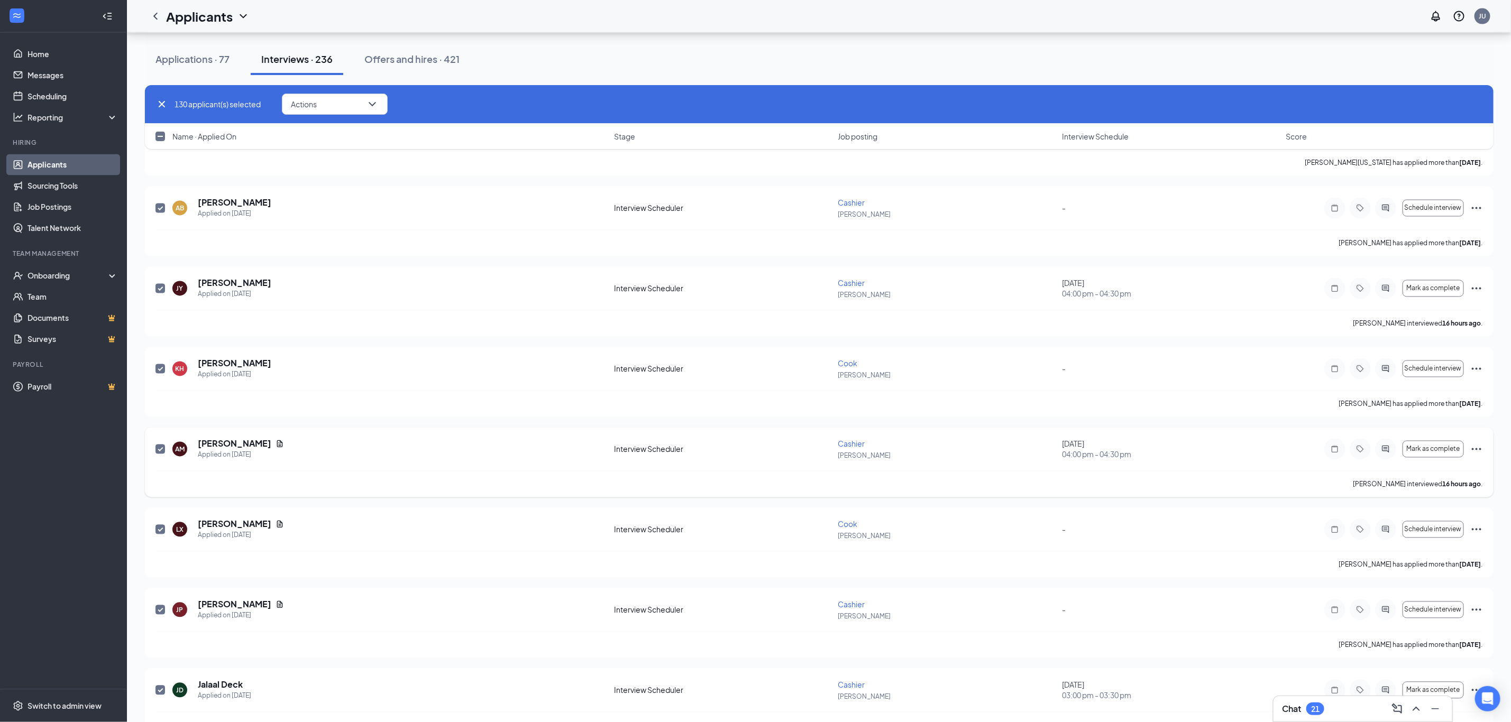
click at [159, 614] on input "checkbox" at bounding box center [160, 610] width 10 height 10
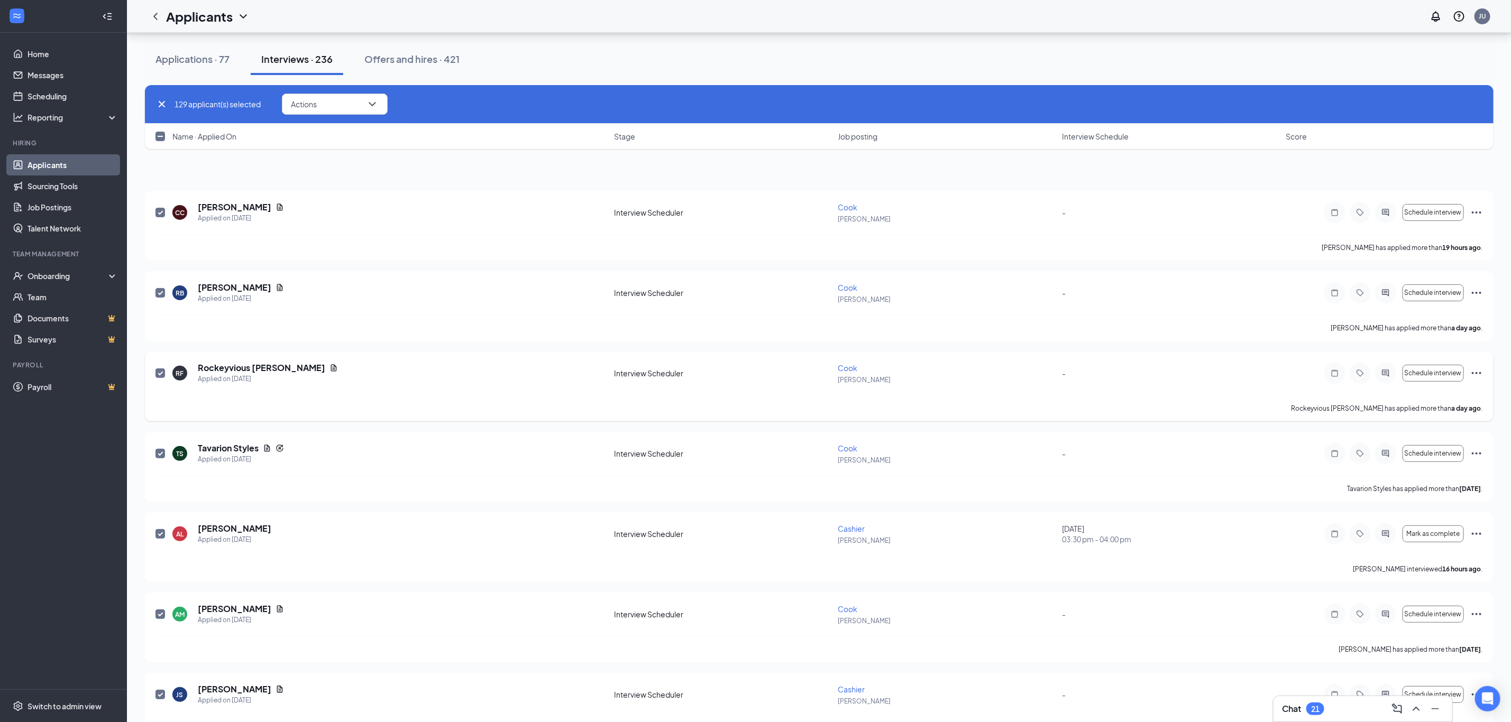
scroll to position [0, 0]
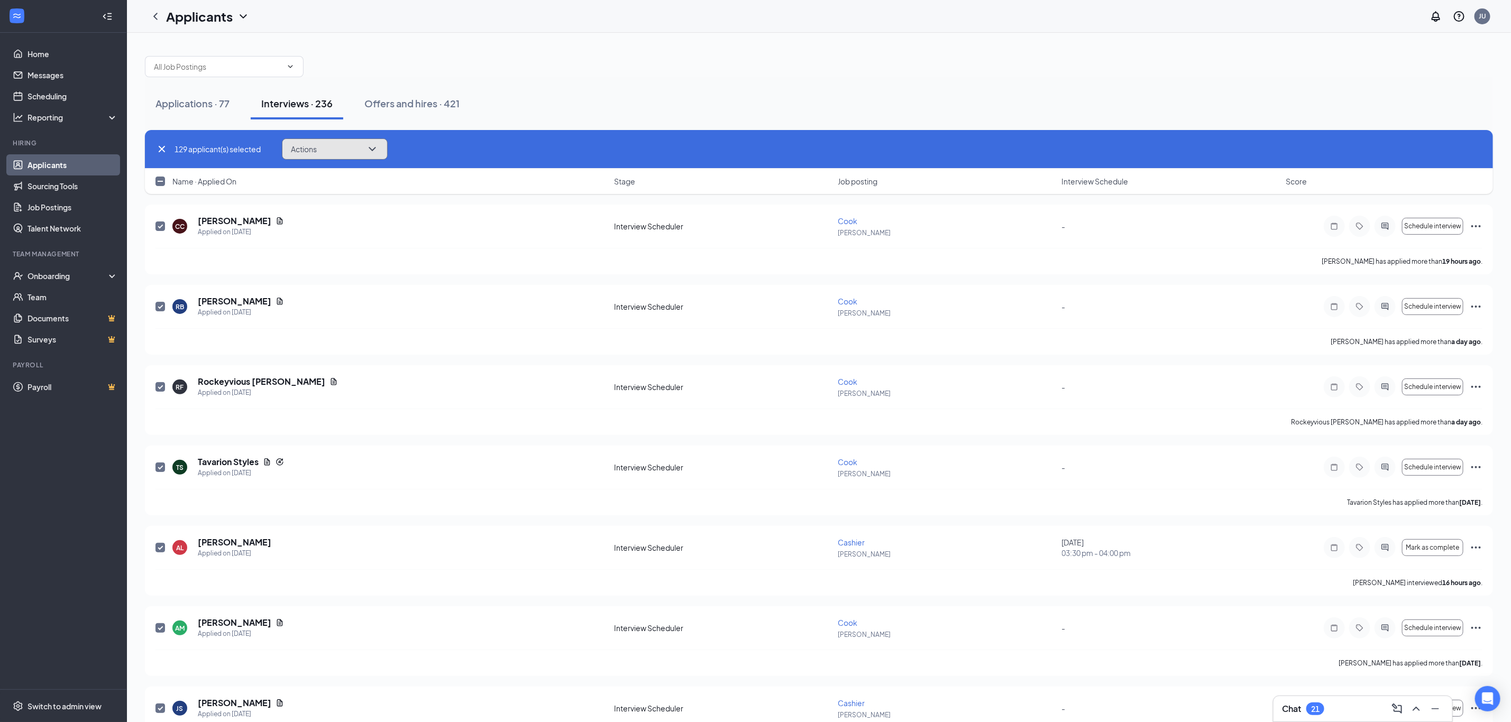
click at [330, 153] on button "Actions" at bounding box center [335, 149] width 106 height 21
click at [333, 274] on p "Send SMS" at bounding box center [337, 273] width 91 height 11
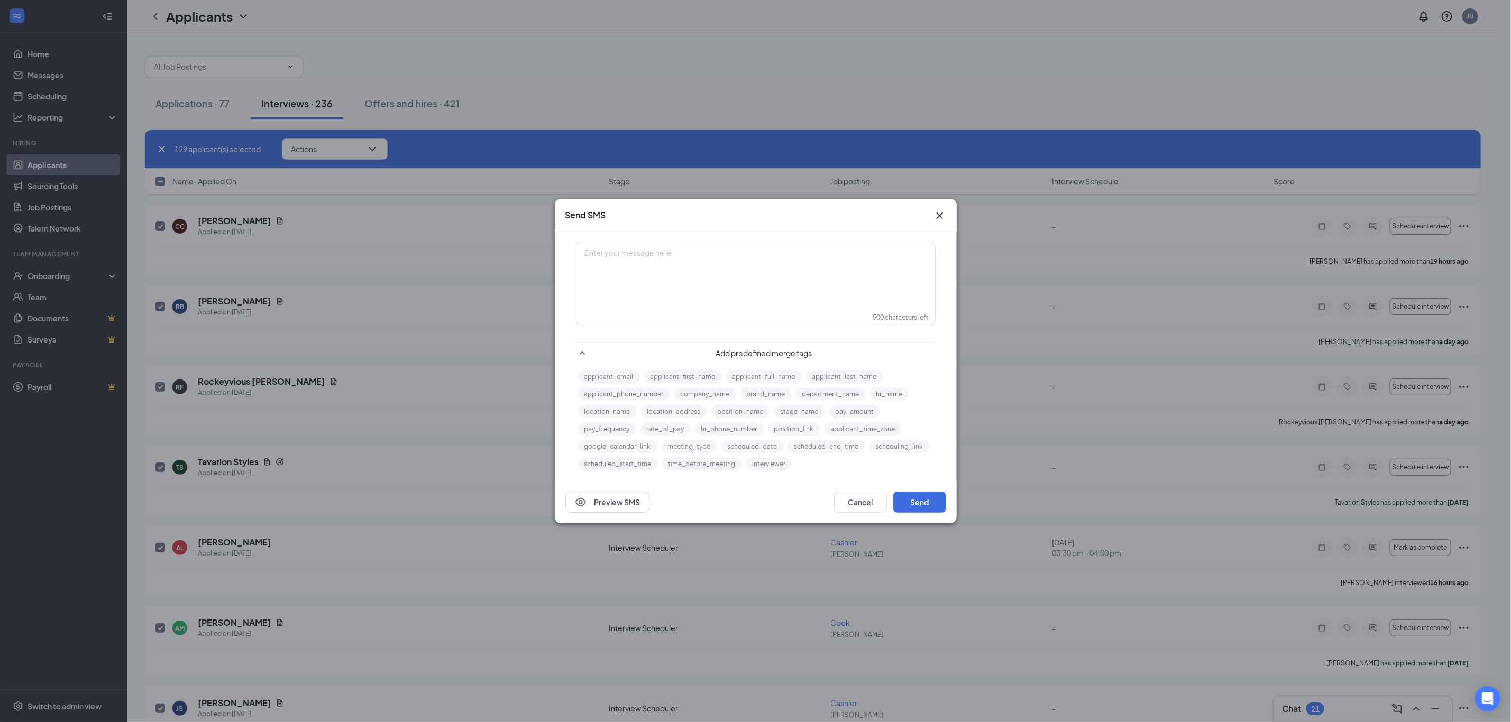
click at [741, 265] on div "Enter your message here" at bounding box center [755, 270] width 357 height 53
click at [619, 254] on span "Thank you so much for taking the time to apply" at bounding box center [664, 254] width 158 height 10
click at [749, 254] on div "Thanks so much for taking the time to apply" at bounding box center [755, 253] width 341 height 11
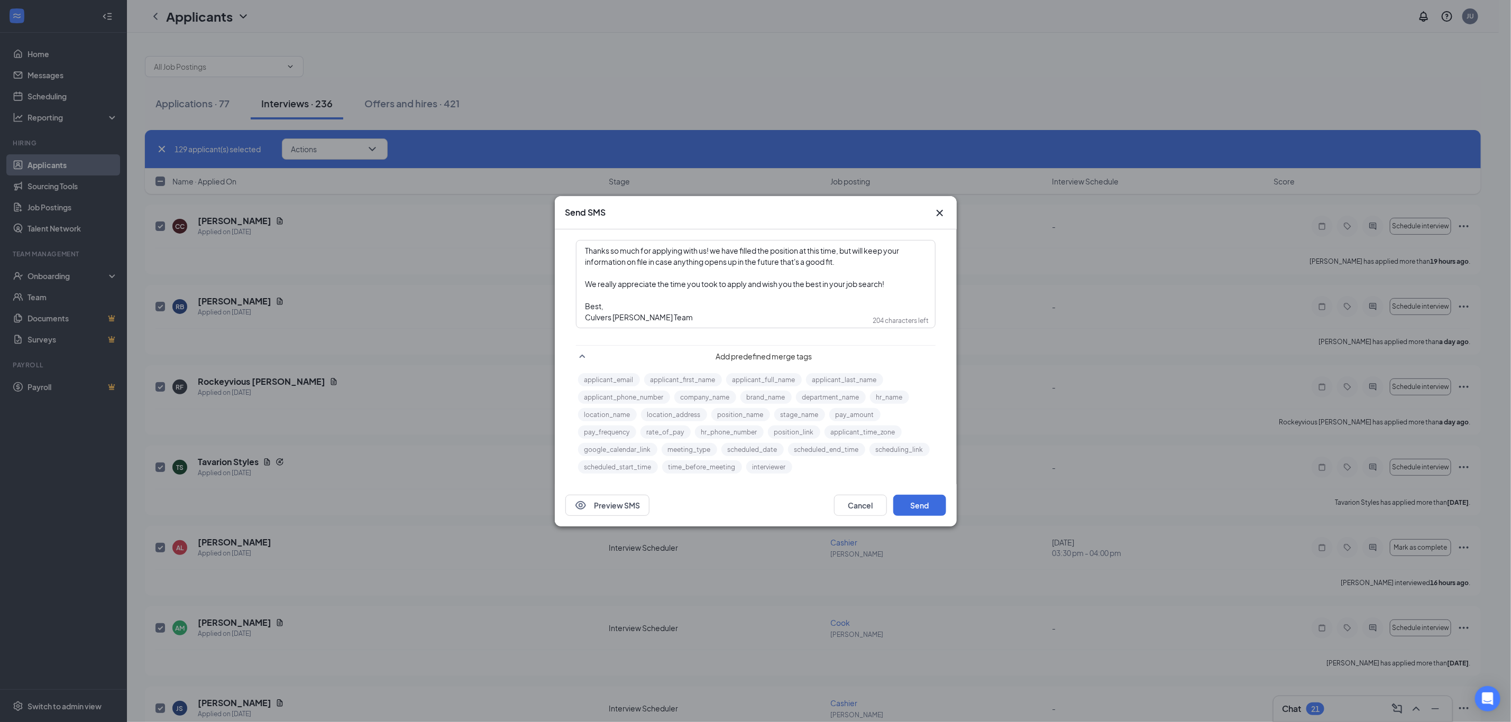
click at [583, 284] on div "Thanks so much for applying with us! we have filled the position at this time, …" at bounding box center [755, 284] width 357 height 86
click at [719, 251] on span "Thanks so much for applying with us! we have filled the position at this time, …" at bounding box center [742, 256] width 315 height 21
drag, startPoint x: 670, startPoint y: 311, endPoint x: 614, endPoint y: 288, distance: 60.7
click at [614, 288] on div "Thanks so much for applying with us! We have filled the position at this time, …" at bounding box center [755, 284] width 341 height 78
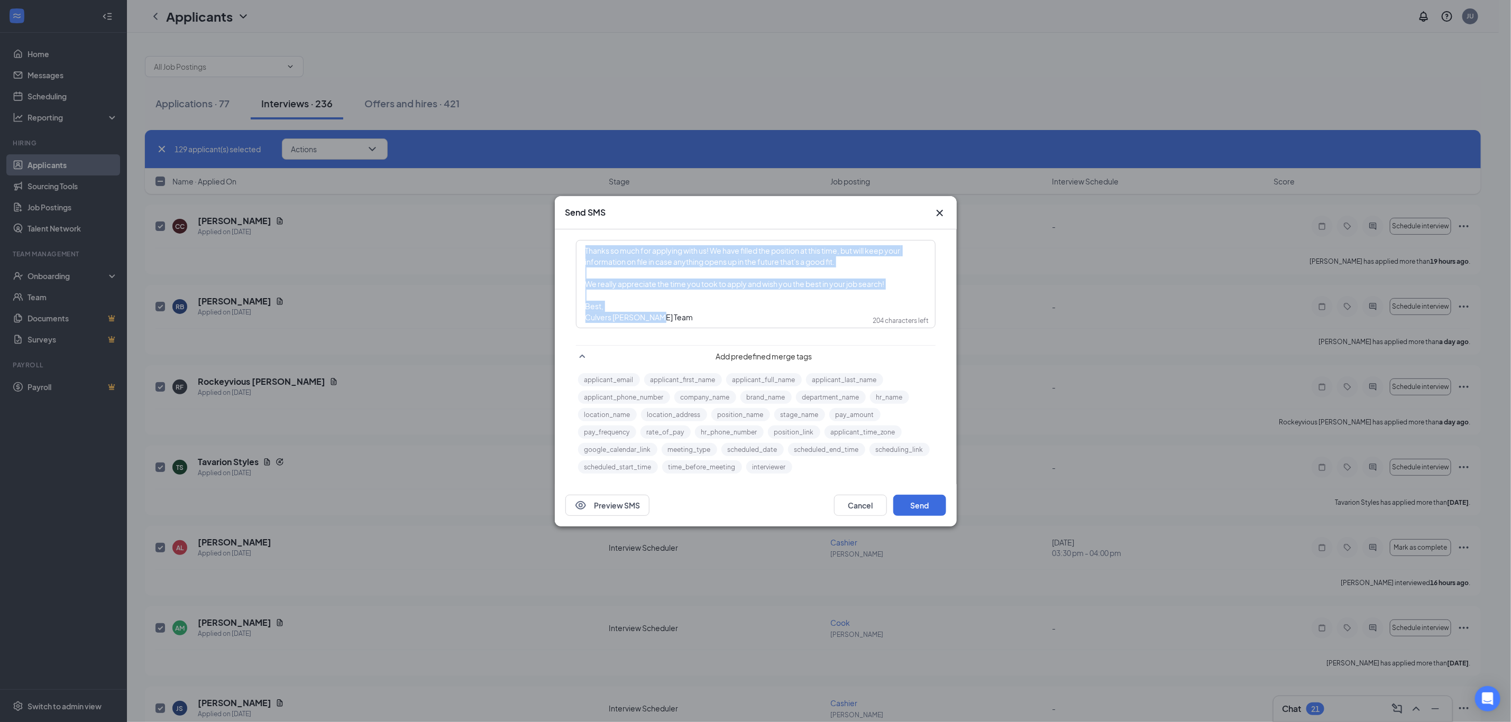
drag, startPoint x: 662, startPoint y: 318, endPoint x: 564, endPoint y: 241, distance: 124.7
click at [564, 241] on div "Thanks so much for applying with us! We have filled the position at this time, …" at bounding box center [756, 356] width 402 height 255
copy div "Thanks so much for applying with us! We have filled the position at this time, …"
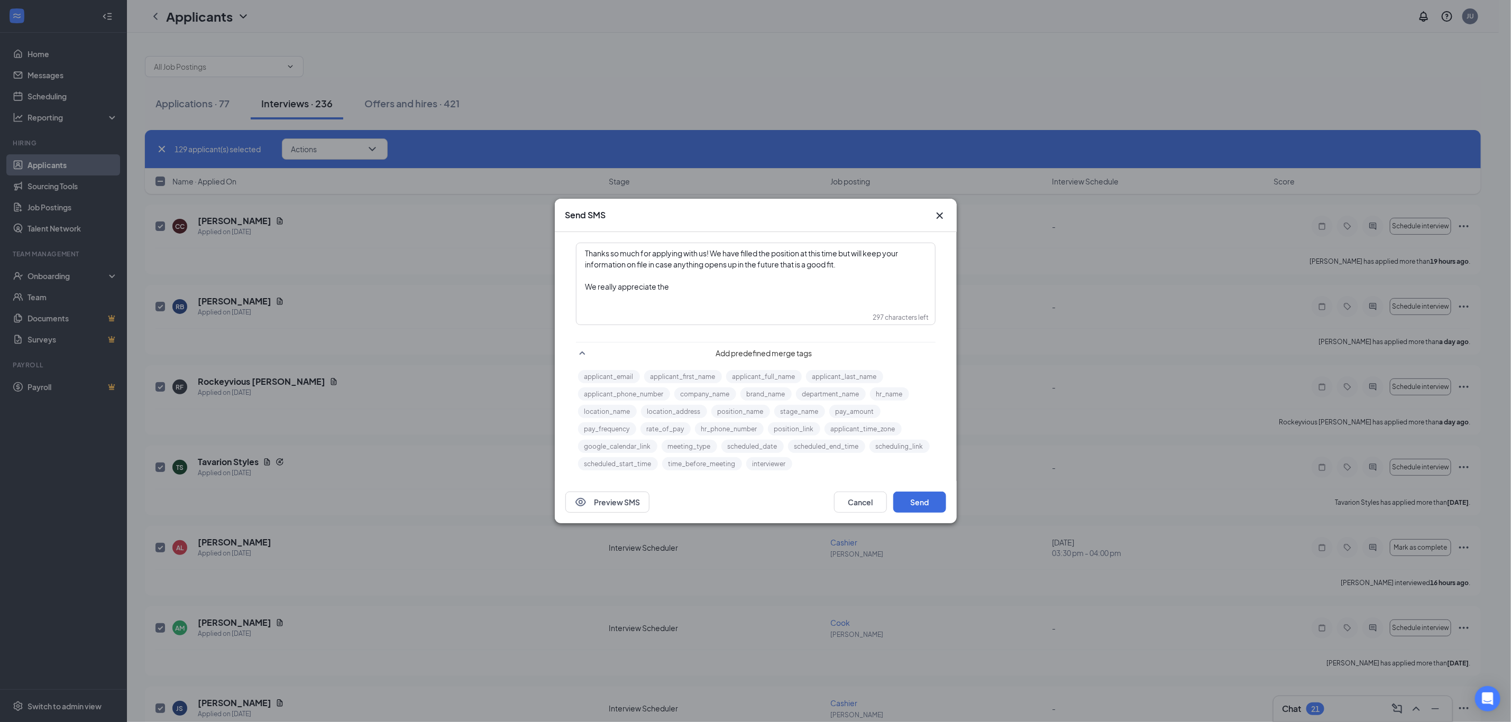
click at [543, 222] on div "Send SMS Thanks so much for applying with us! We have filled the position at th…" at bounding box center [755, 361] width 1511 height 722
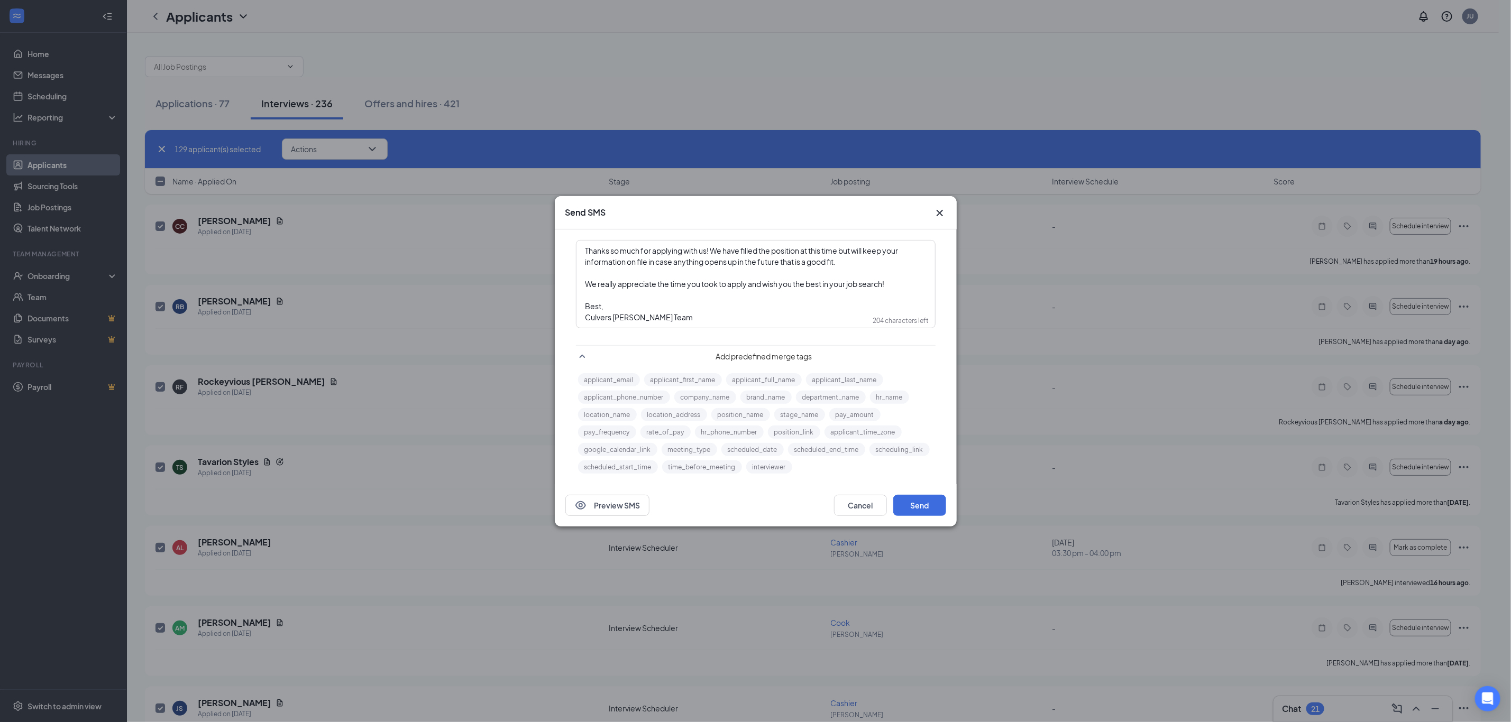
click at [602, 298] on div "Enter your message here" at bounding box center [755, 295] width 341 height 11
click at [595, 268] on div "Enter your message here" at bounding box center [755, 273] width 341 height 11
click at [673, 320] on div "Culvers [PERSON_NAME] Team" at bounding box center [755, 317] width 341 height 11
click at [631, 508] on button "Preview SMS" at bounding box center [607, 505] width 84 height 21
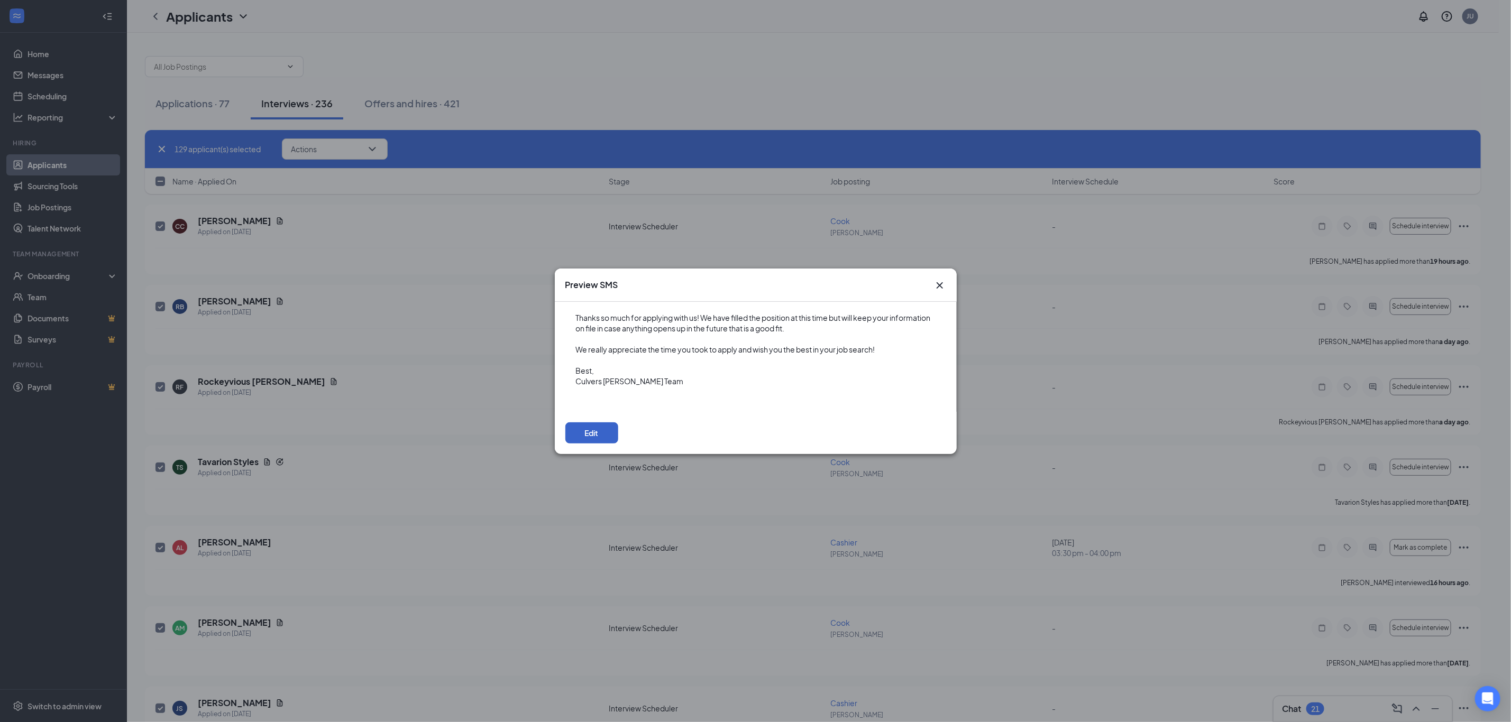
click at [609, 431] on button "Edit" at bounding box center [591, 432] width 53 height 21
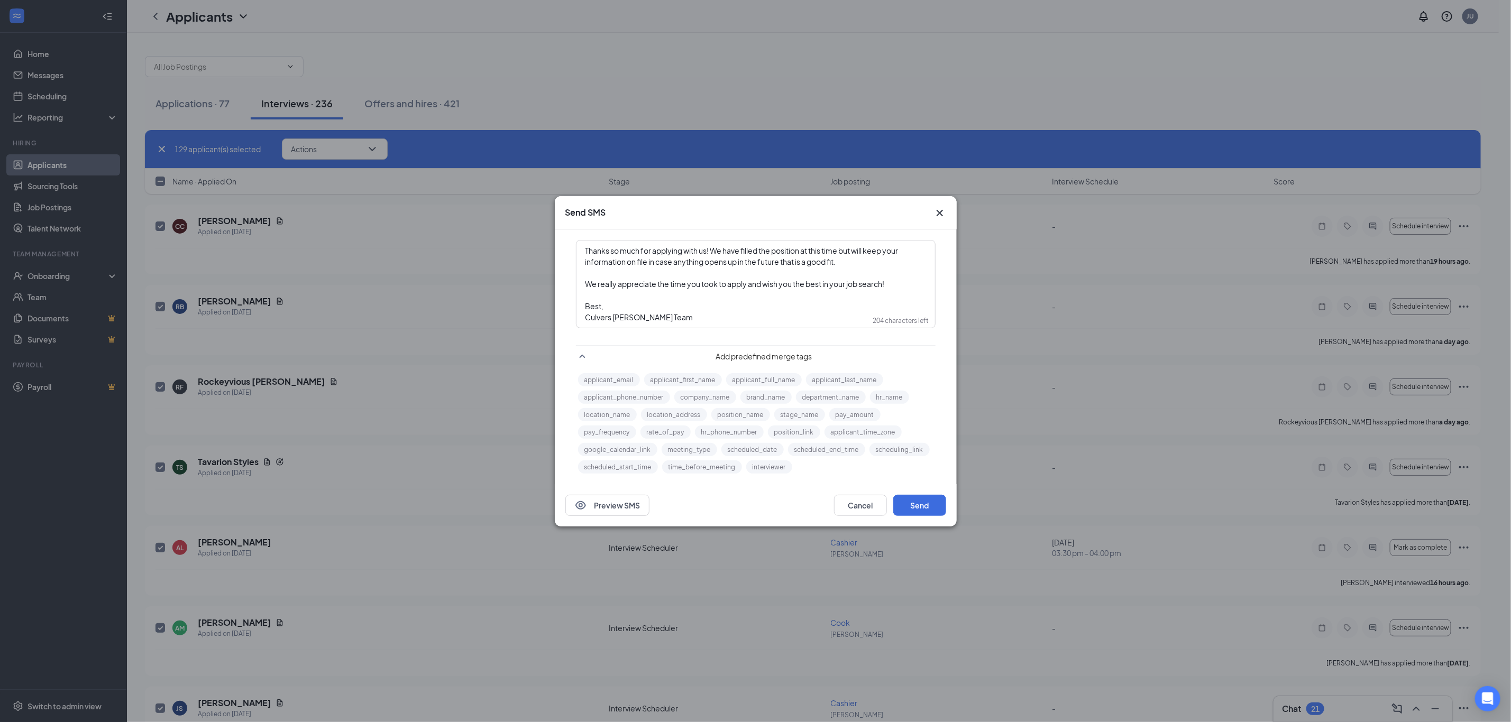
click at [584, 357] on icon "SmallChevronUp" at bounding box center [582, 356] width 13 height 13
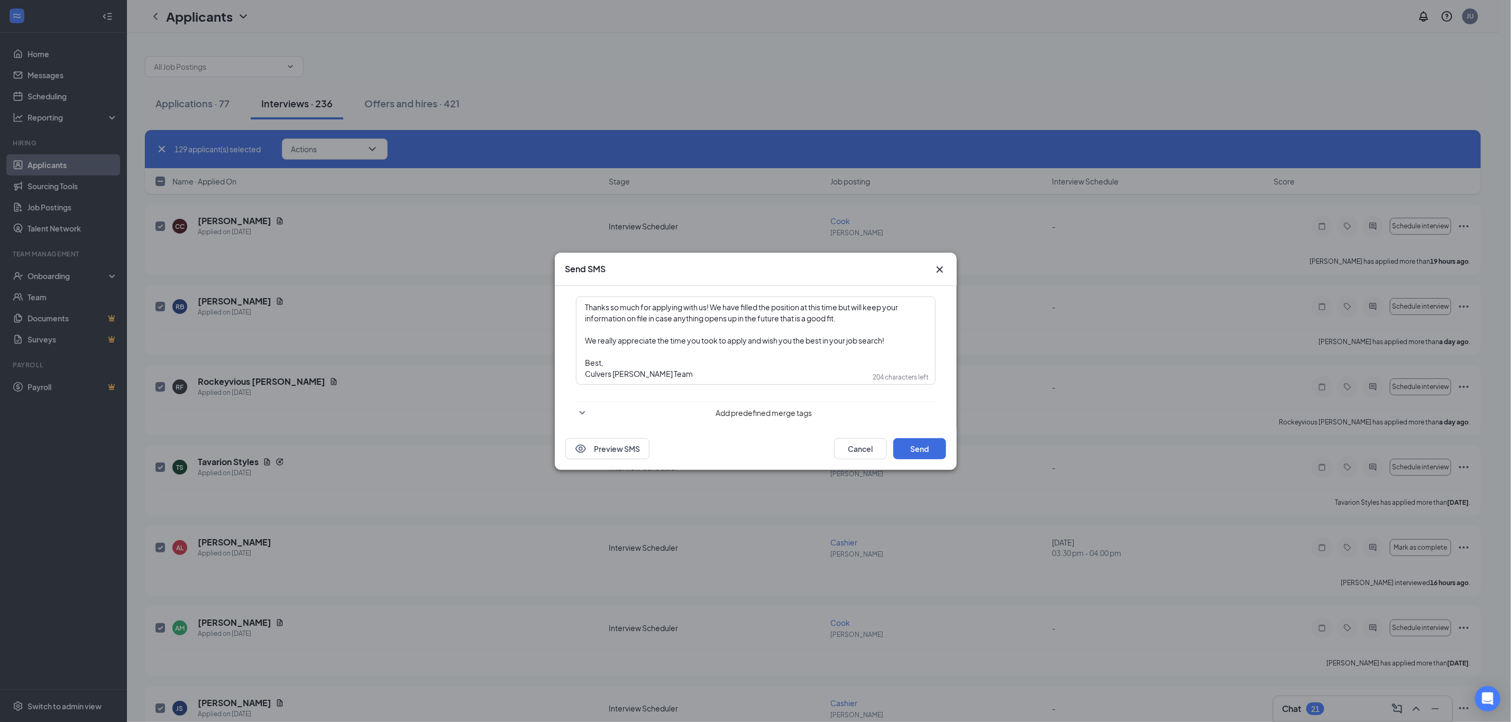
click at [583, 411] on icon "SmallChevronDown" at bounding box center [582, 413] width 13 height 13
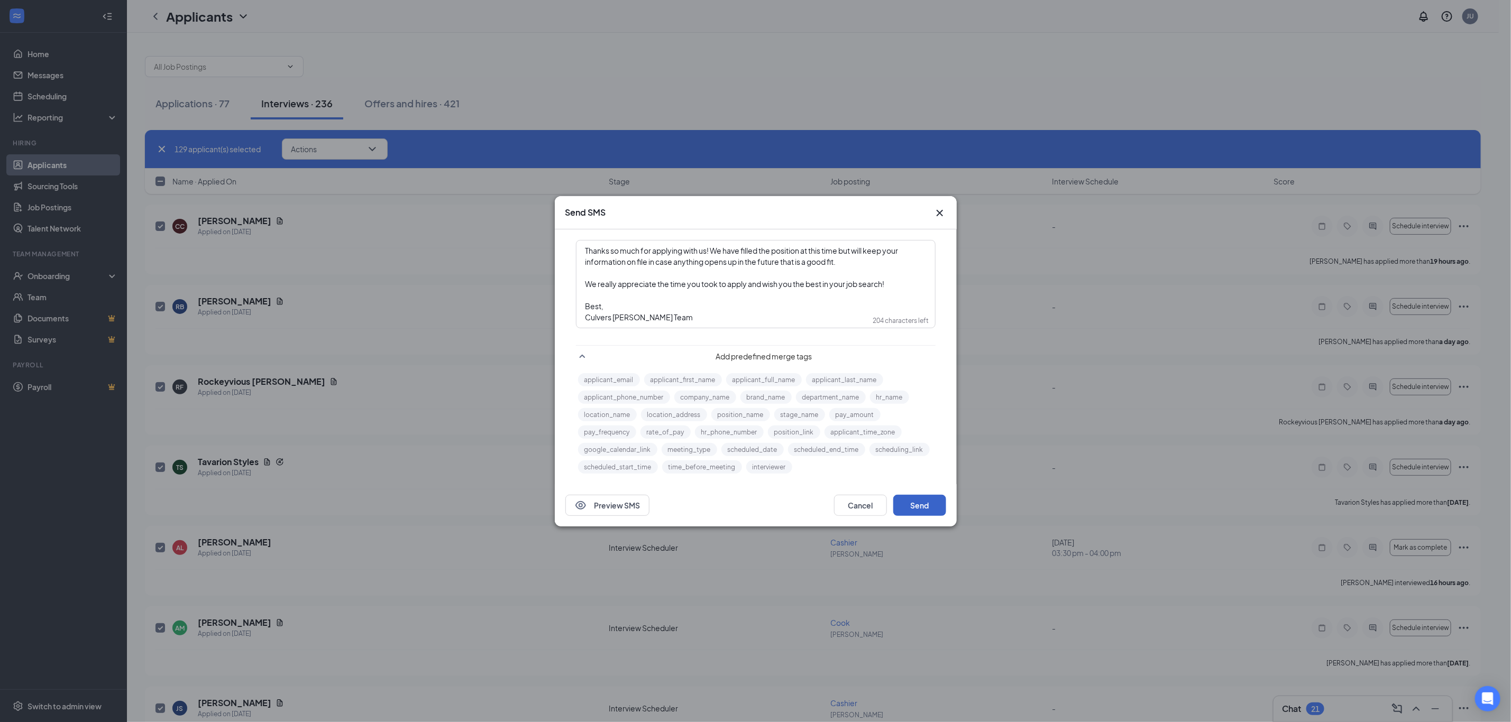
click at [926, 504] on button "Send" at bounding box center [919, 505] width 53 height 21
click at [912, 505] on button "Send" at bounding box center [919, 505] width 53 height 21
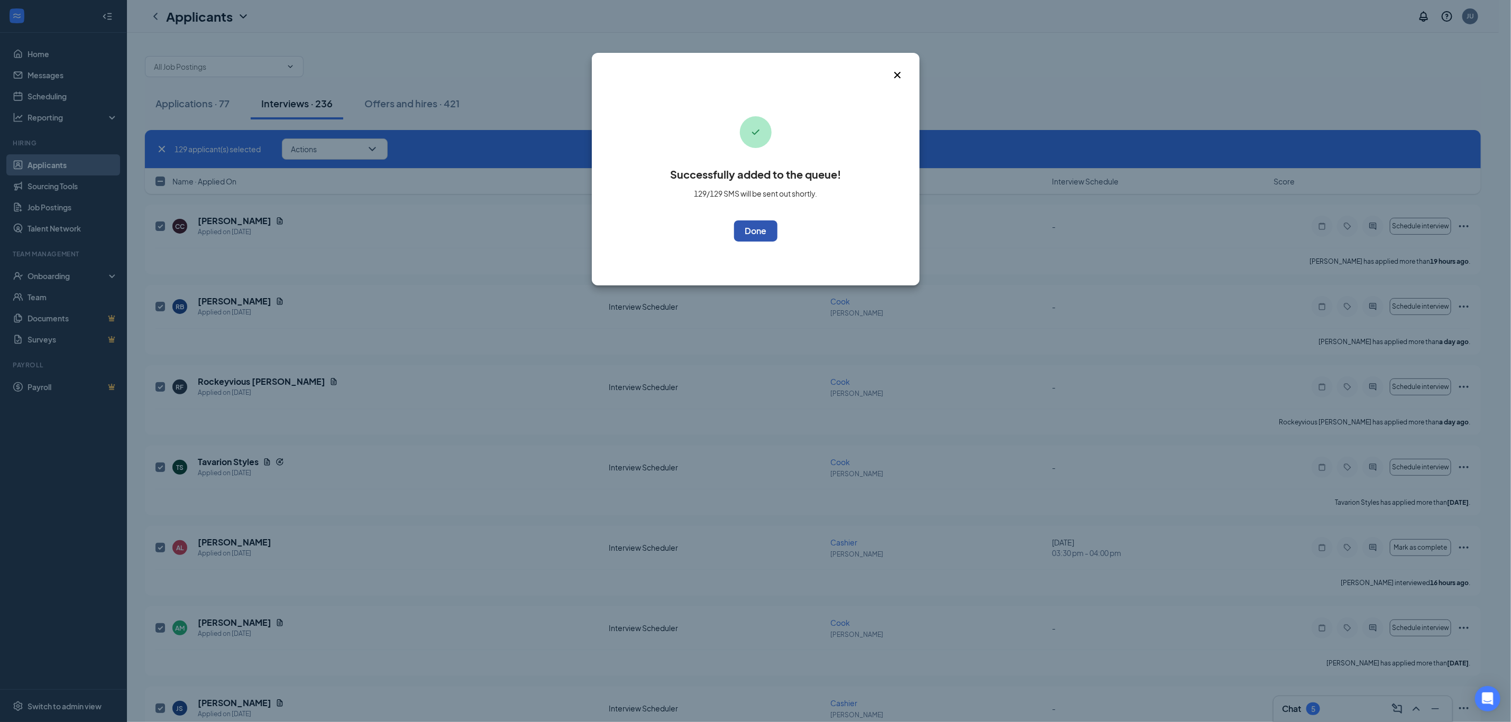
click at [759, 230] on button "OK" at bounding box center [755, 230] width 43 height 21
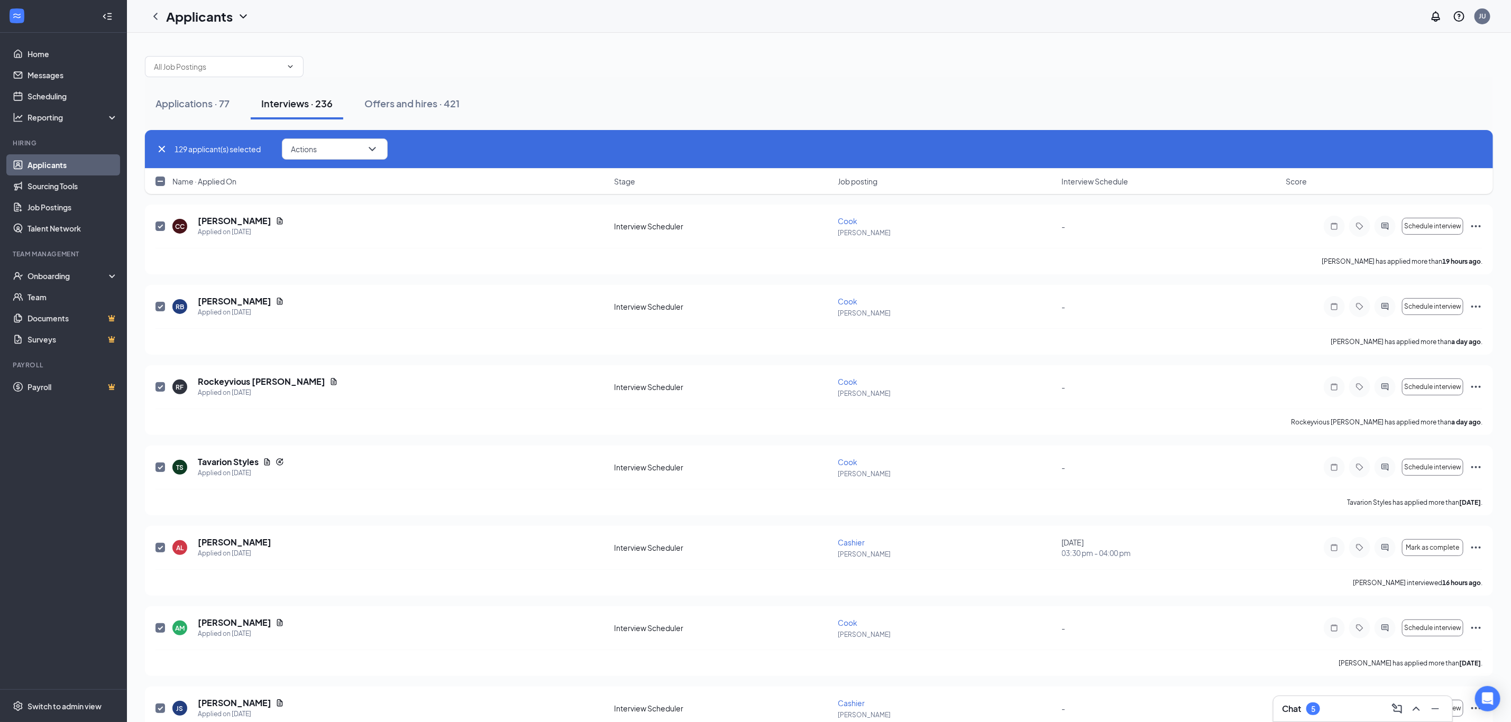
click at [662, 75] on div at bounding box center [819, 61] width 1348 height 32
click at [1101, 67] on div at bounding box center [819, 61] width 1348 height 32
click at [160, 178] on input "checkbox" at bounding box center [160, 182] width 10 height 10
click at [160, 145] on icon "Cross" at bounding box center [161, 149] width 13 height 13
